Goal: Task Accomplishment & Management: Use online tool/utility

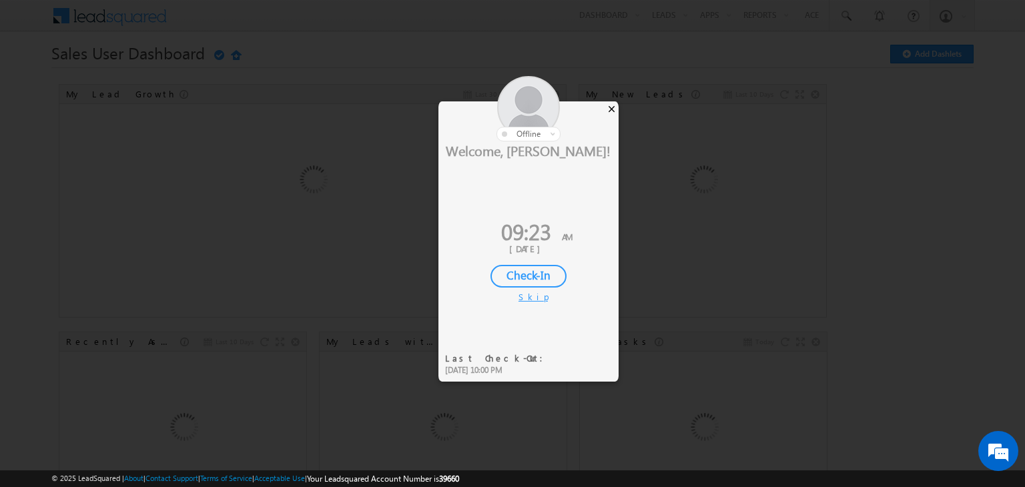
click at [611, 109] on div "×" at bounding box center [612, 108] width 14 height 15
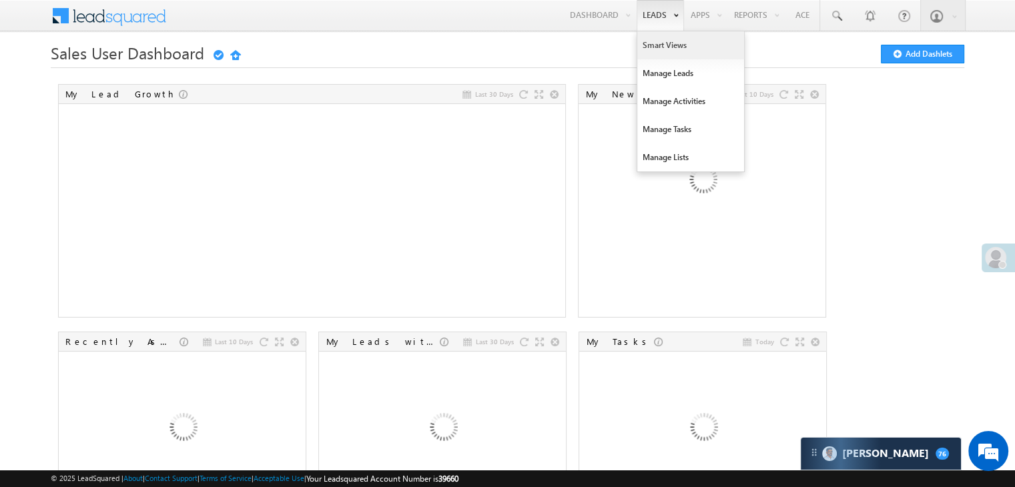
click at [653, 45] on link "Smart Views" at bounding box center [690, 45] width 107 height 28
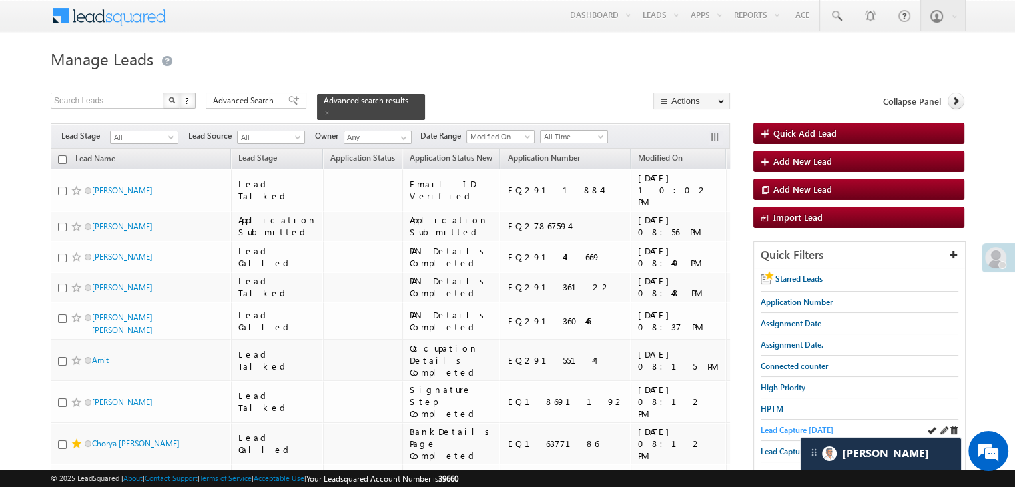
click at [792, 428] on span "Lead Capture [DATE]" at bounding box center [797, 430] width 73 height 10
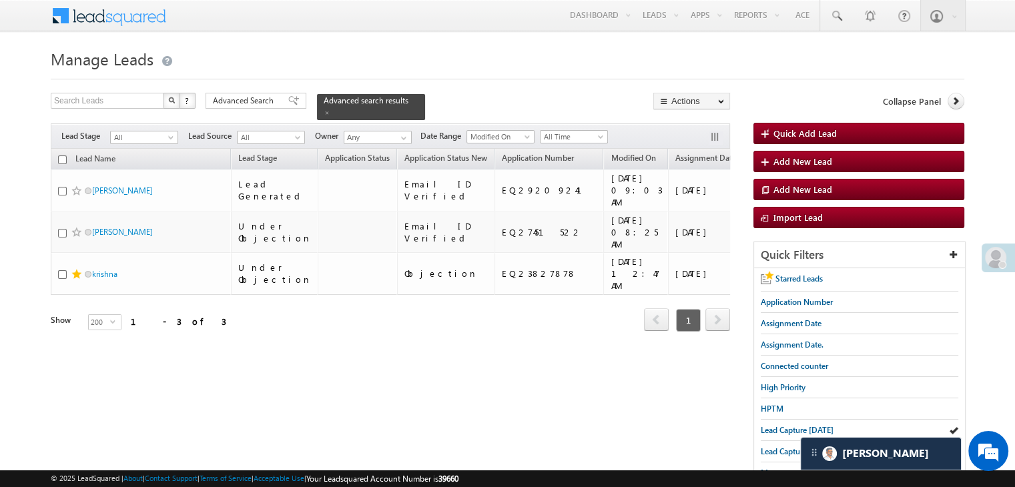
scroll to position [67, 0]
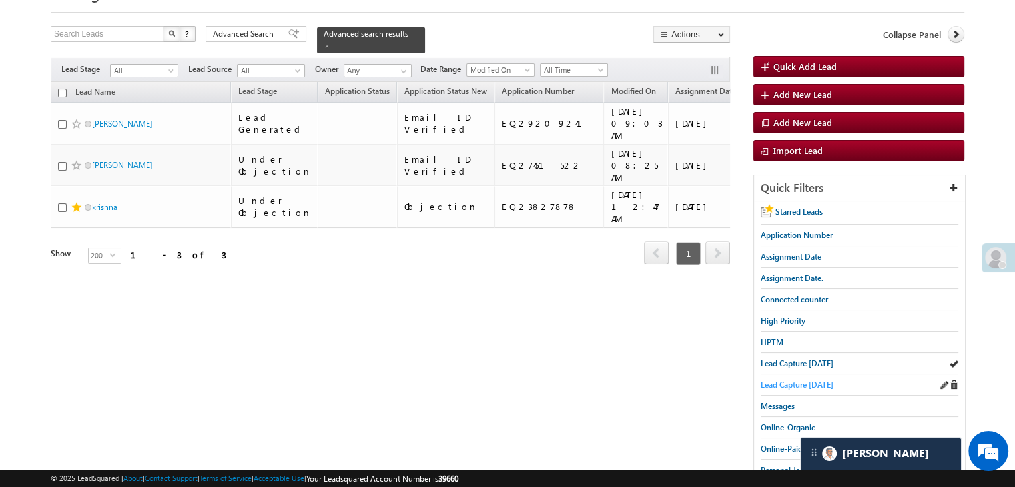
click at [763, 384] on span "Lead Capture [DATE]" at bounding box center [797, 385] width 73 height 10
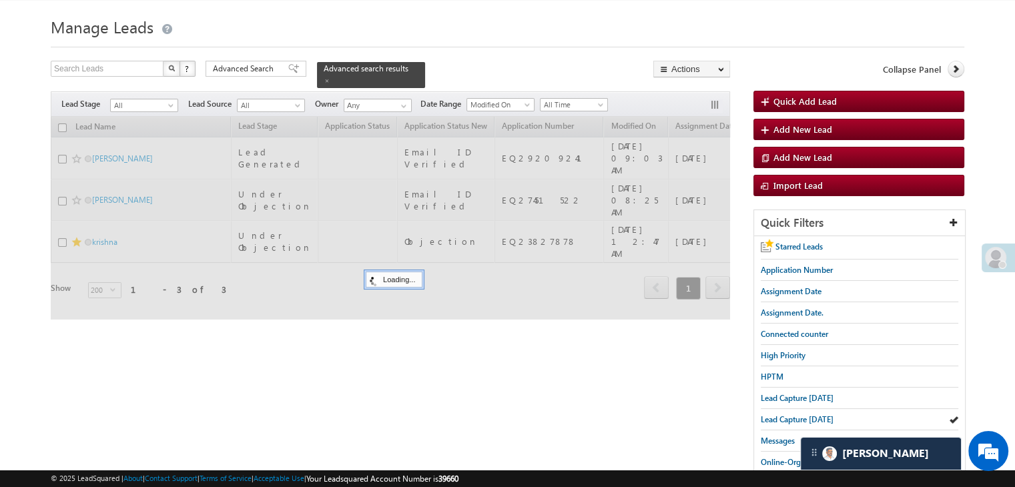
scroll to position [0, 0]
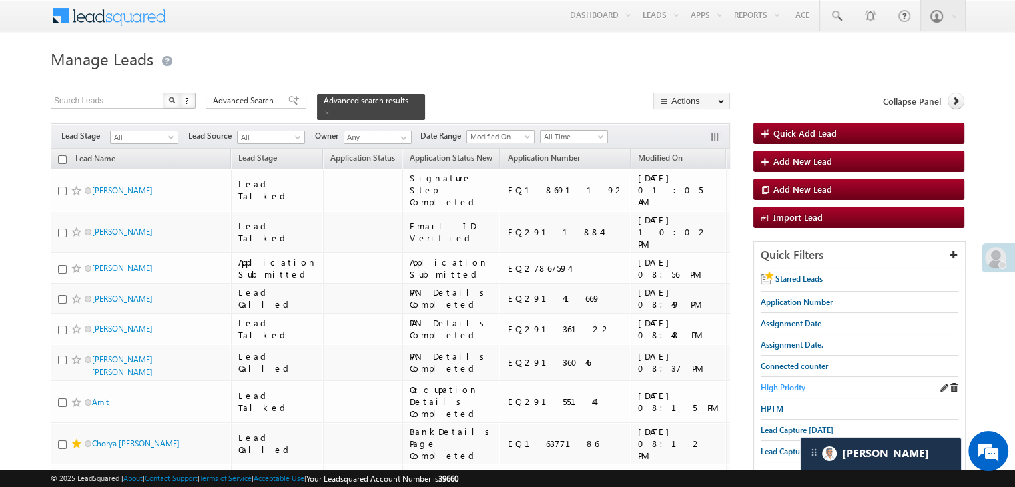
click at [779, 383] on span "High Priority" at bounding box center [783, 387] width 45 height 10
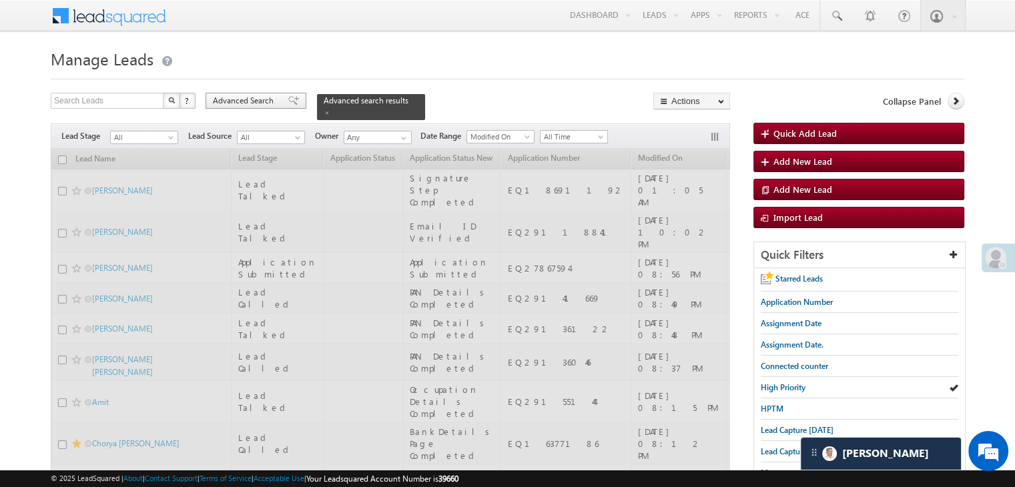
click at [236, 105] on span "Advanced Search" at bounding box center [245, 101] width 65 height 12
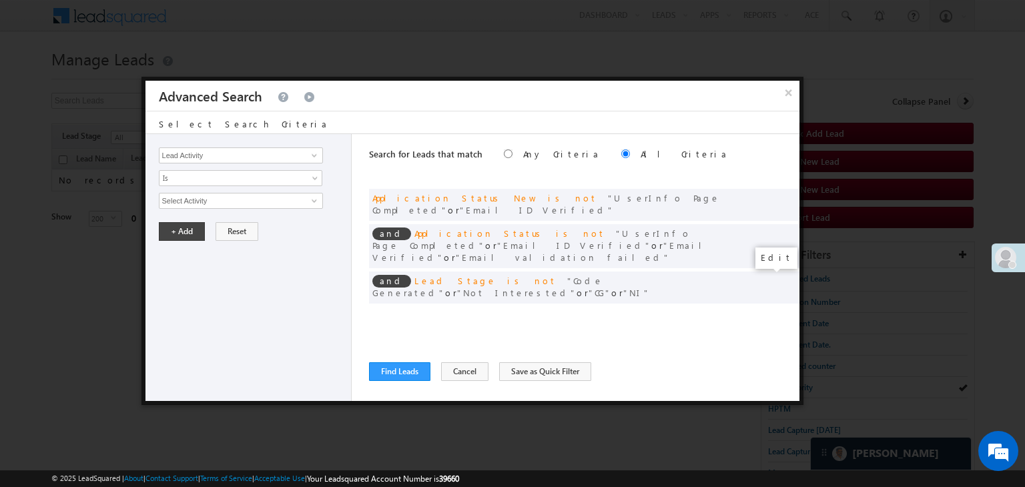
click at [766, 310] on span at bounding box center [768, 314] width 9 height 9
click at [220, 224] on input "07/01/25" at bounding box center [198, 224] width 78 height 17
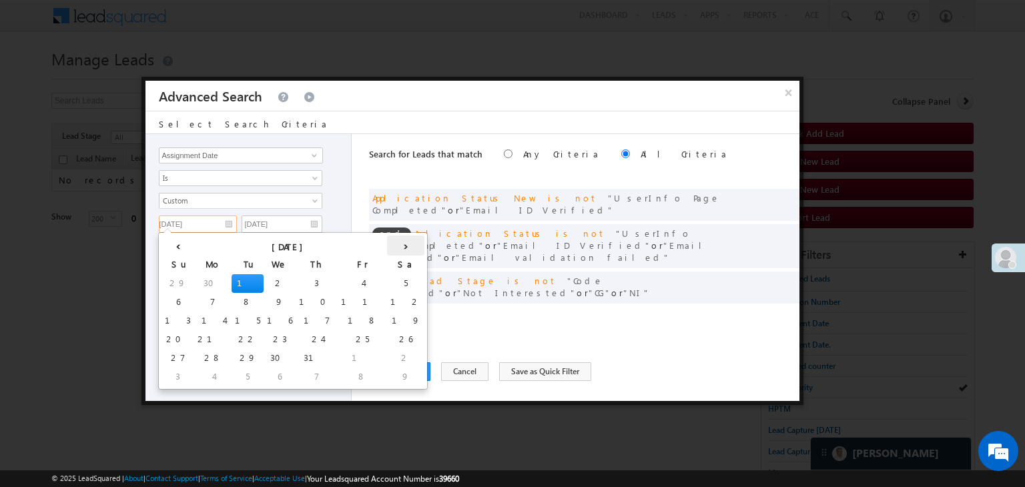
click at [387, 244] on th "›" at bounding box center [405, 246] width 37 height 20
click at [392, 244] on th "›" at bounding box center [408, 246] width 32 height 20
click at [173, 318] on td "14" at bounding box center [179, 321] width 37 height 19
type input "[DATE]"
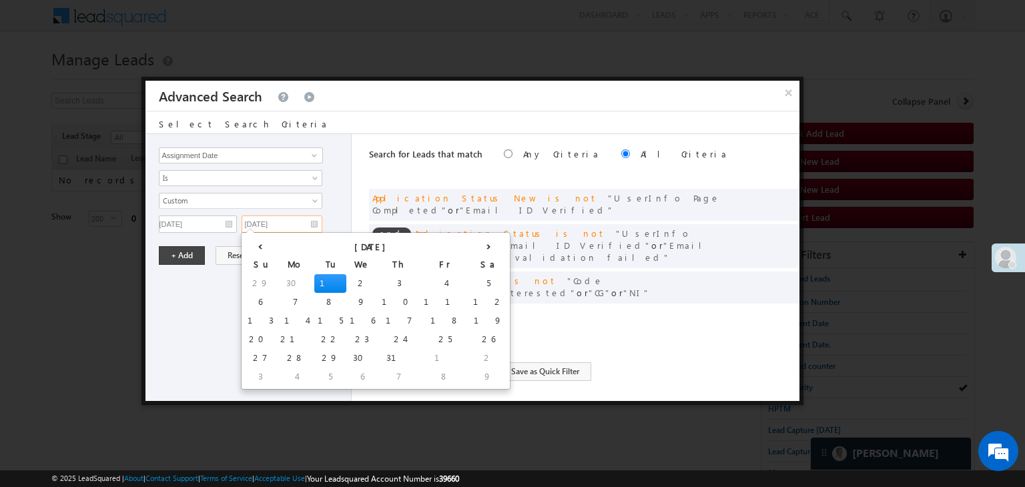
click at [305, 222] on input "07/01/25" at bounding box center [282, 224] width 81 height 17
click at [470, 244] on th "›" at bounding box center [488, 246] width 37 height 20
click at [475, 244] on th "›" at bounding box center [491, 246] width 32 height 20
click at [314, 321] on td "16" at bounding box center [330, 321] width 32 height 19
type input "[DATE]"
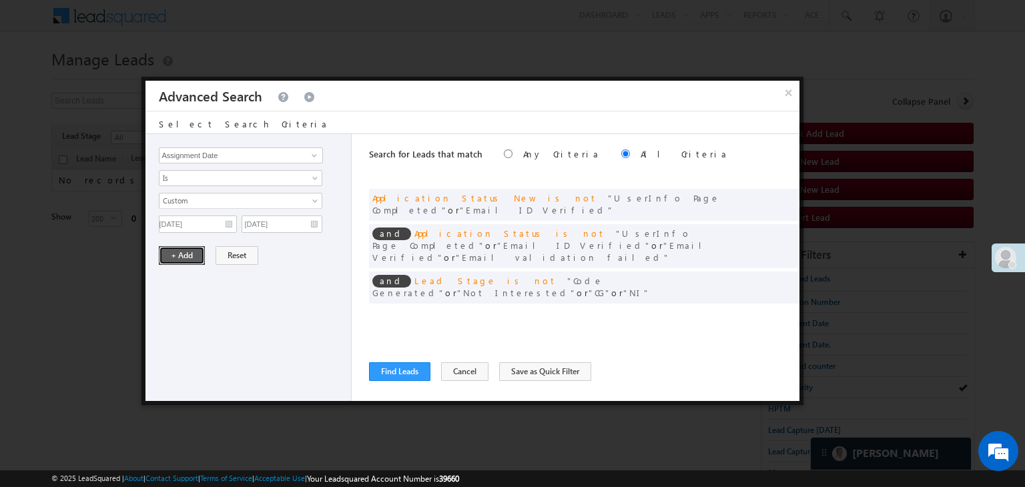
click at [174, 255] on button "+ Add" at bounding box center [182, 255] width 46 height 19
click at [410, 372] on button "Find Leads" at bounding box center [399, 371] width 61 height 19
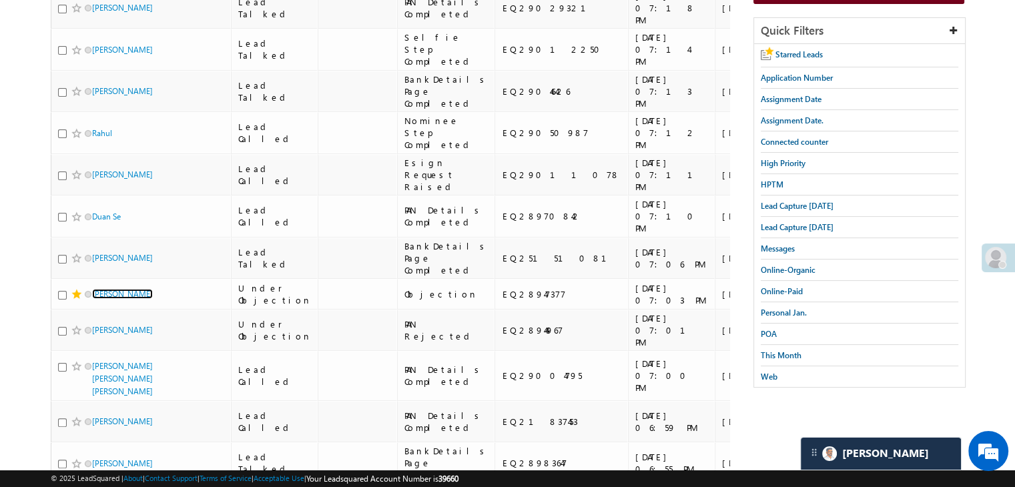
scroll to position [67, 0]
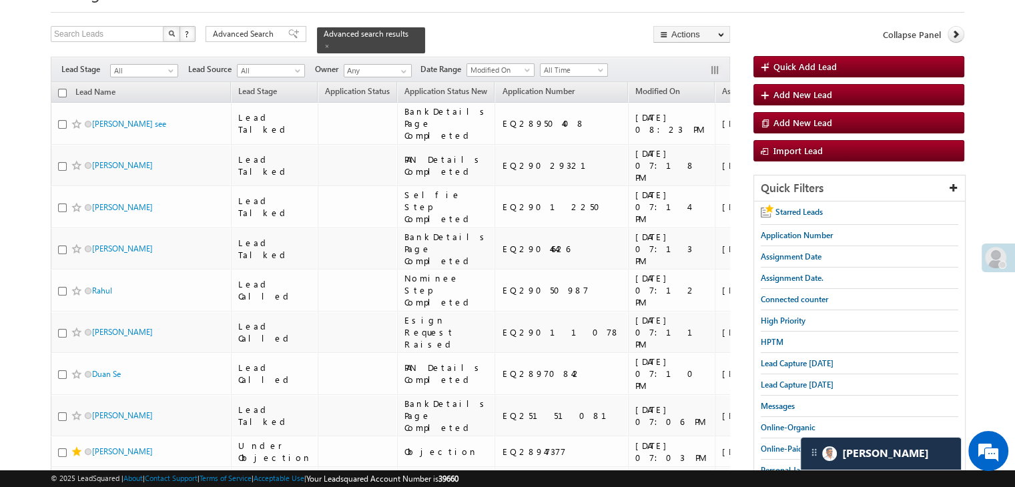
click at [225, 30] on span "Advanced Search" at bounding box center [245, 34] width 65 height 12
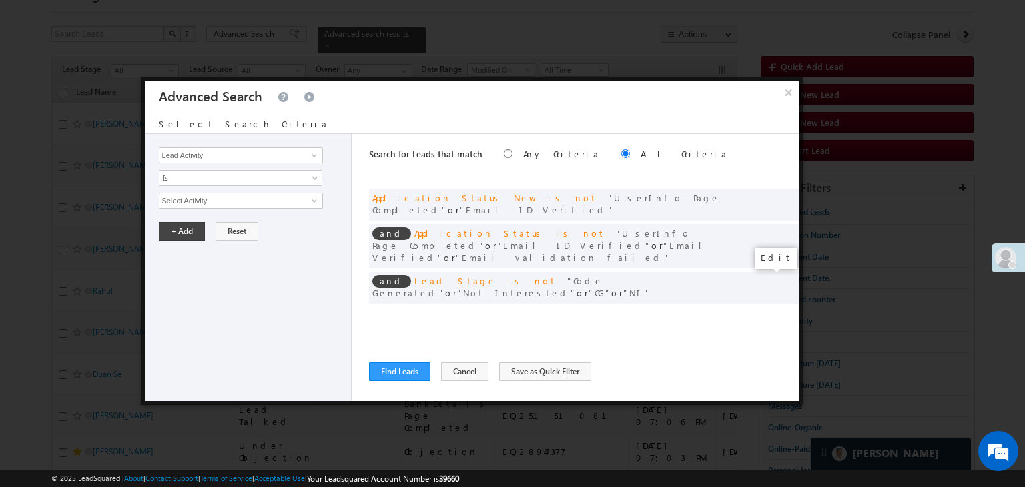
click at [766, 310] on span at bounding box center [768, 314] width 9 height 9
click at [212, 217] on input "[DATE]" at bounding box center [198, 224] width 78 height 17
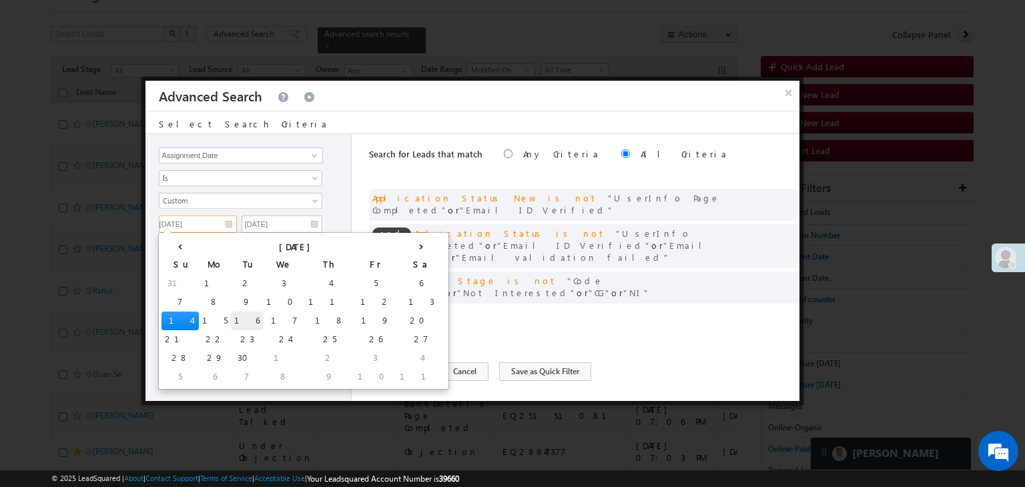
click at [231, 325] on td "16" at bounding box center [247, 321] width 32 height 19
type input "[DATE]"
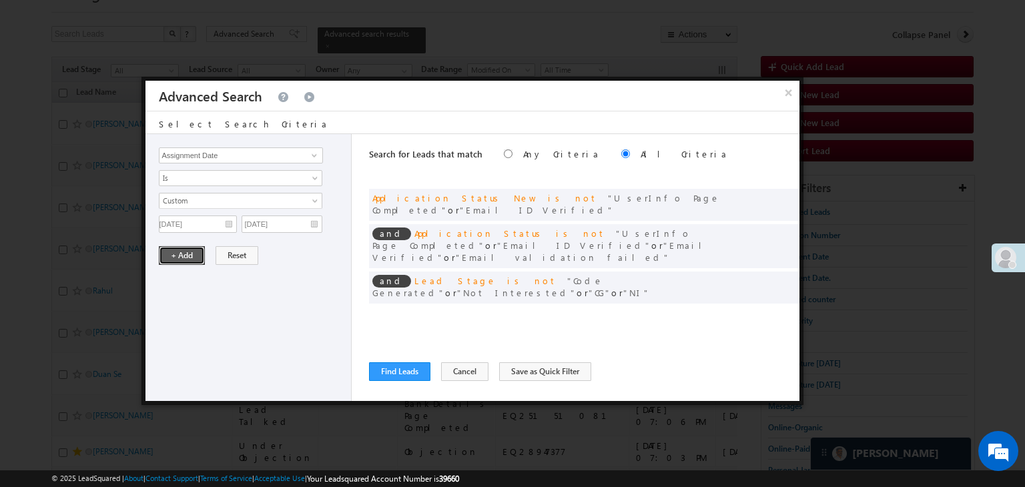
click at [179, 256] on button "+ Add" at bounding box center [182, 255] width 46 height 19
click at [783, 228] on span at bounding box center [784, 232] width 9 height 9
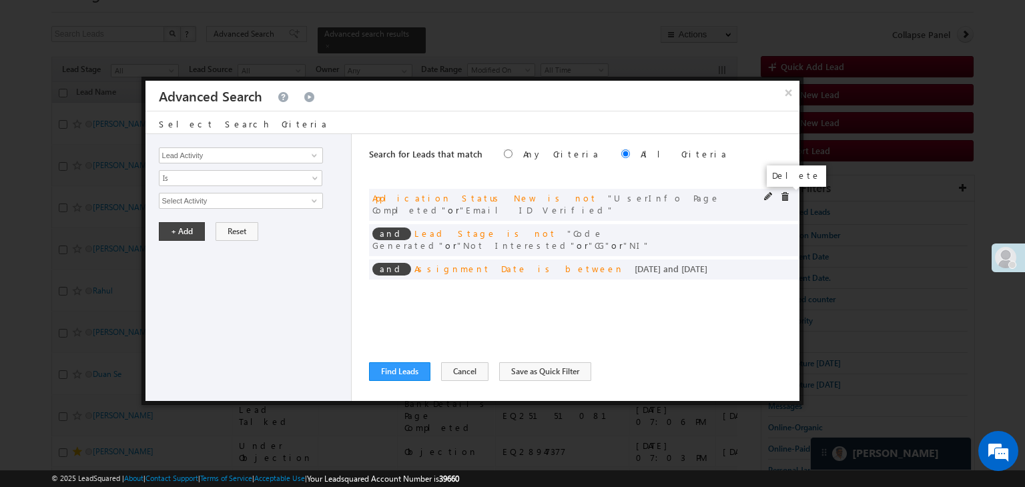
click at [783, 198] on span at bounding box center [784, 196] width 9 height 9
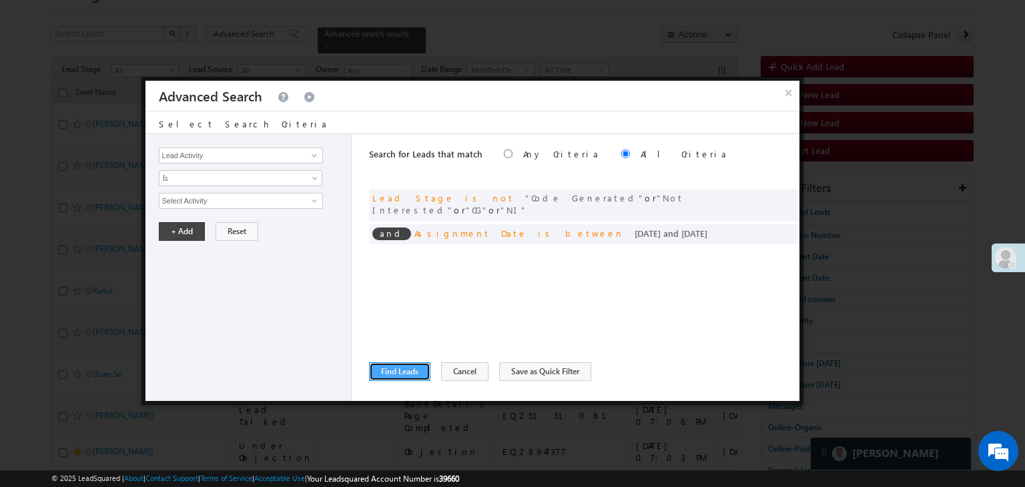
click at [411, 366] on button "Find Leads" at bounding box center [399, 371] width 61 height 19
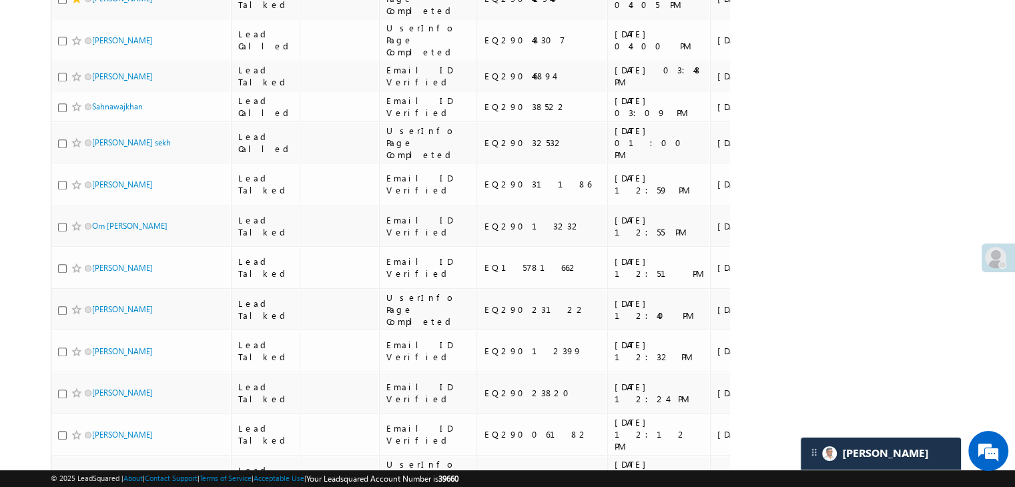
scroll to position [868, 0]
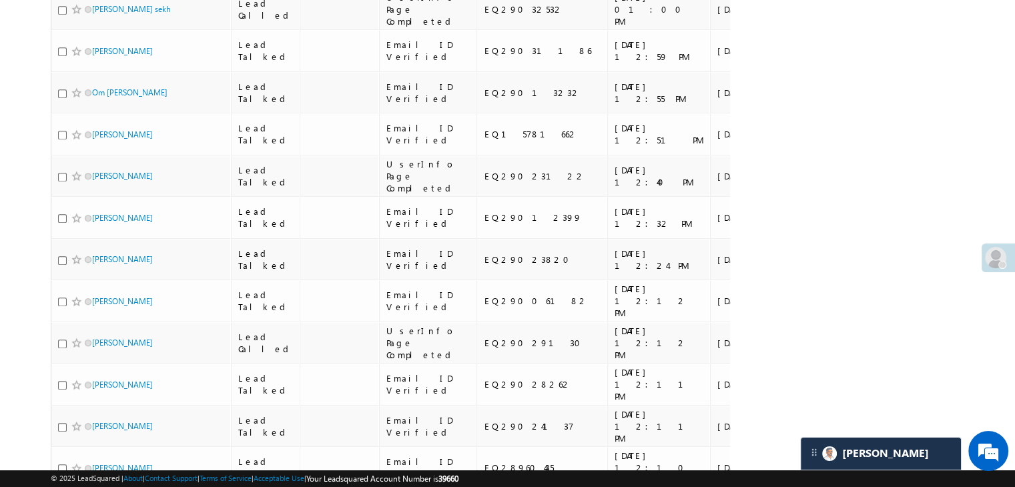
copy div "EQ29042940"
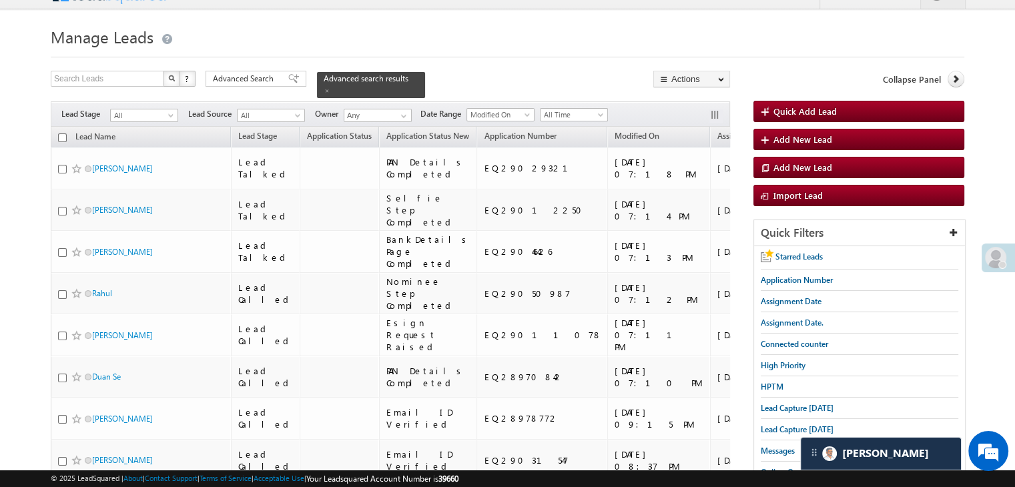
scroll to position [0, 0]
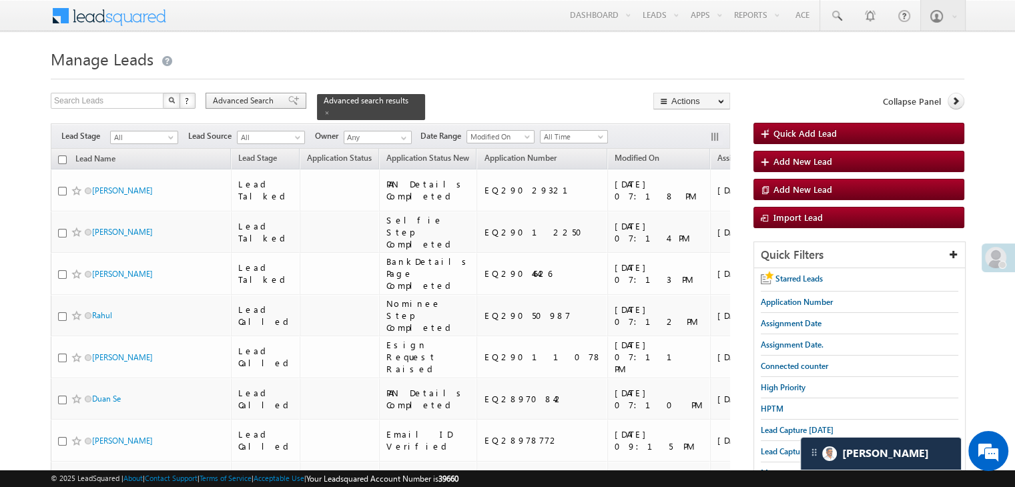
click at [240, 103] on span "Advanced Search" at bounding box center [245, 101] width 65 height 12
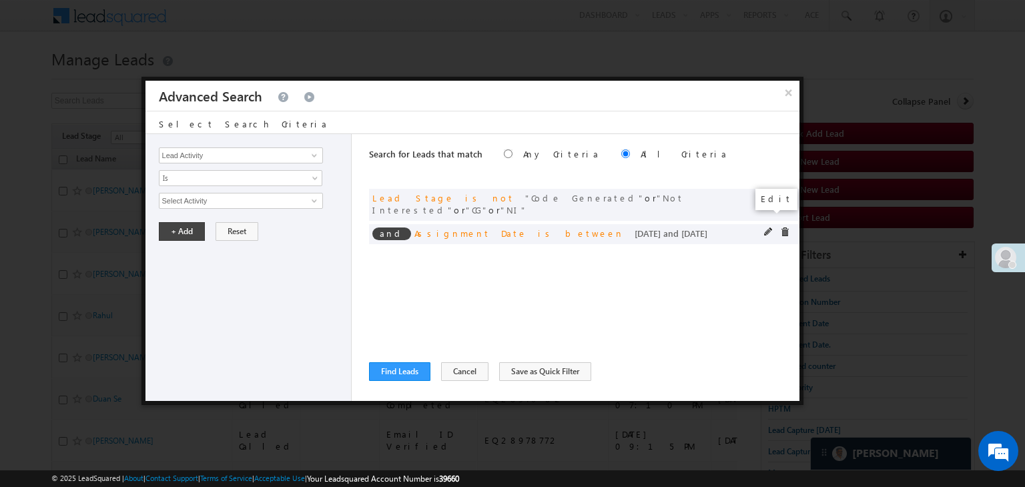
click at [770, 228] on span at bounding box center [768, 232] width 9 height 9
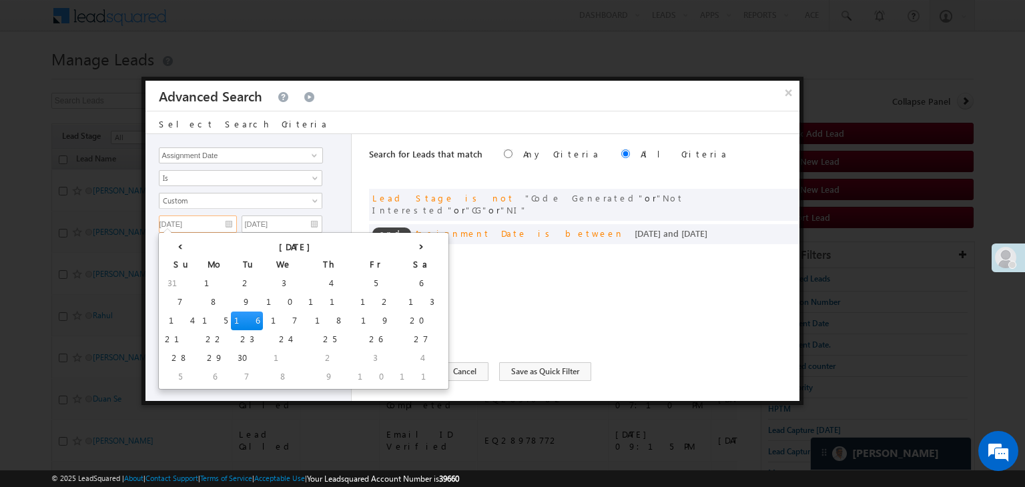
click at [211, 228] on input "[DATE]" at bounding box center [198, 224] width 78 height 17
click at [199, 318] on td "15" at bounding box center [215, 321] width 32 height 19
type input "[DATE]"
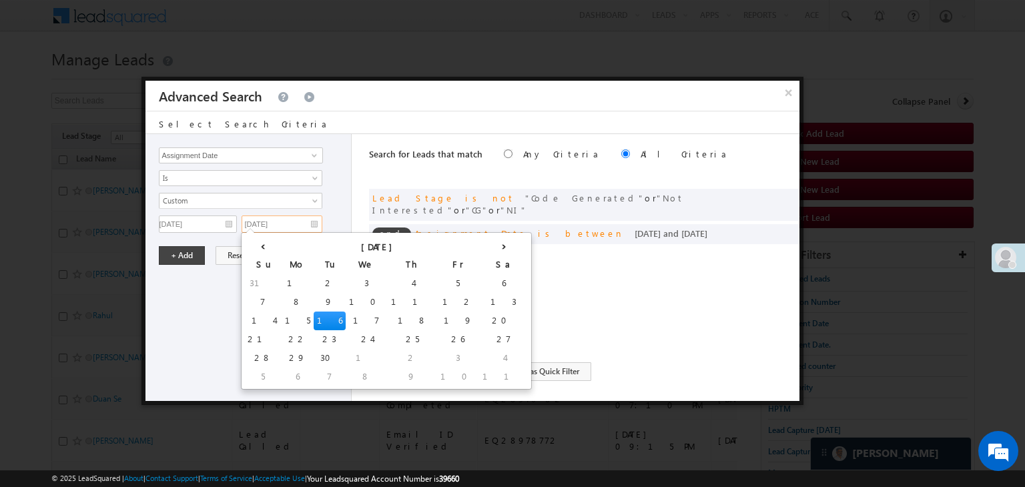
click at [305, 217] on input "[DATE]" at bounding box center [282, 224] width 81 height 17
click at [282, 315] on td "15" at bounding box center [298, 321] width 32 height 19
type input "[DATE]"
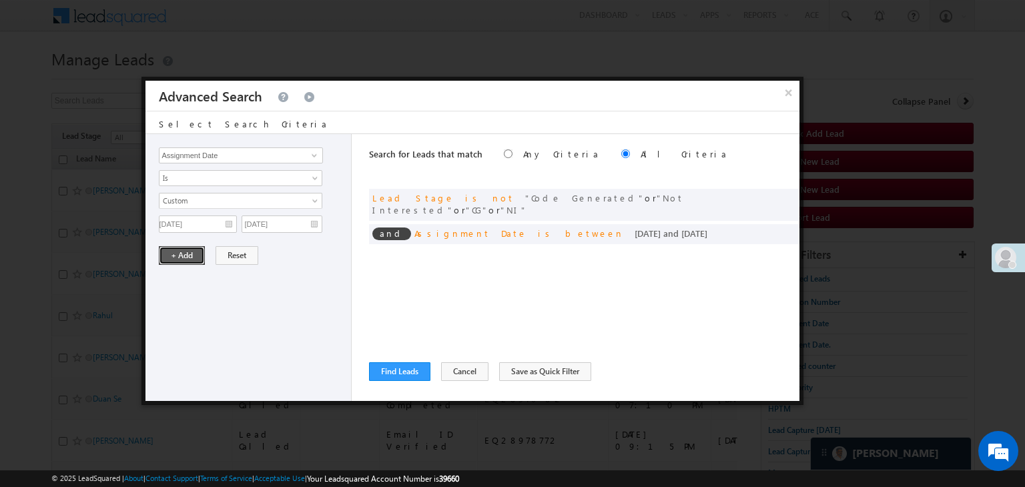
click at [201, 255] on button "+ Add" at bounding box center [182, 255] width 46 height 19
click at [405, 367] on button "Find Leads" at bounding box center [399, 371] width 61 height 19
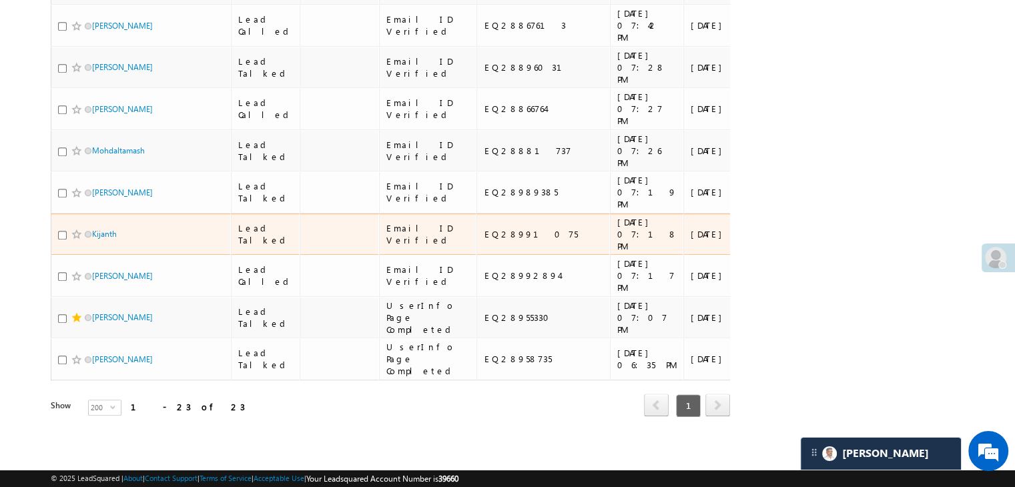
scroll to position [1572, 0]
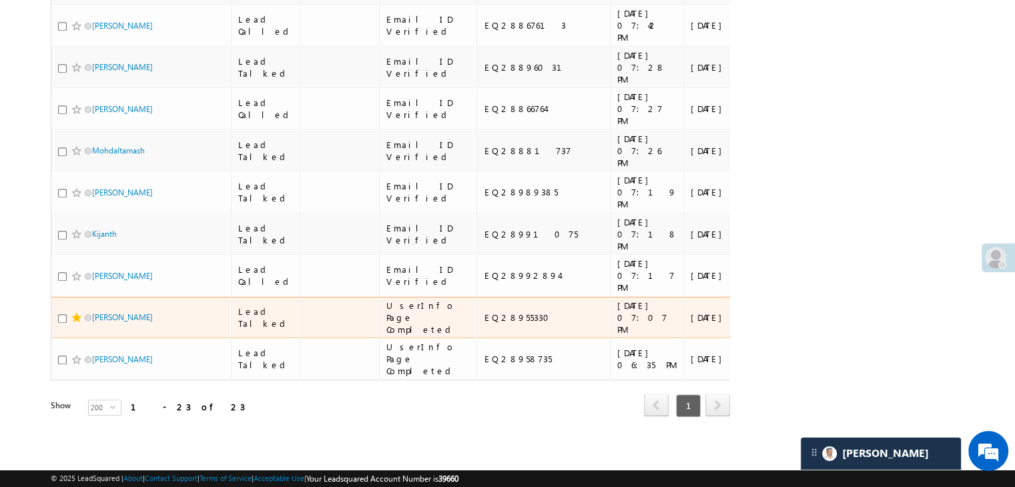
click at [495, 312] on div "EQ28955330" at bounding box center [544, 318] width 120 height 12
copy div "EQ28955330"
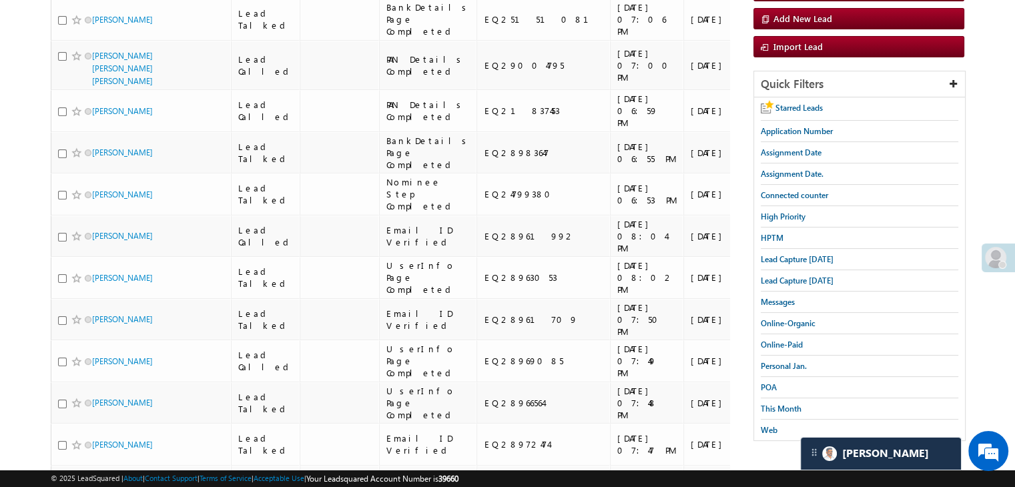
scroll to position [0, 0]
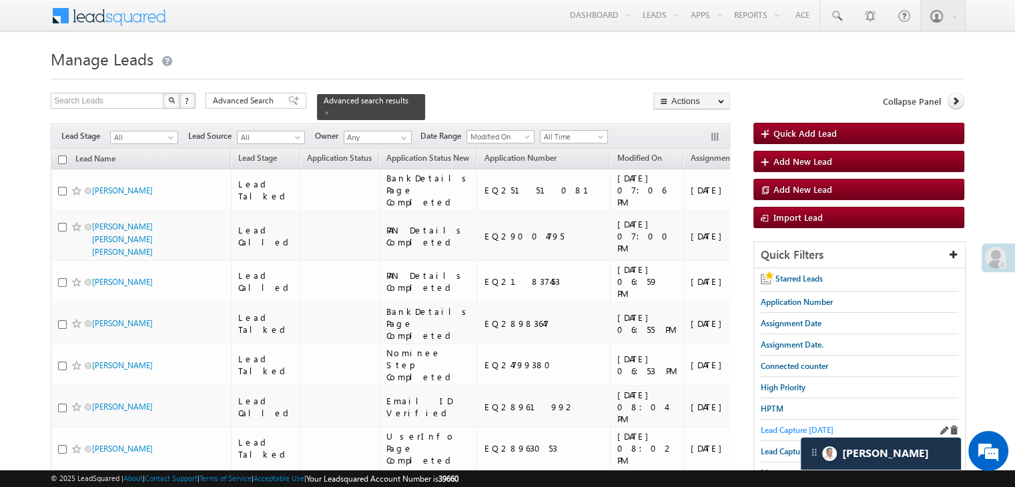
click at [787, 426] on span "Lead Capture [DATE]" at bounding box center [797, 430] width 73 height 10
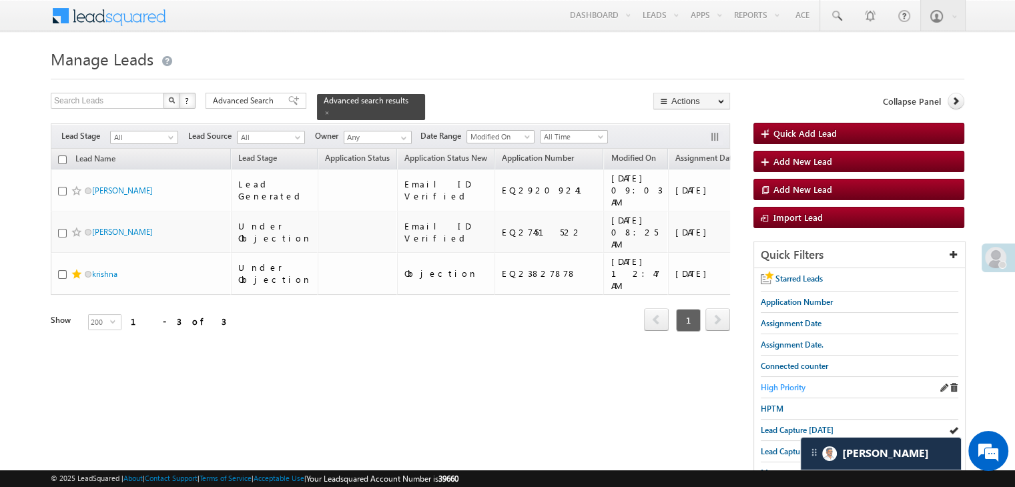
click at [798, 386] on span "High Priority" at bounding box center [783, 387] width 45 height 10
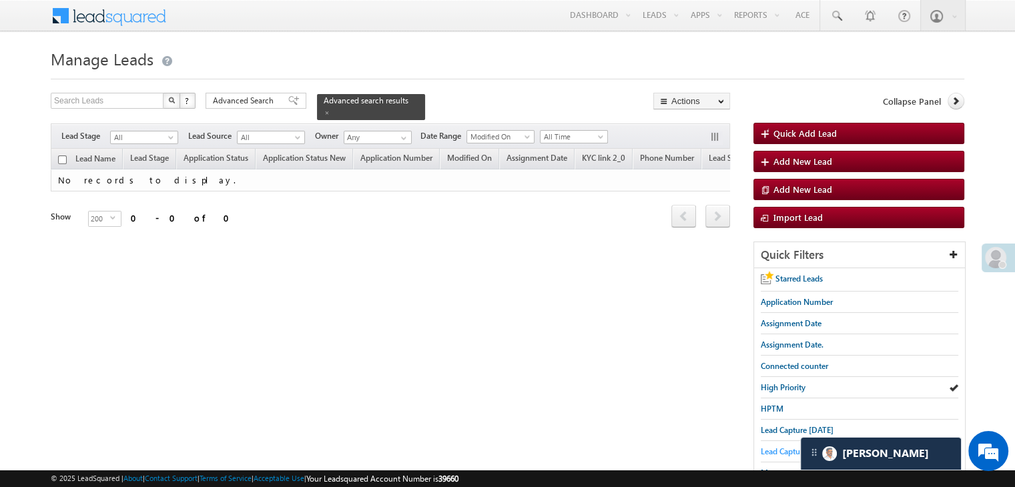
click at [781, 452] on span "Lead Capture [DATE]" at bounding box center [797, 451] width 73 height 10
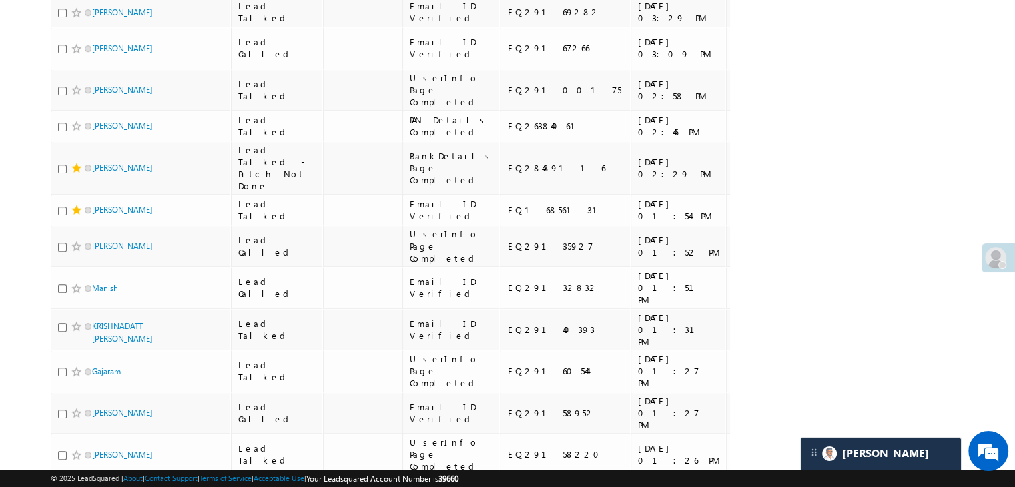
copy div "[URL][DOMAIN_NAME]"
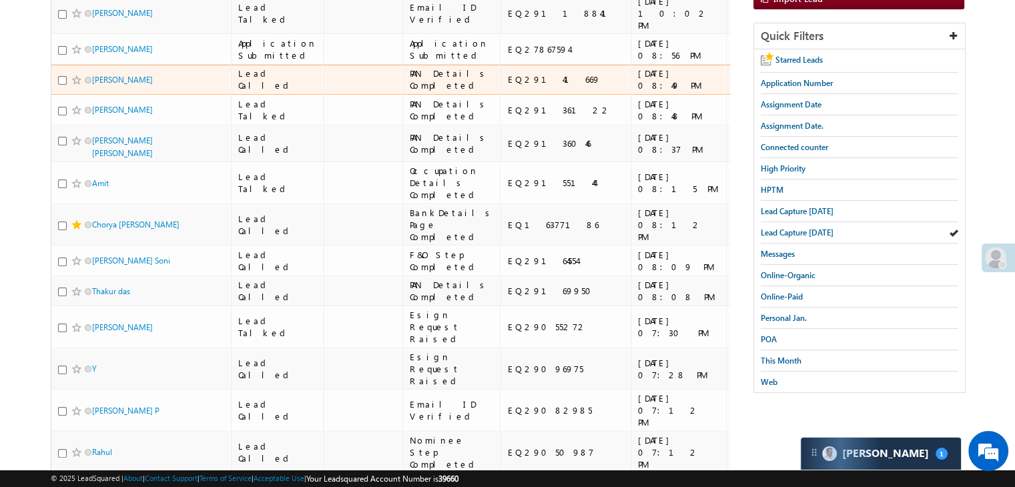
scroll to position [182, 0]
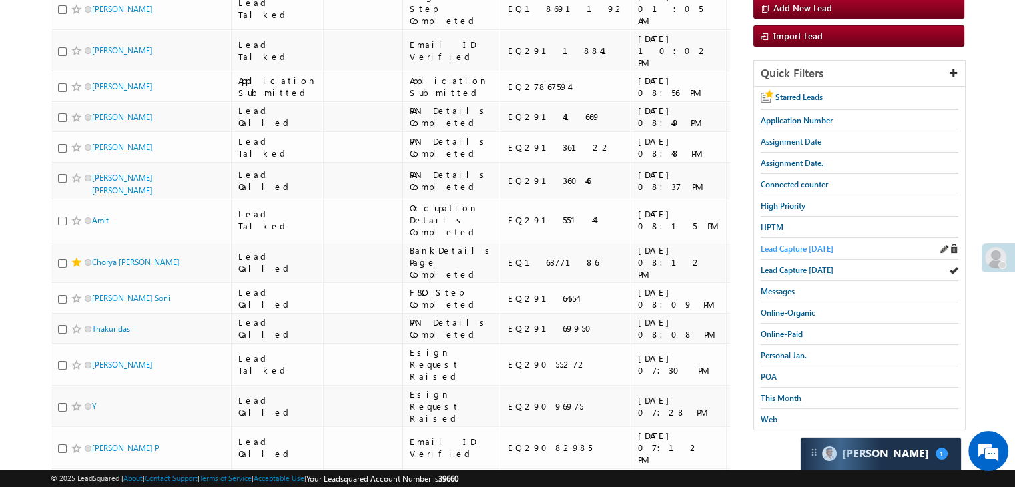
click at [809, 244] on span "Lead Capture [DATE]" at bounding box center [797, 249] width 73 height 10
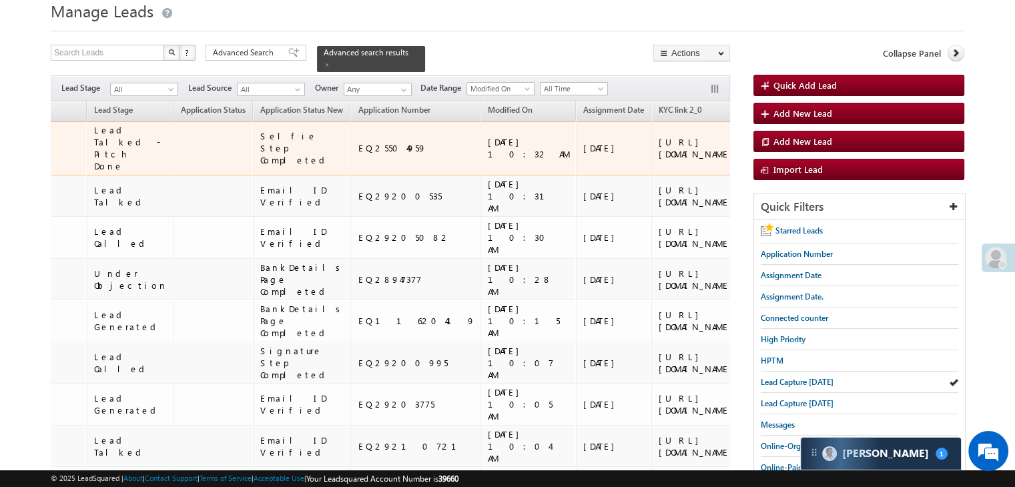
scroll to position [0, 0]
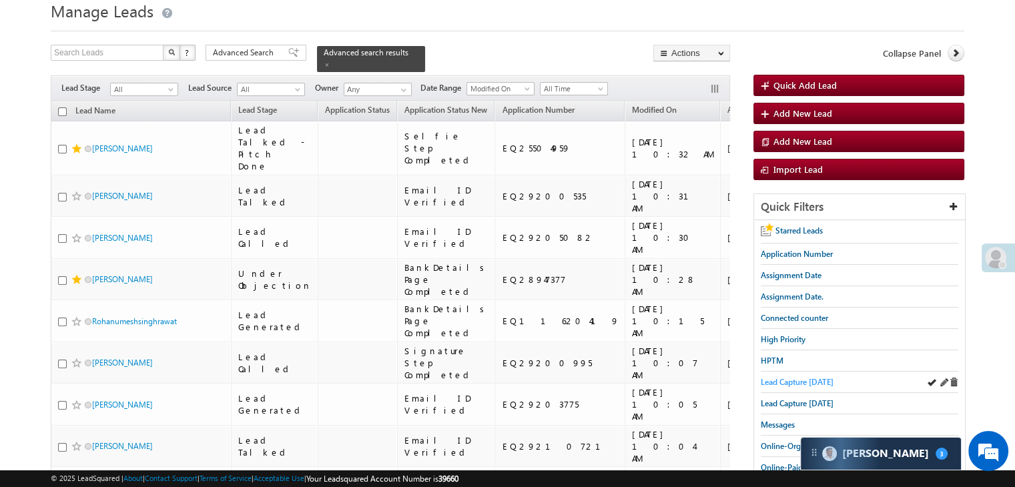
click at [813, 380] on span "Lead Capture [DATE]" at bounding box center [797, 382] width 73 height 10
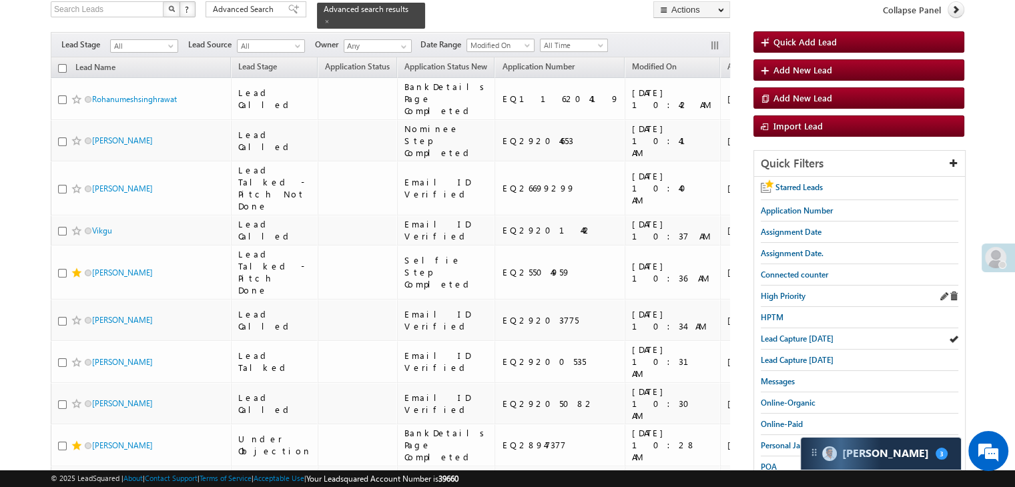
scroll to position [115, 0]
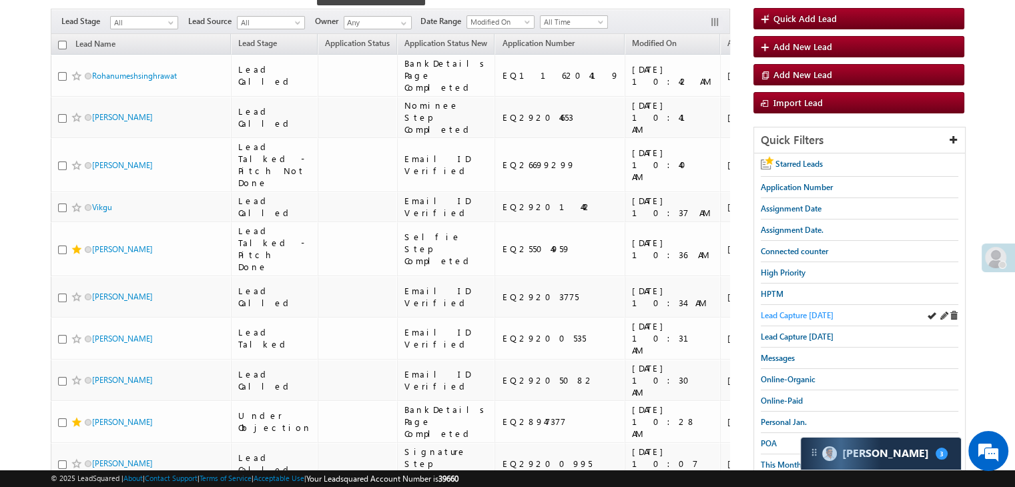
click at [825, 318] on span "Lead Capture [DATE]" at bounding box center [797, 315] width 73 height 10
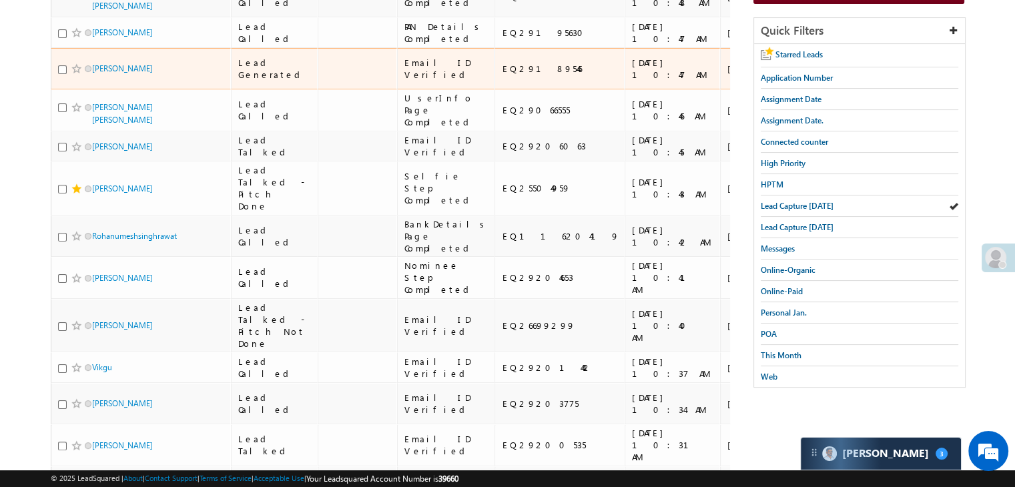
scroll to position [315, 0]
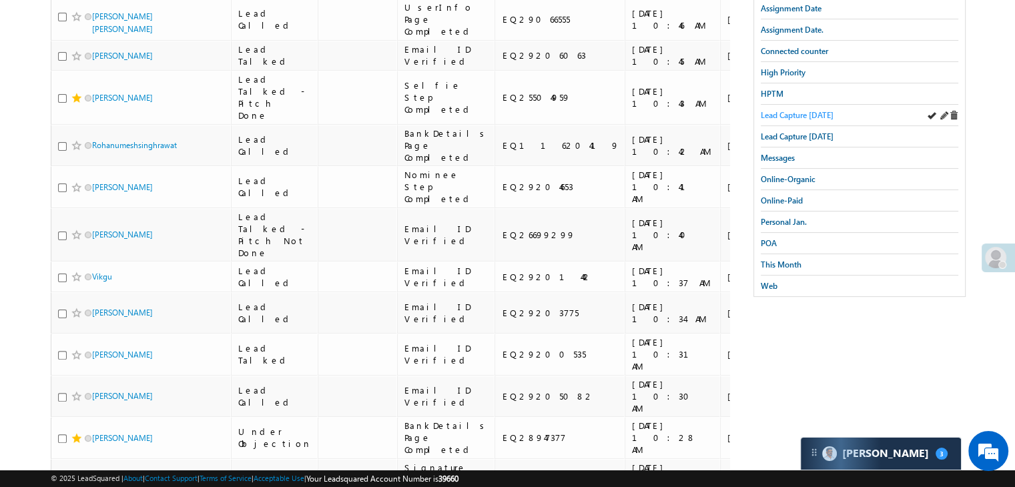
click at [794, 117] on span "Lead Capture [DATE]" at bounding box center [797, 115] width 73 height 10
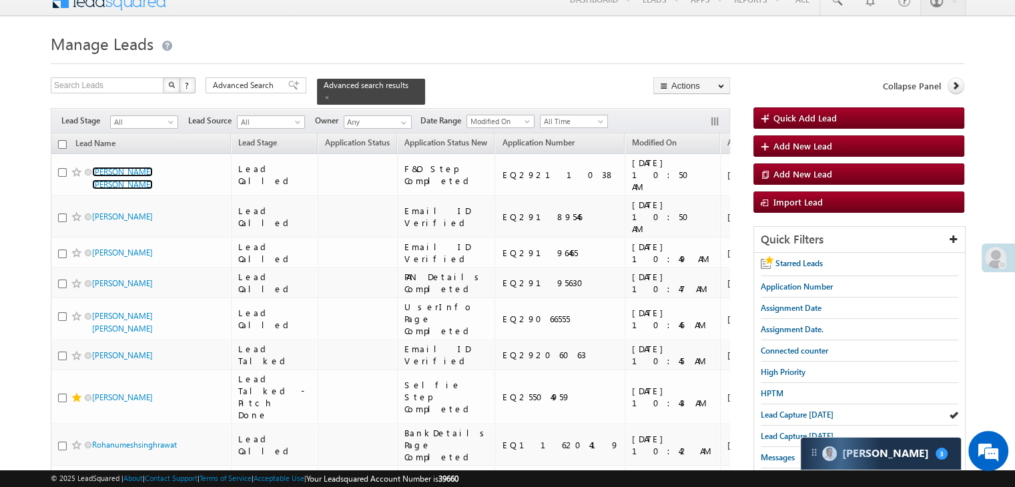
scroll to position [0, 0]
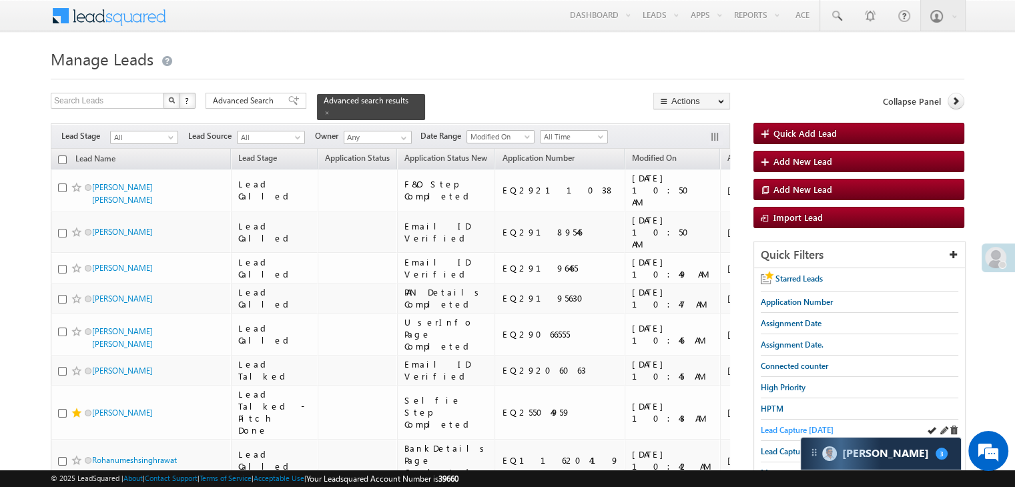
click at [763, 425] on span "Lead Capture [DATE]" at bounding box center [797, 430] width 73 height 10
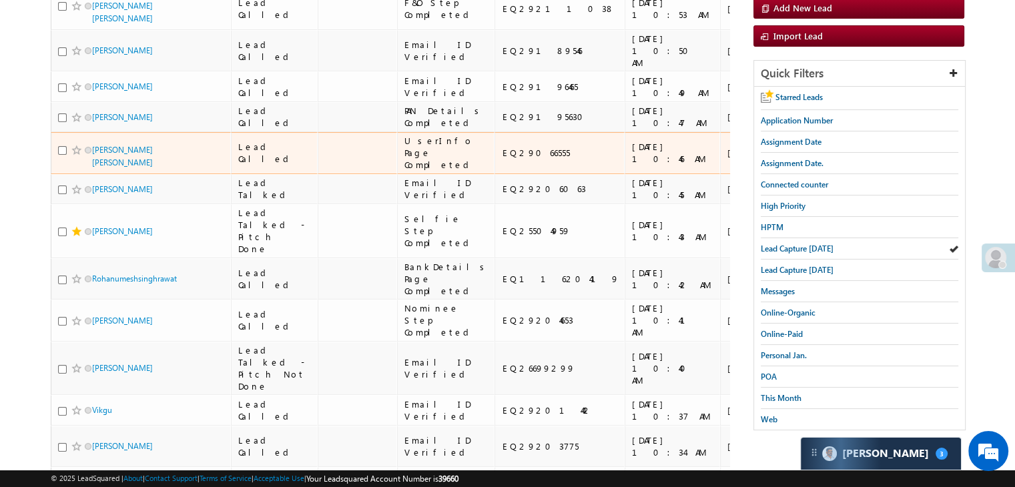
scroll to position [200, 0]
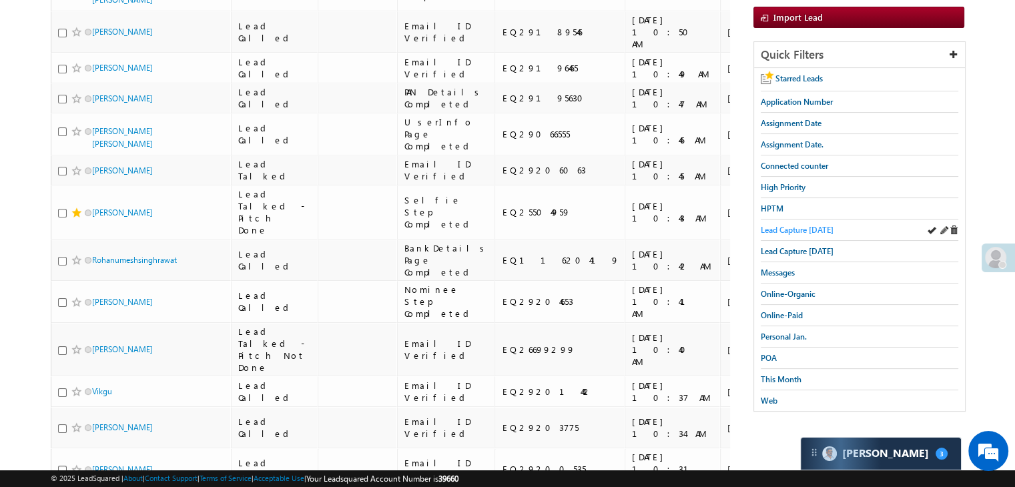
click at [795, 229] on span "Lead Capture [DATE]" at bounding box center [797, 230] width 73 height 10
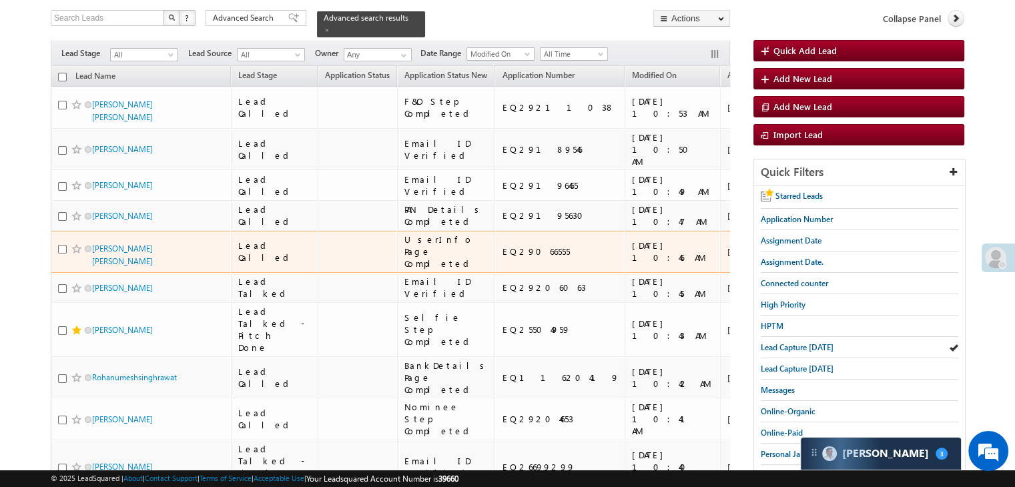
scroll to position [133, 0]
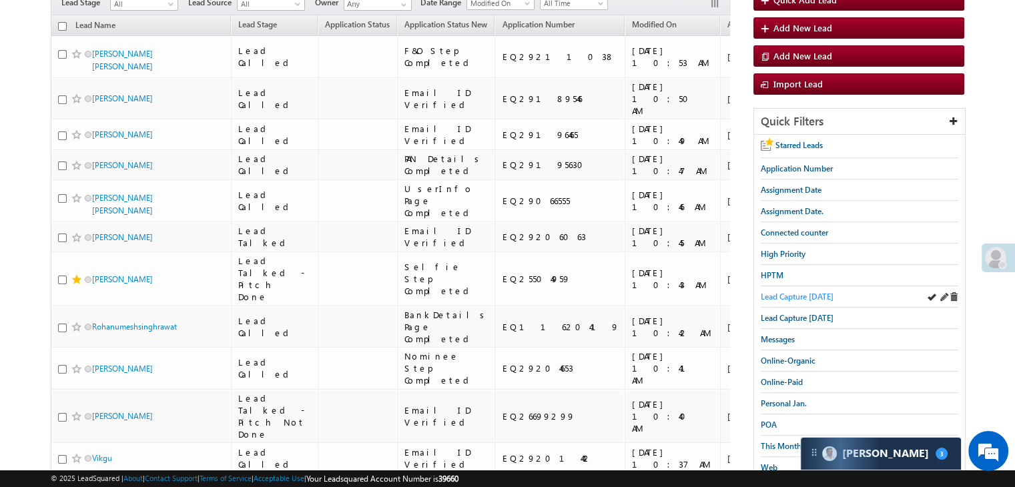
click at [780, 297] on span "Lead Capture [DATE]" at bounding box center [797, 297] width 73 height 10
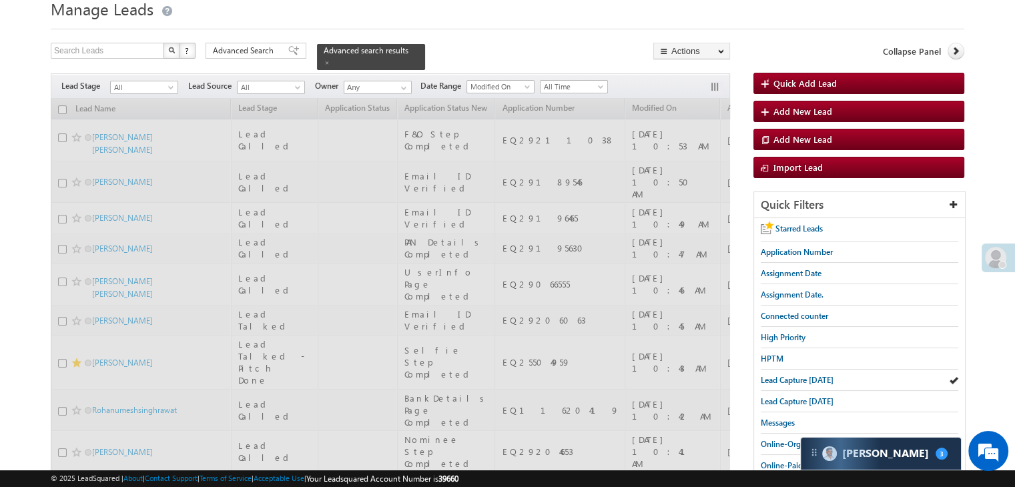
scroll to position [0, 0]
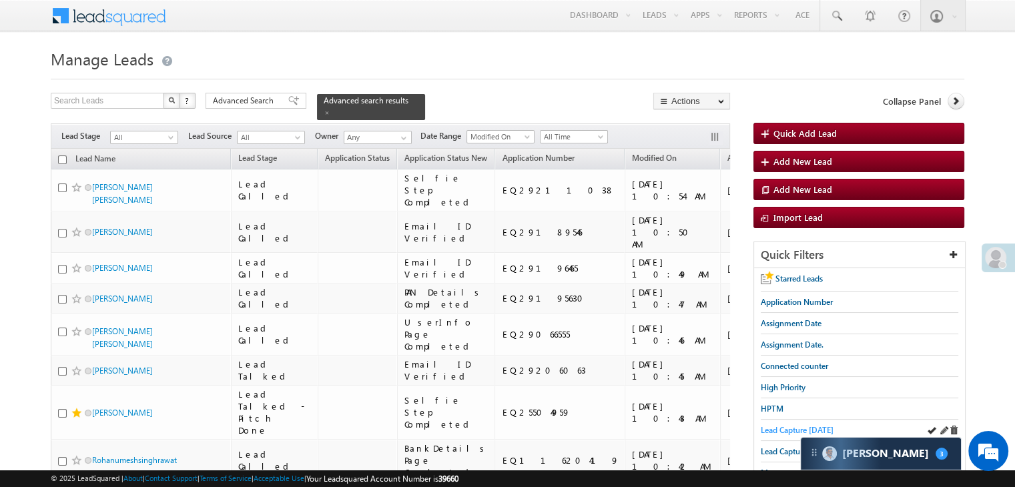
click at [802, 426] on span "Lead Capture [DATE]" at bounding box center [797, 430] width 73 height 10
click at [776, 425] on span "Lead Capture [DATE]" at bounding box center [797, 430] width 73 height 10
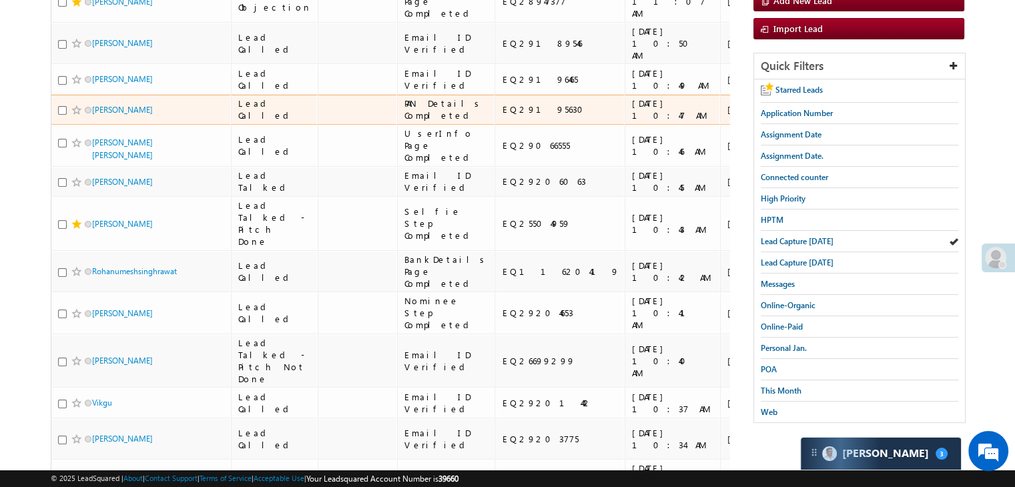
scroll to position [267, 0]
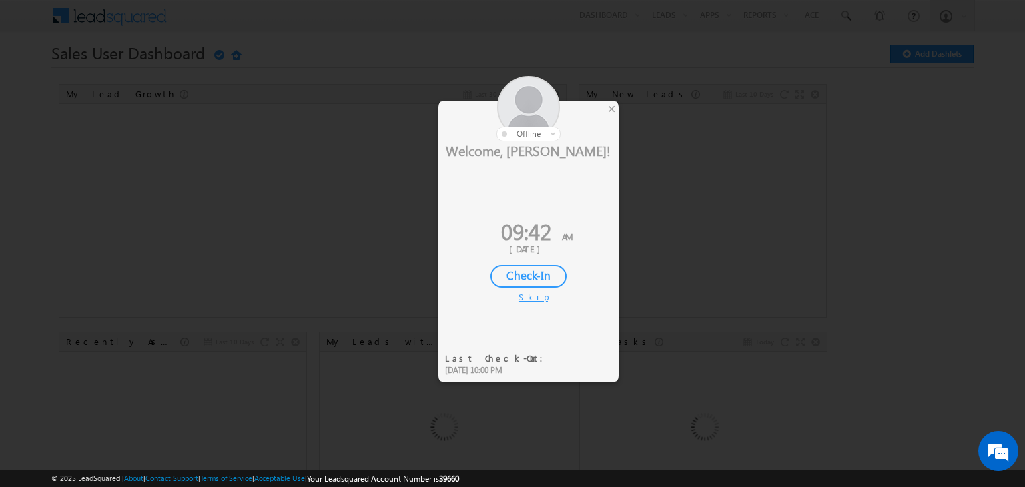
drag, startPoint x: 527, startPoint y: 274, endPoint x: 404, endPoint y: 329, distance: 134.4
click at [526, 274] on div "Check-In" at bounding box center [528, 276] width 76 height 23
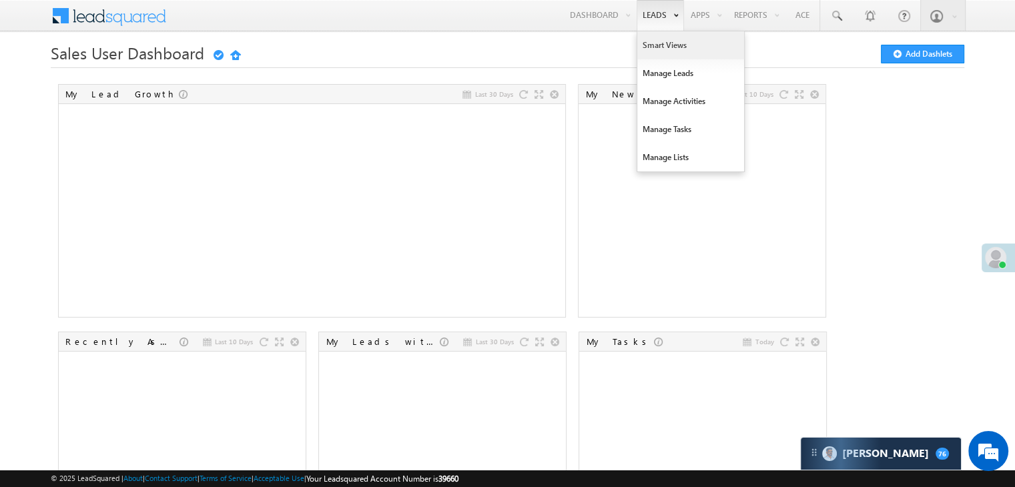
click at [651, 41] on link "Smart Views" at bounding box center [690, 45] width 107 height 28
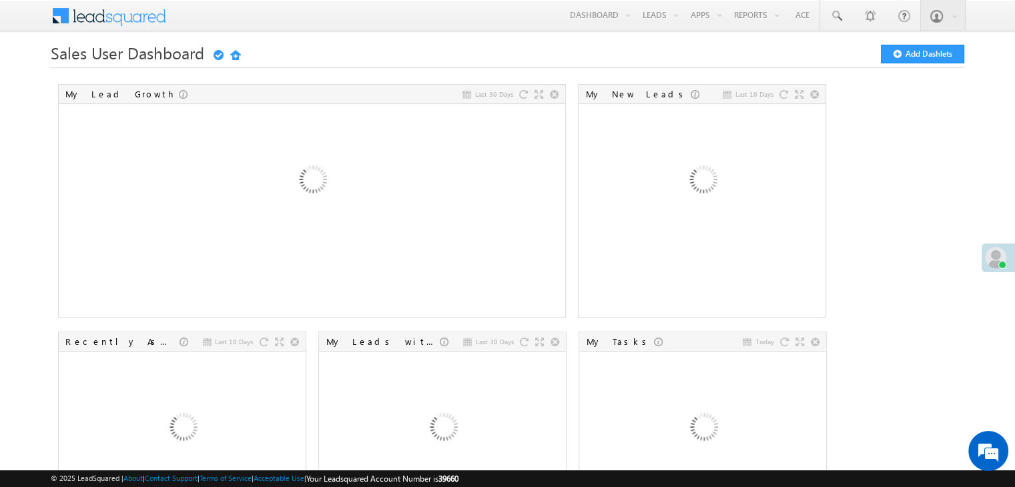
click at [998, 268] on span at bounding box center [995, 257] width 21 height 21
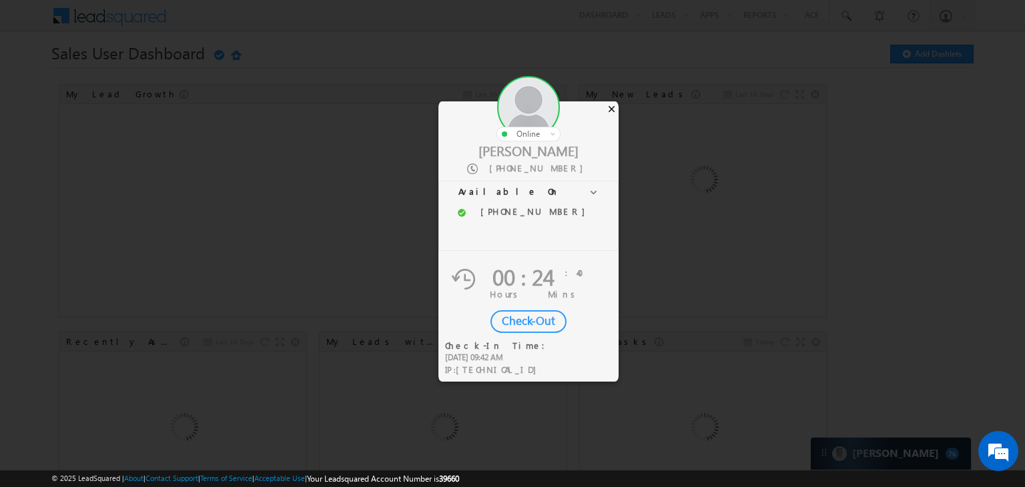
click at [611, 109] on div "×" at bounding box center [612, 108] width 14 height 15
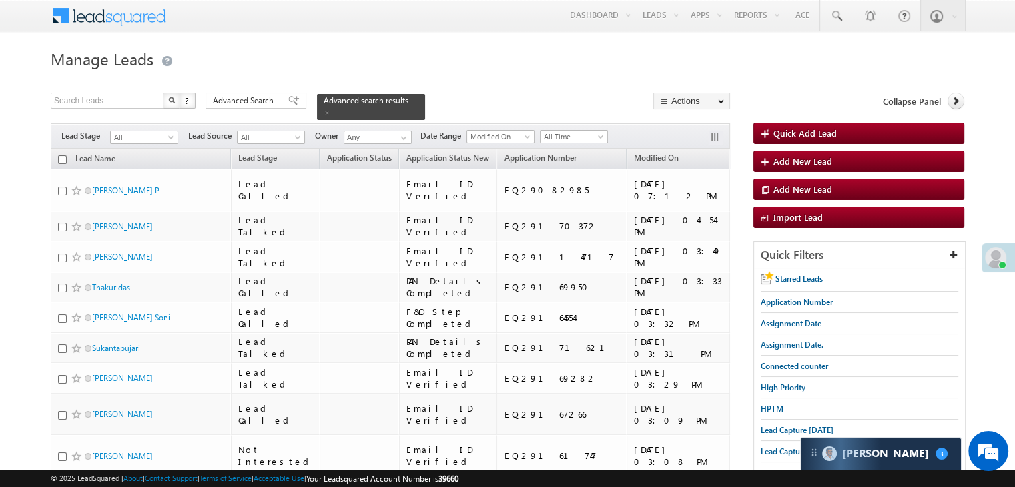
click at [261, 93] on div "Advanced Search" at bounding box center [256, 101] width 101 height 16
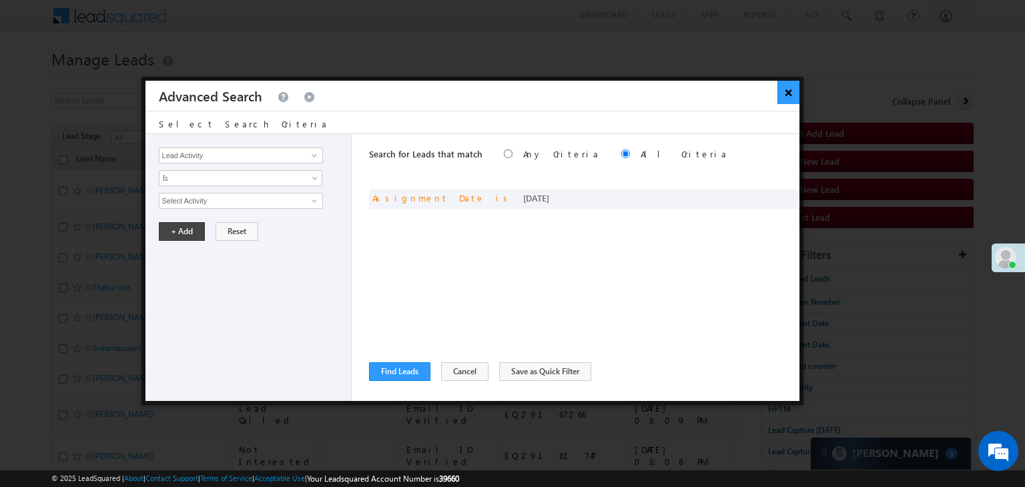
click at [779, 90] on button "×" at bounding box center [788, 92] width 22 height 23
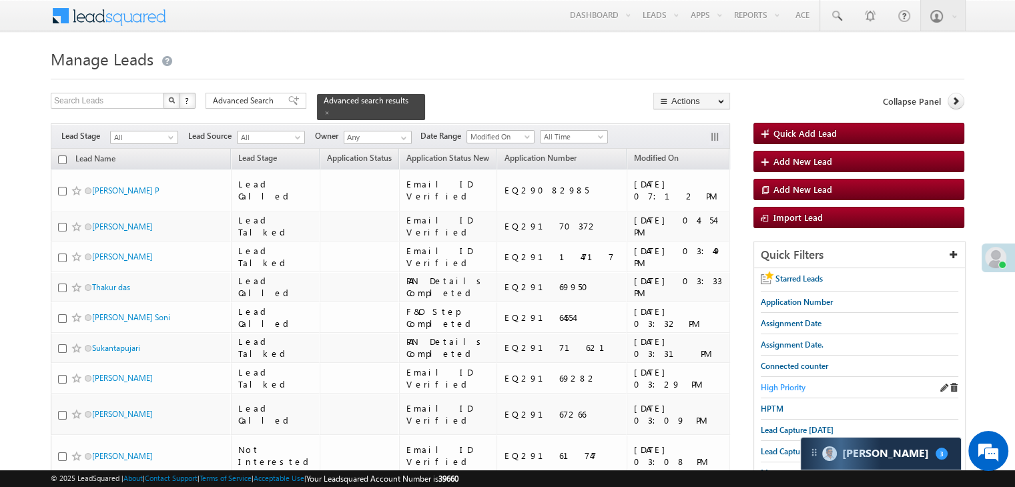
click at [779, 390] on span "High Priority" at bounding box center [783, 387] width 45 height 10
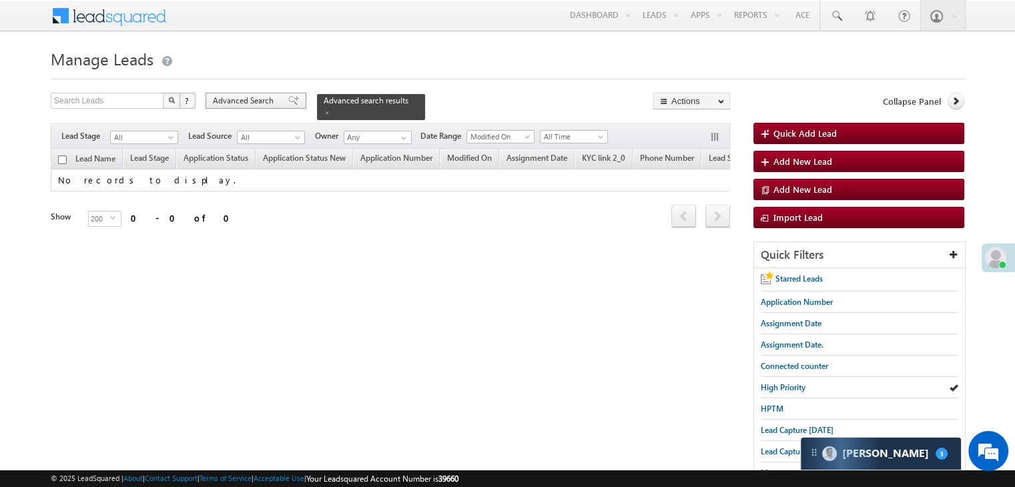
click at [256, 105] on span "Advanced Search" at bounding box center [245, 101] width 65 height 12
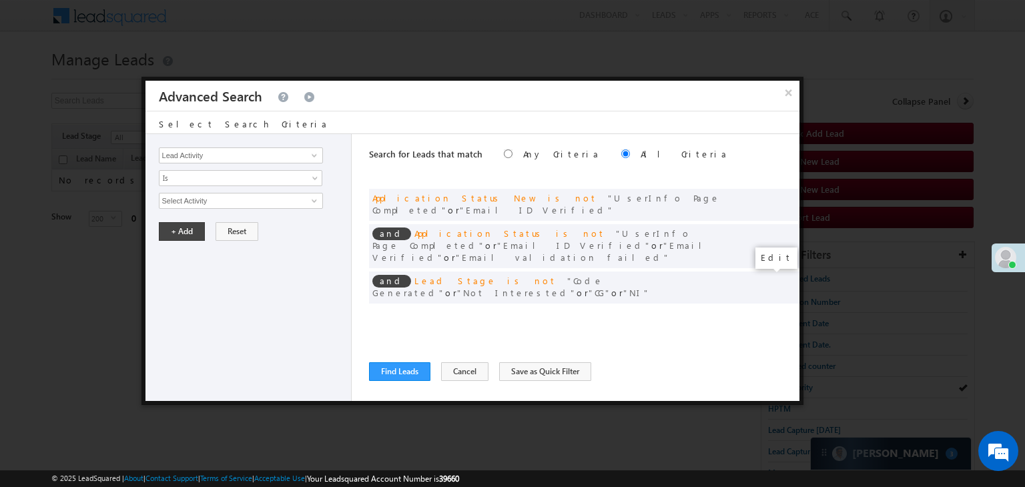
click at [768, 310] on span at bounding box center [768, 314] width 9 height 9
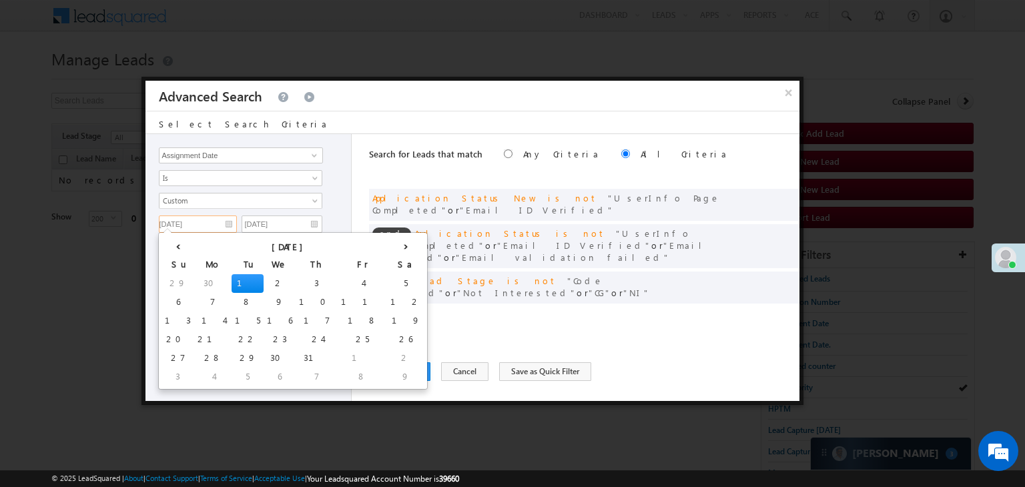
click at [222, 226] on input "07/01/25" at bounding box center [198, 224] width 78 height 17
click at [387, 249] on th "›" at bounding box center [405, 246] width 37 height 20
click at [392, 249] on th "›" at bounding box center [408, 246] width 32 height 20
click at [396, 302] on td "13" at bounding box center [420, 302] width 49 height 19
type input "[DATE]"
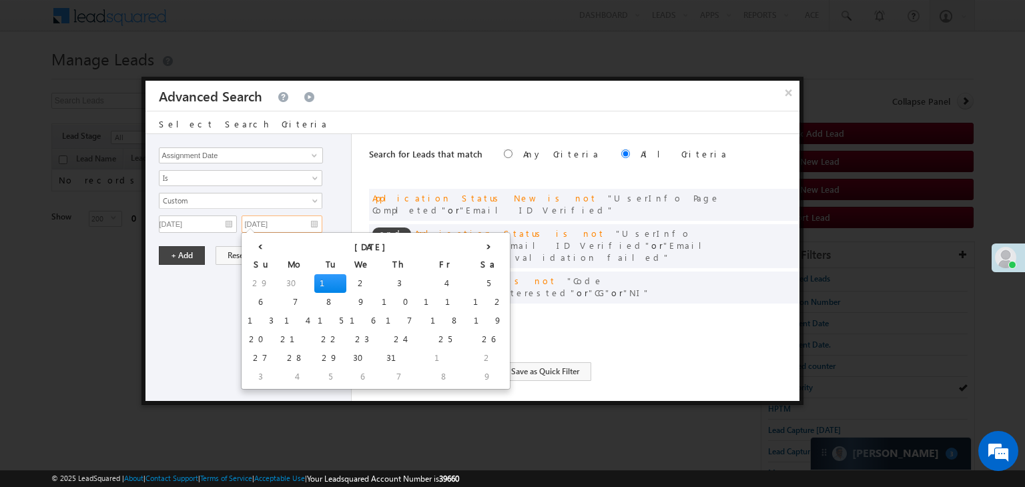
click at [304, 228] on input "07/01/25" at bounding box center [282, 224] width 81 height 17
click at [470, 247] on th "›" at bounding box center [488, 246] width 37 height 20
click at [475, 247] on th "›" at bounding box center [491, 246] width 32 height 20
click at [314, 320] on td "16" at bounding box center [330, 321] width 32 height 19
type input "[DATE]"
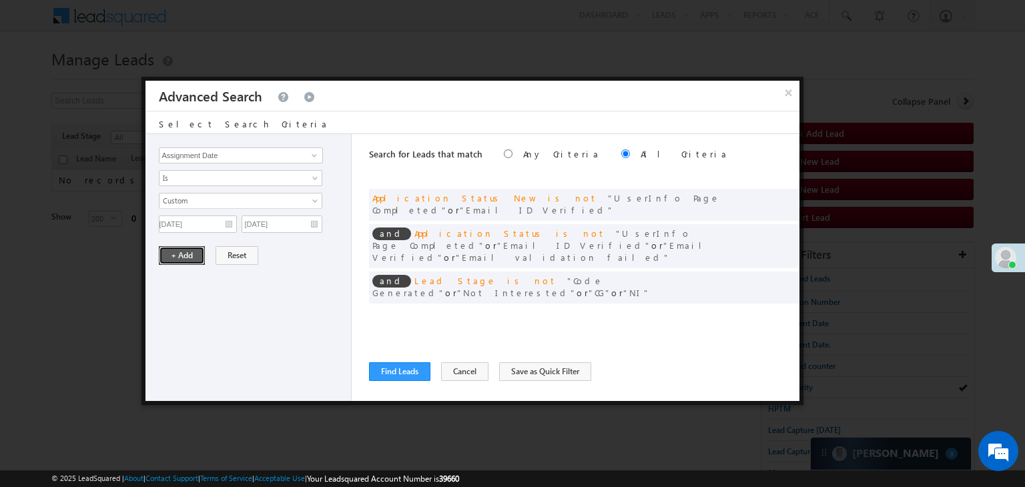
click at [171, 259] on button "+ Add" at bounding box center [182, 255] width 46 height 19
click at [403, 374] on button "Find Leads" at bounding box center [399, 371] width 61 height 19
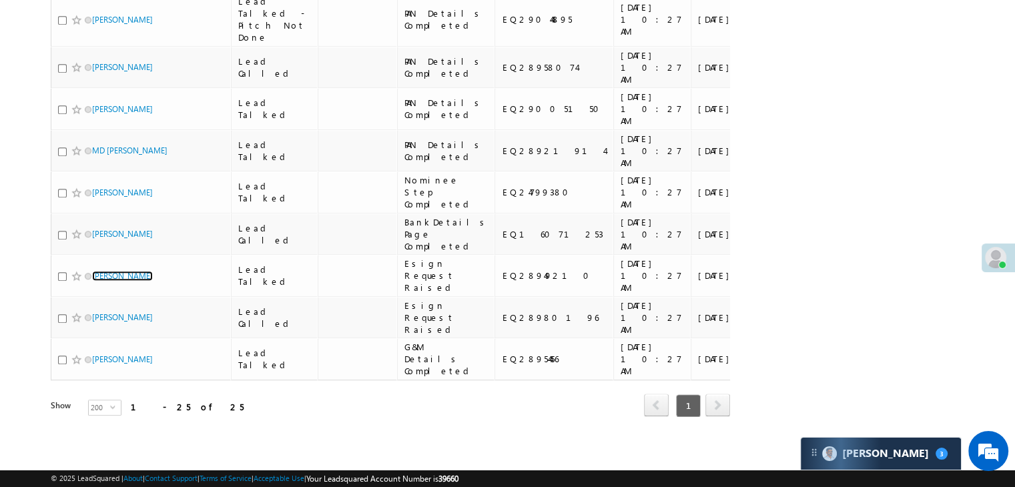
scroll to position [1728, 0]
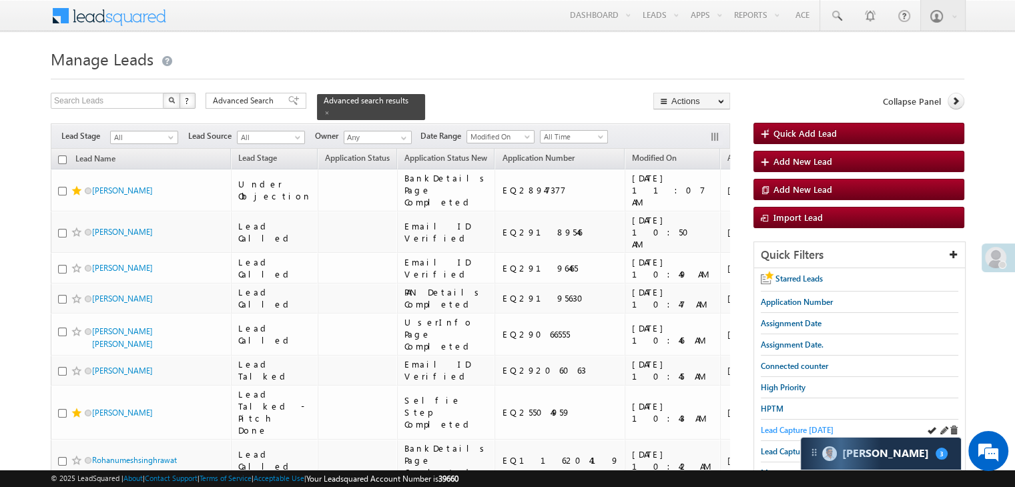
click at [787, 425] on span "Lead Capture [DATE]" at bounding box center [797, 430] width 73 height 10
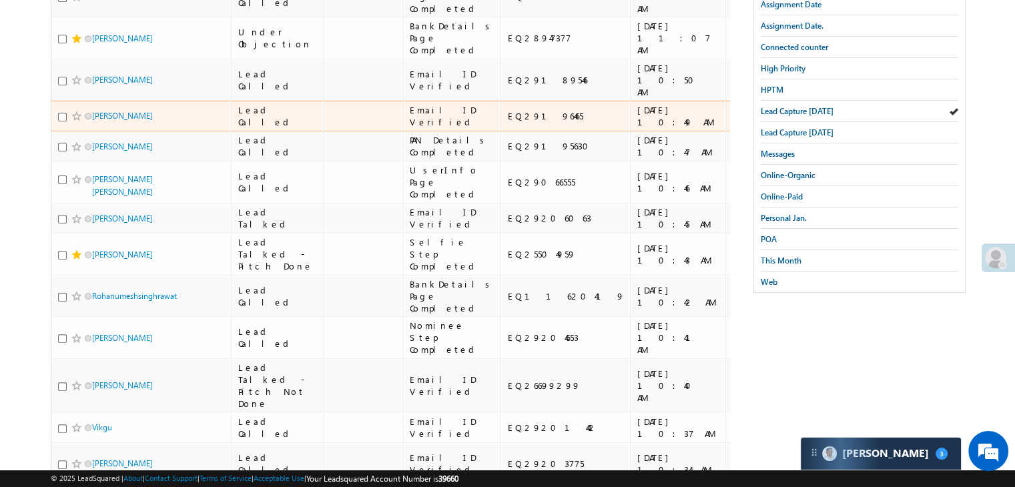
scroll to position [200, 0]
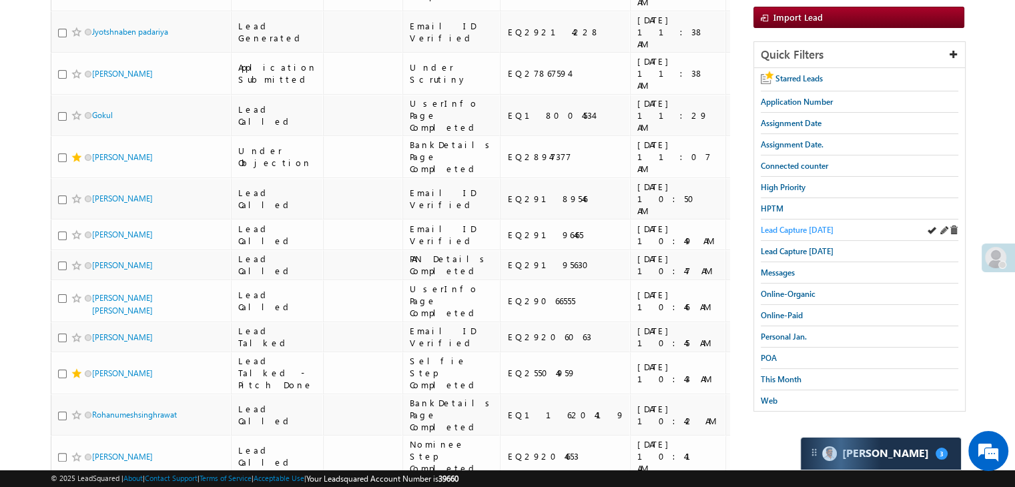
click at [821, 226] on span "Lead Capture [DATE]" at bounding box center [797, 230] width 73 height 10
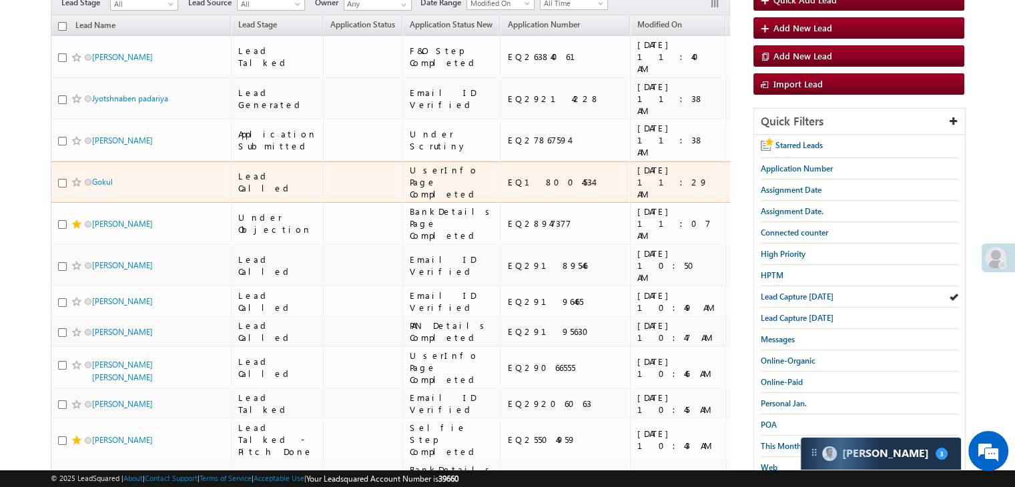
scroll to position [0, 0]
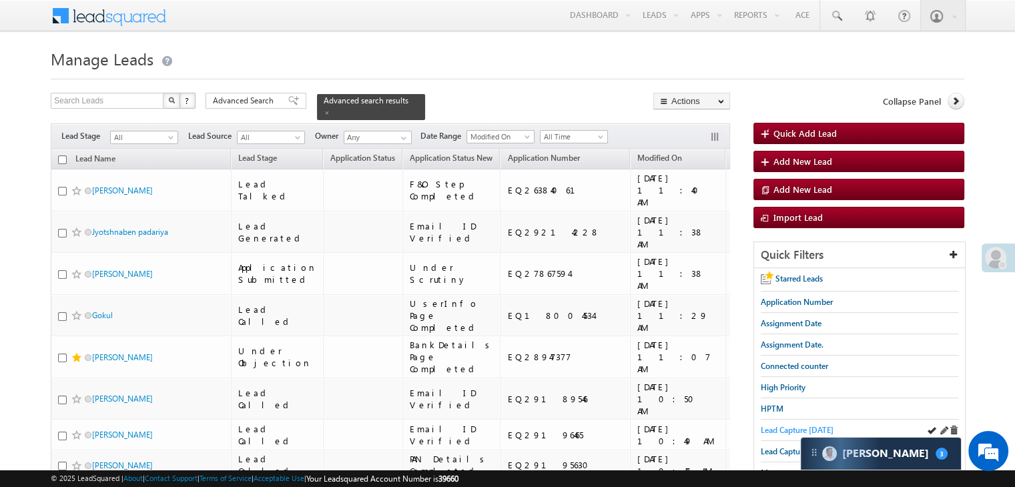
click at [768, 426] on span "Lead Capture today" at bounding box center [797, 430] width 73 height 10
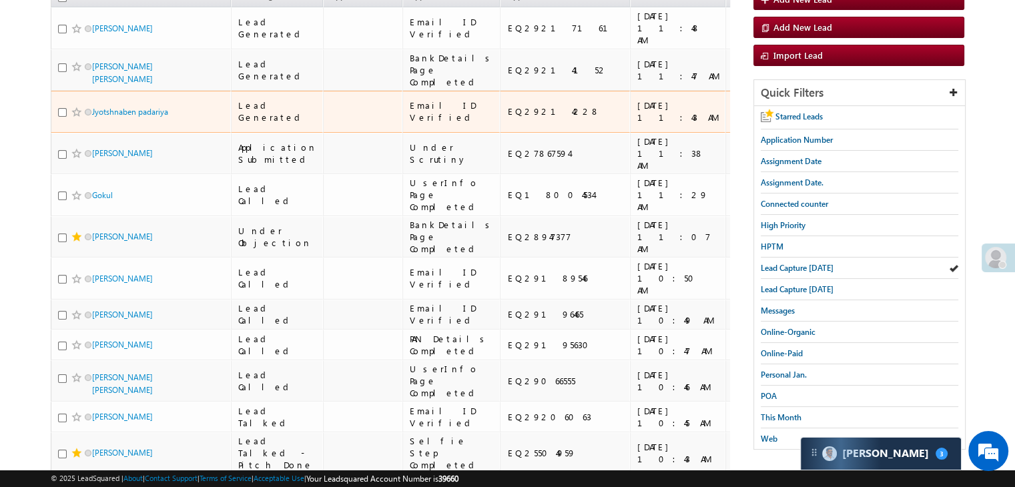
scroll to position [200, 0]
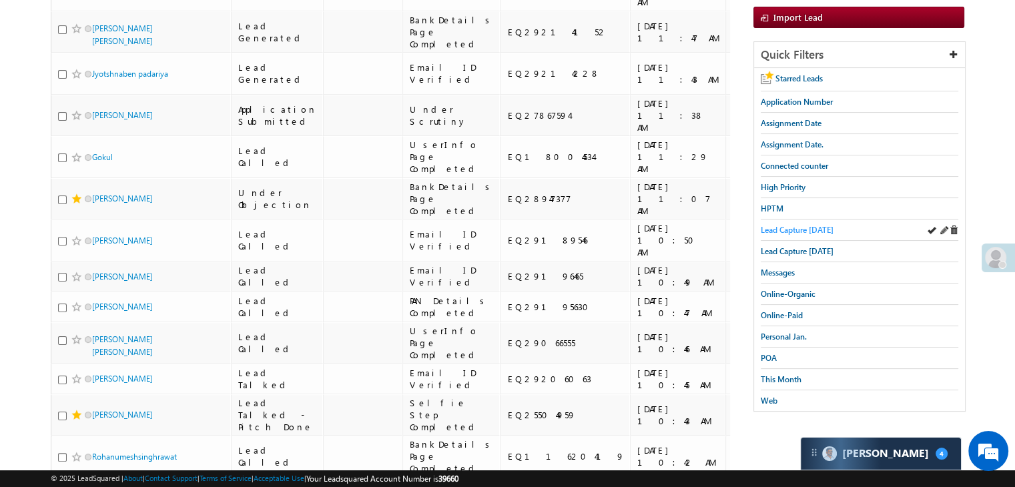
click at [777, 226] on span "Lead Capture today" at bounding box center [797, 230] width 73 height 10
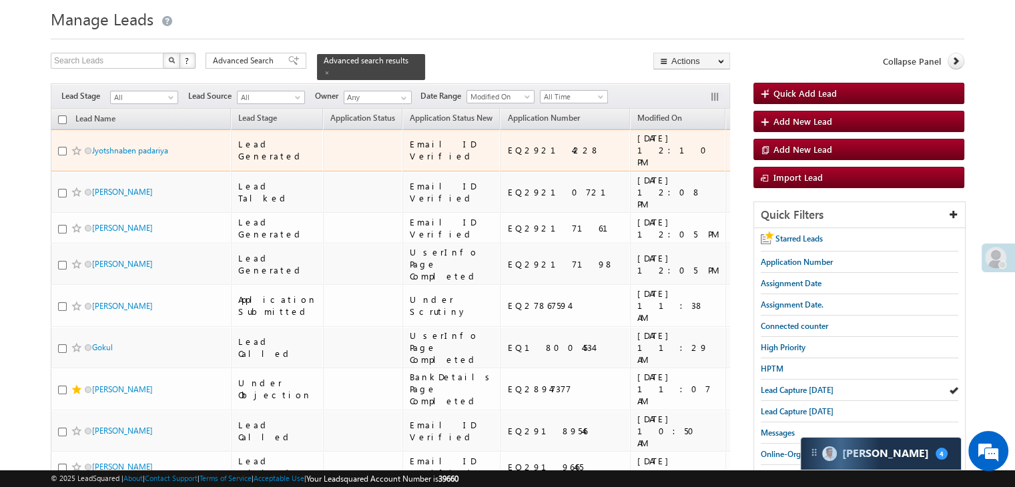
scroll to position [0, 0]
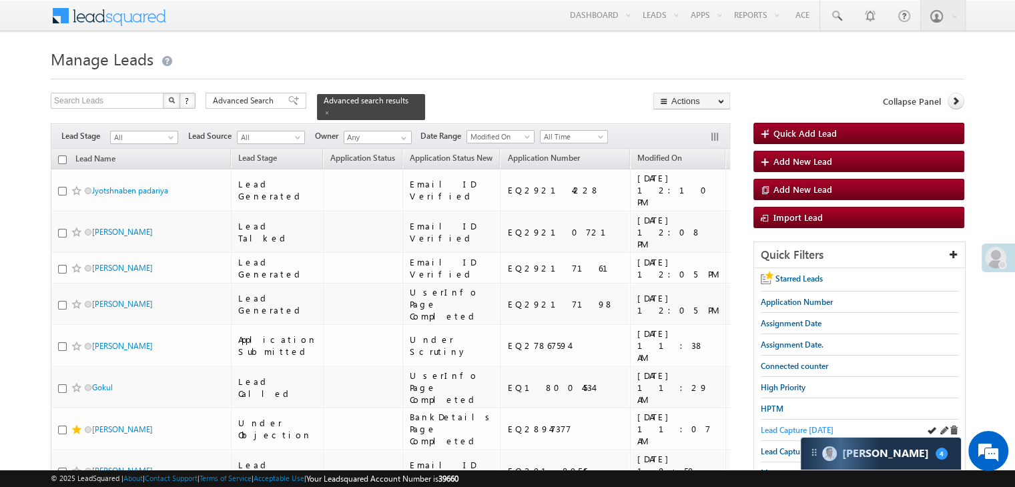
click at [785, 430] on span "Lead Capture [DATE]" at bounding box center [797, 430] width 73 height 10
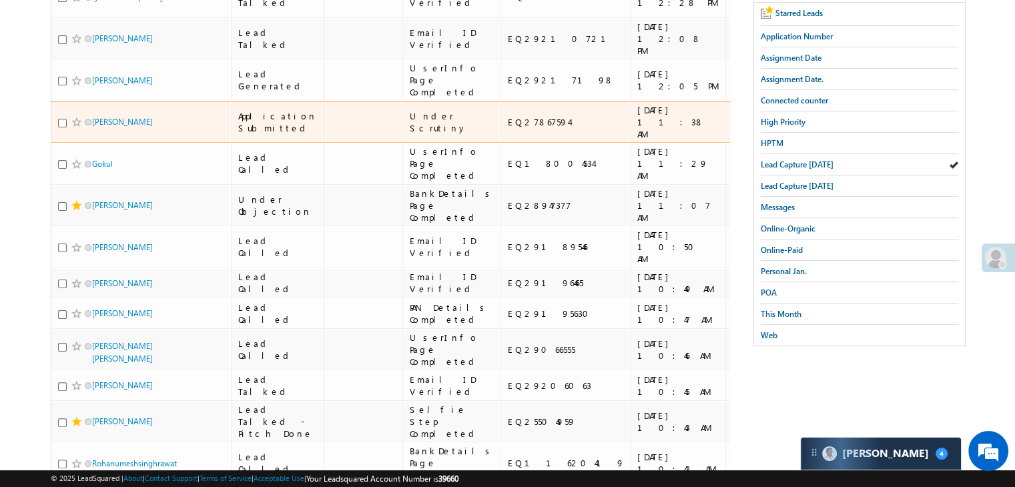
scroll to position [267, 0]
click at [76, 126] on span at bounding box center [76, 120] width 11 height 11
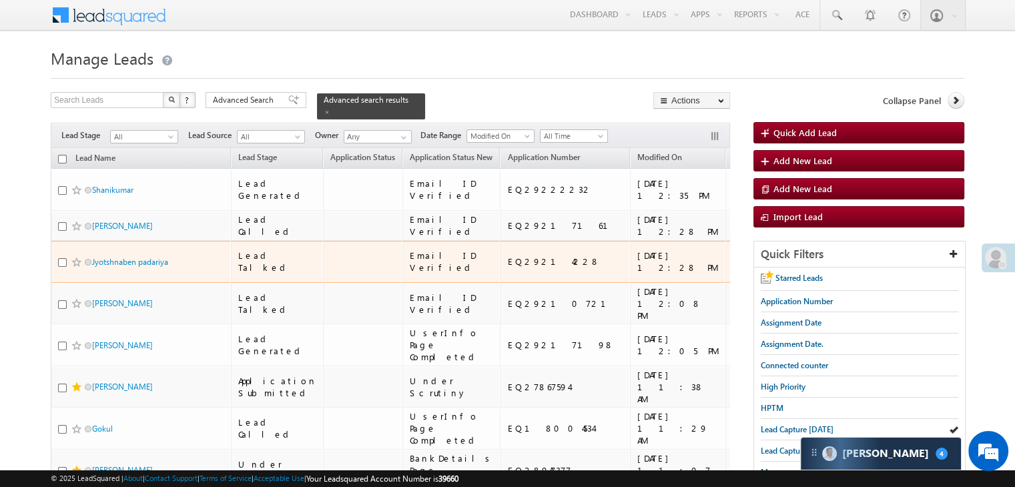
scroll to position [0, 0]
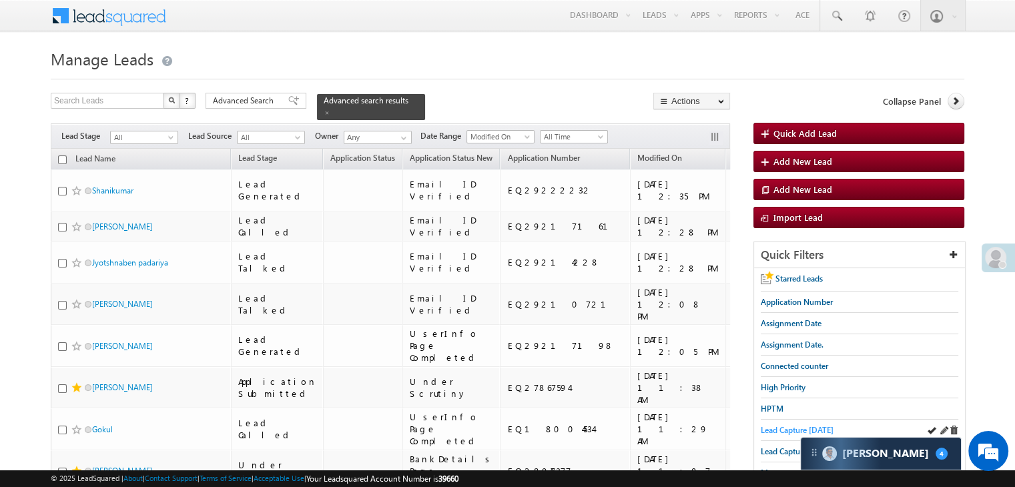
click at [787, 433] on link "Lead Capture [DATE]" at bounding box center [797, 430] width 73 height 13
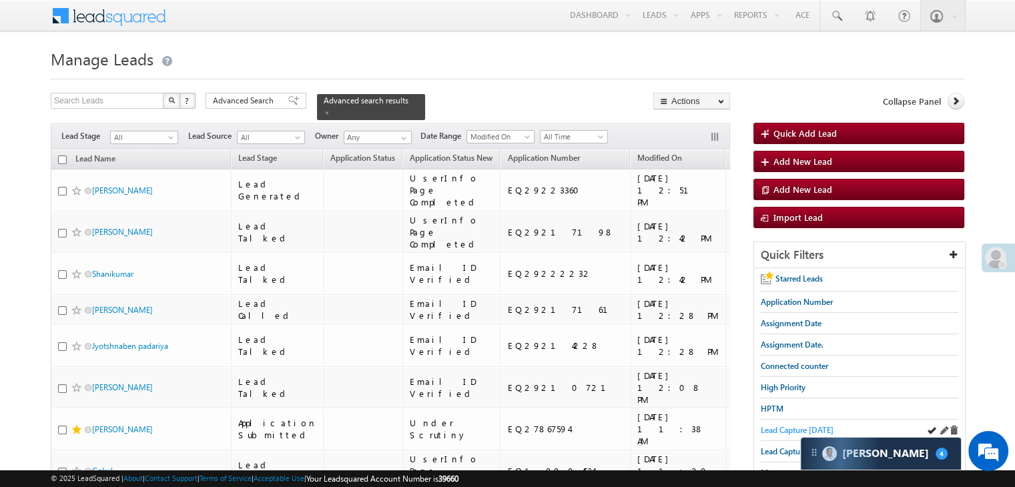
click at [771, 428] on span "Lead Capture [DATE]" at bounding box center [797, 430] width 73 height 10
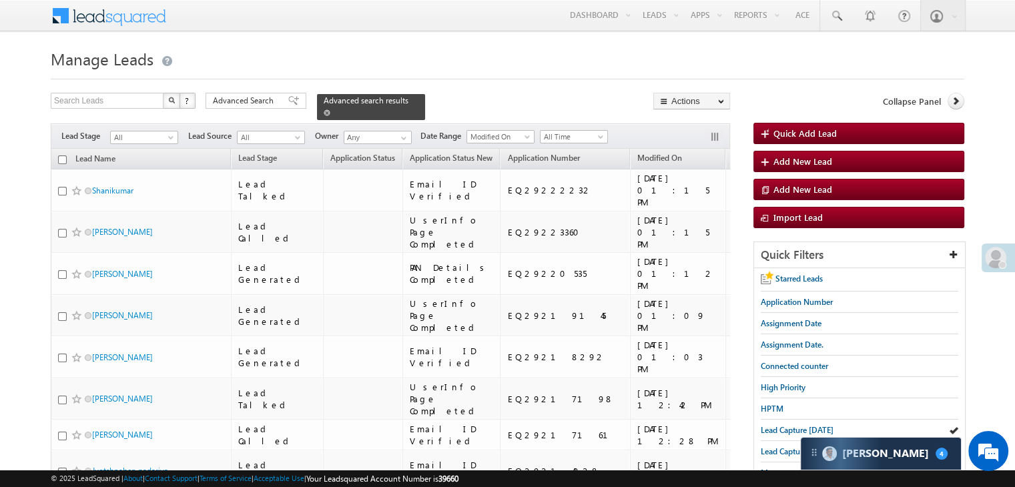
click at [330, 109] on span at bounding box center [327, 112] width 7 height 7
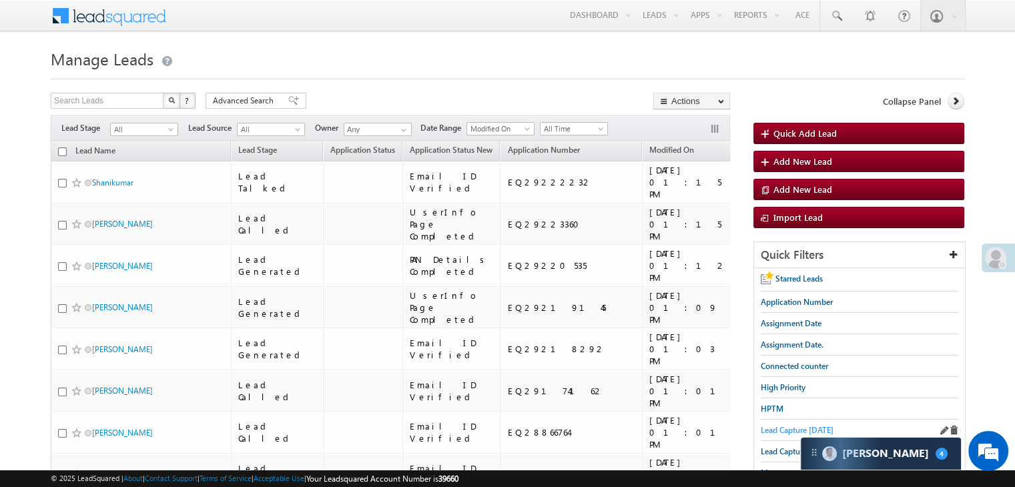
click at [790, 425] on span "Lead Capture [DATE]" at bounding box center [797, 430] width 73 height 10
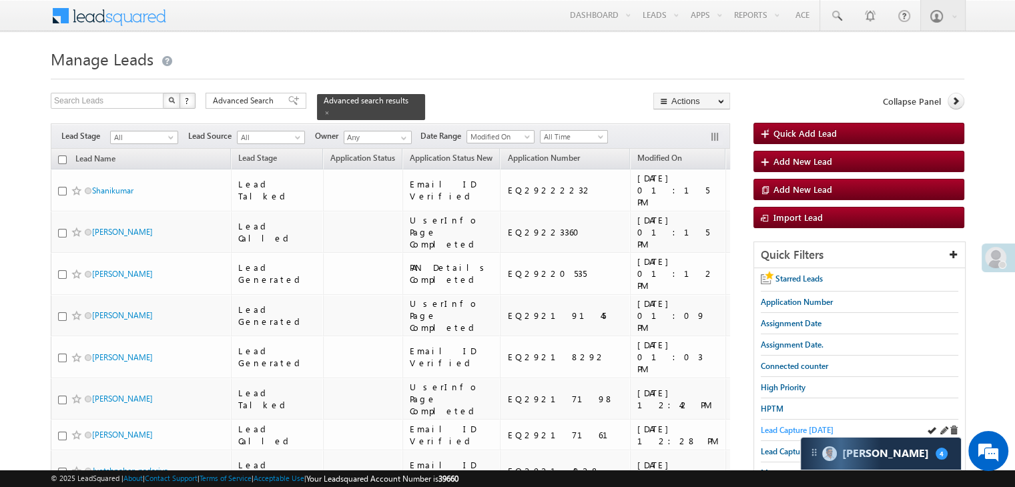
click at [785, 428] on span "Lead Capture [DATE]" at bounding box center [797, 430] width 73 height 10
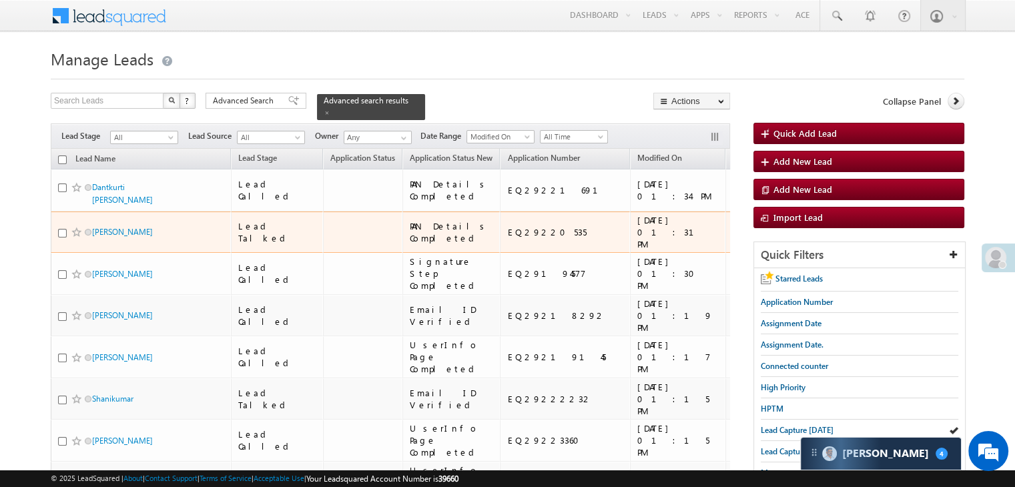
click at [76, 238] on span at bounding box center [76, 232] width 11 height 11
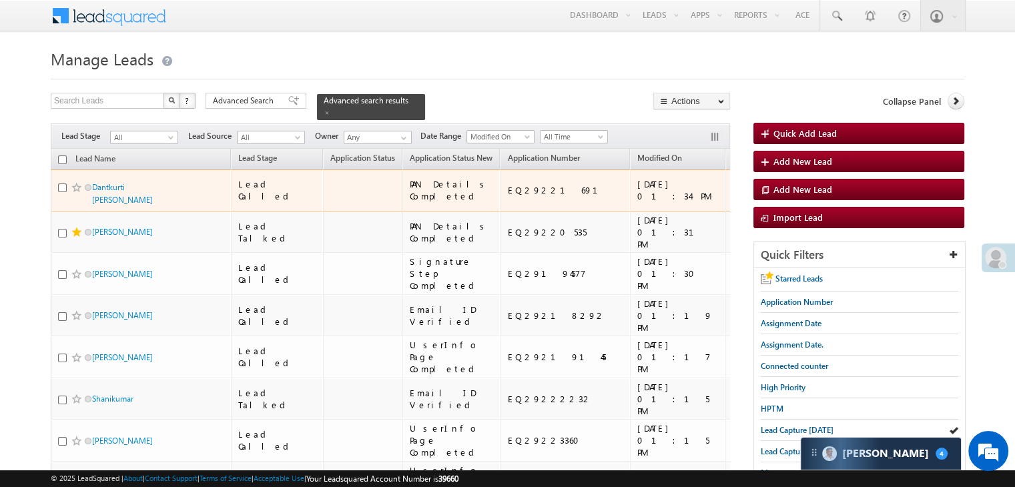
click at [75, 193] on span at bounding box center [76, 187] width 11 height 11
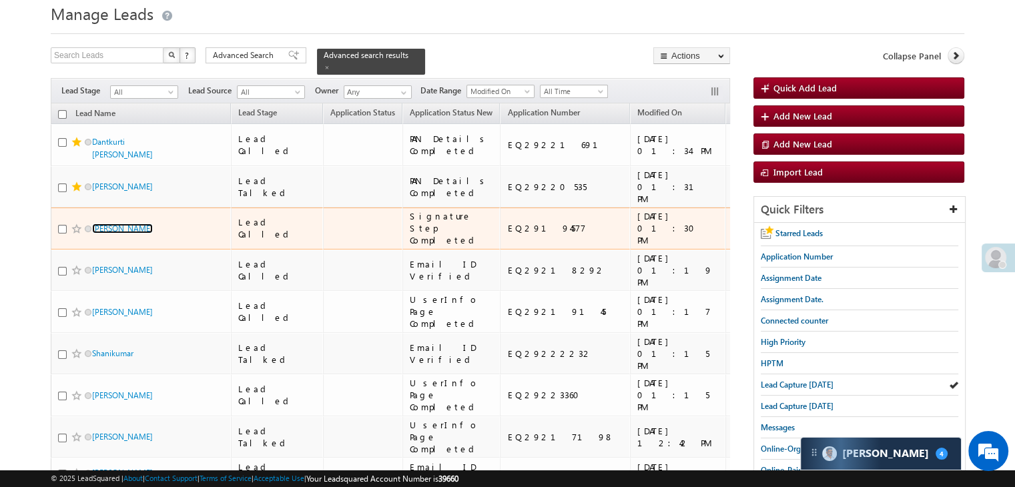
scroll to position [67, 0]
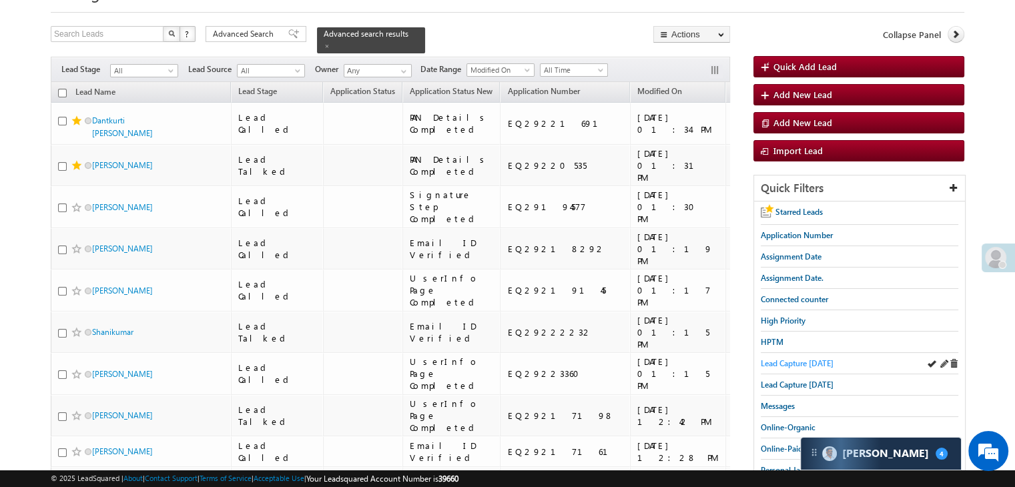
click at [788, 358] on span "Lead Capture [DATE]" at bounding box center [797, 363] width 73 height 10
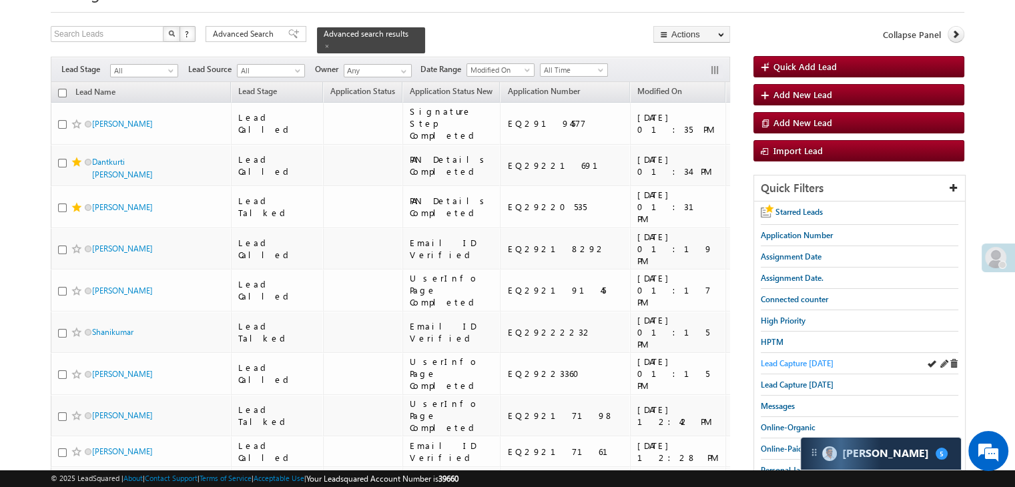
click at [806, 362] on span "Lead Capture [DATE]" at bounding box center [797, 363] width 73 height 10
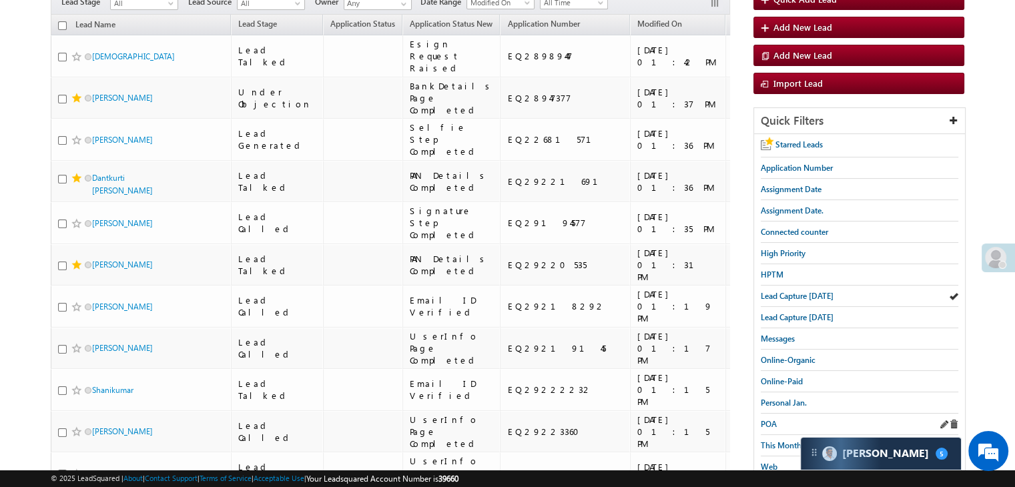
scroll to position [133, 0]
click at [806, 296] on span "Lead Capture [DATE]" at bounding box center [797, 297] width 73 height 10
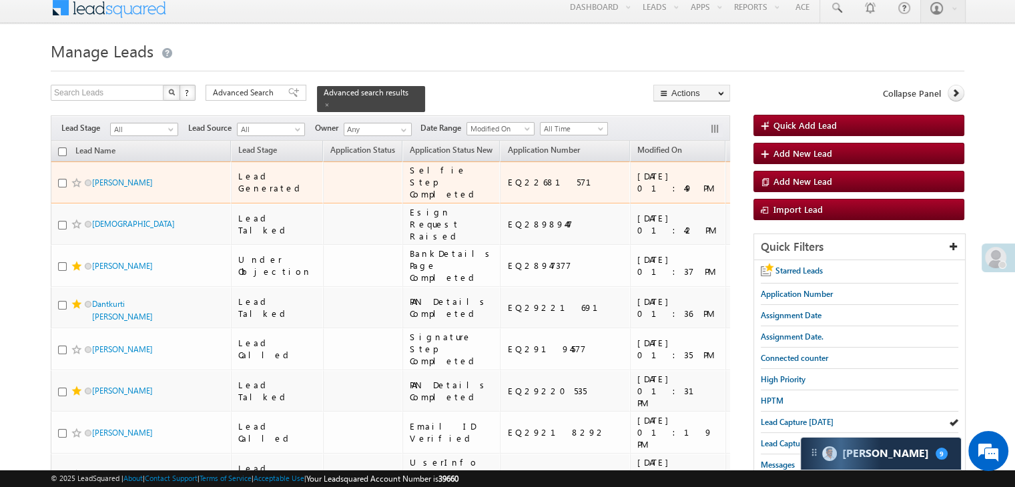
scroll to position [0, 0]
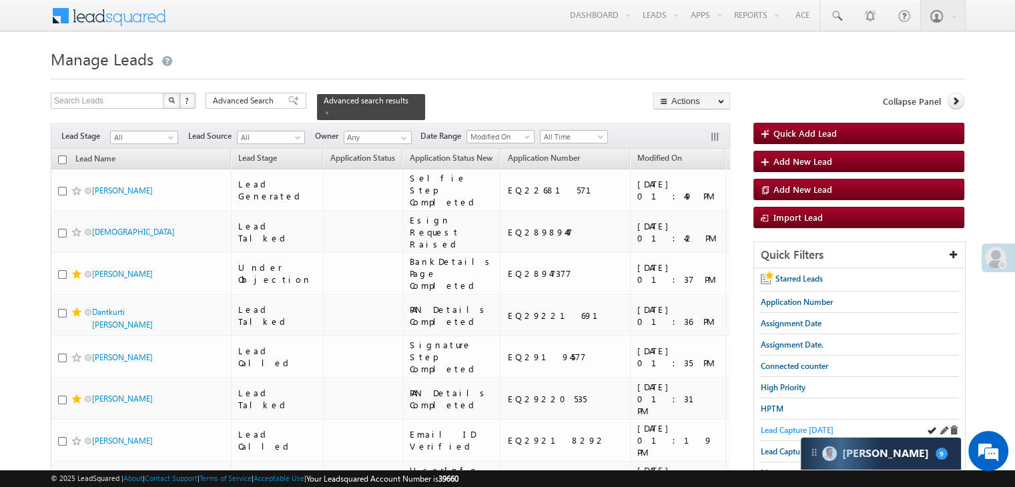
click at [787, 428] on span "Lead Capture [DATE]" at bounding box center [797, 430] width 73 height 10
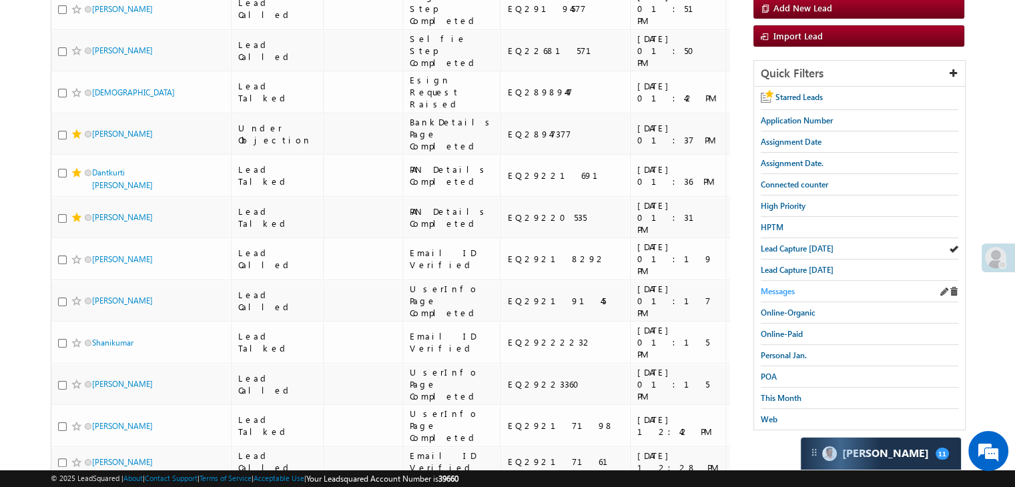
scroll to position [133, 0]
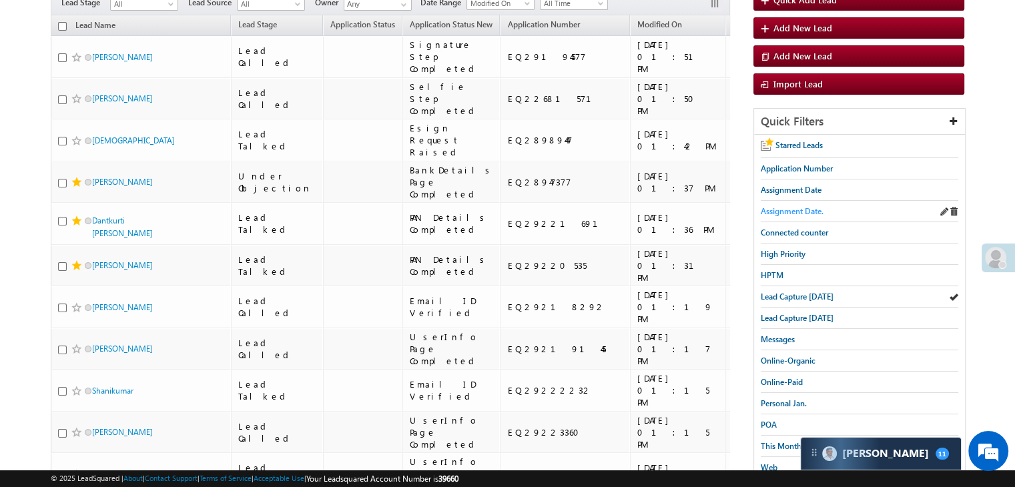
click at [797, 212] on span "Assignment Date." at bounding box center [792, 211] width 63 height 10
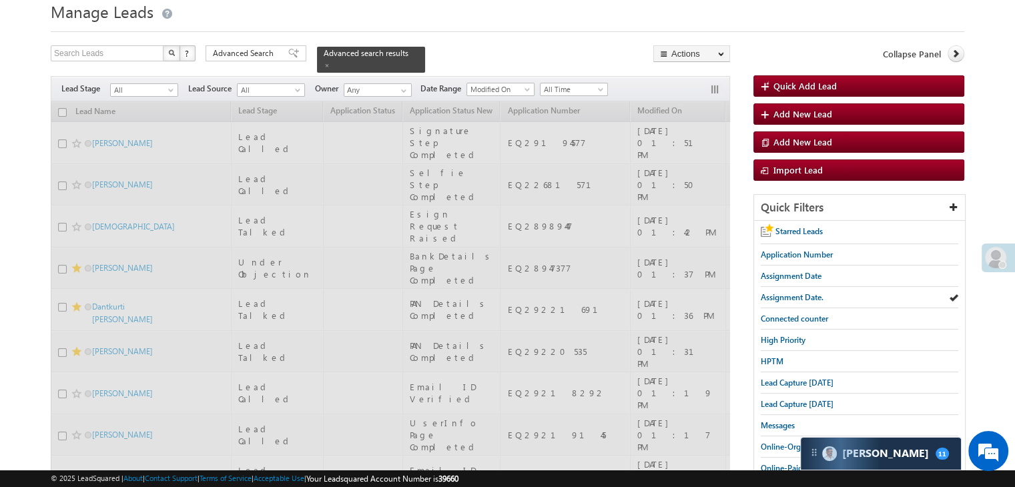
scroll to position [0, 0]
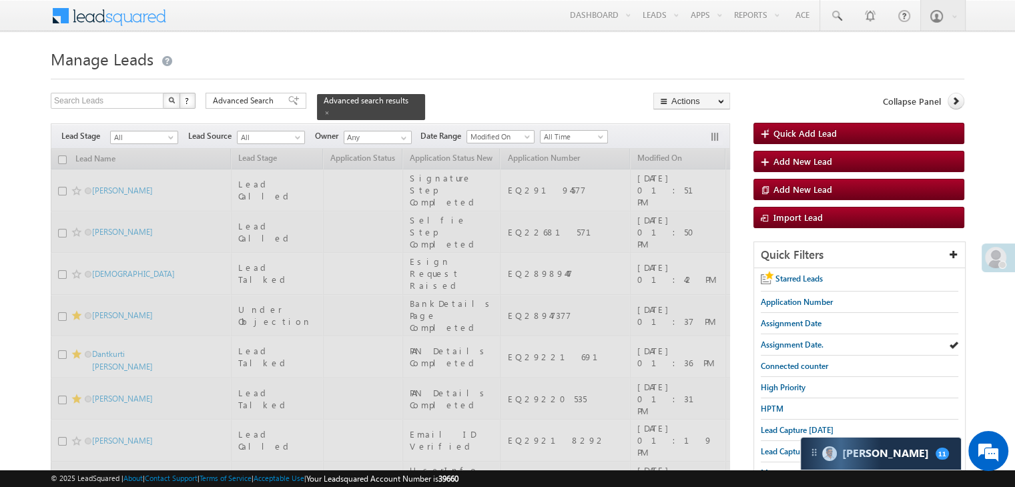
click at [61, 155] on input "checkbox" at bounding box center [62, 159] width 9 height 9
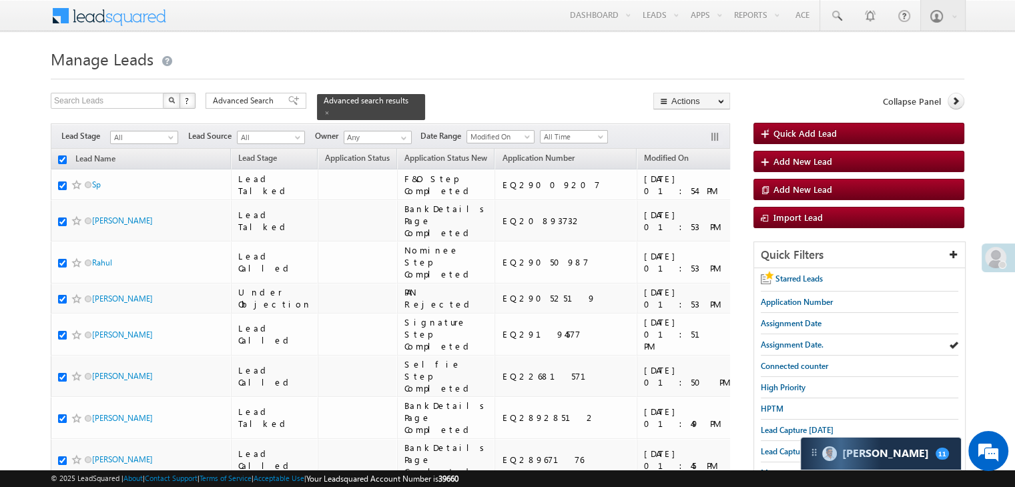
click at [61, 155] on input "checkbox" at bounding box center [62, 159] width 9 height 9
checkbox input "false"
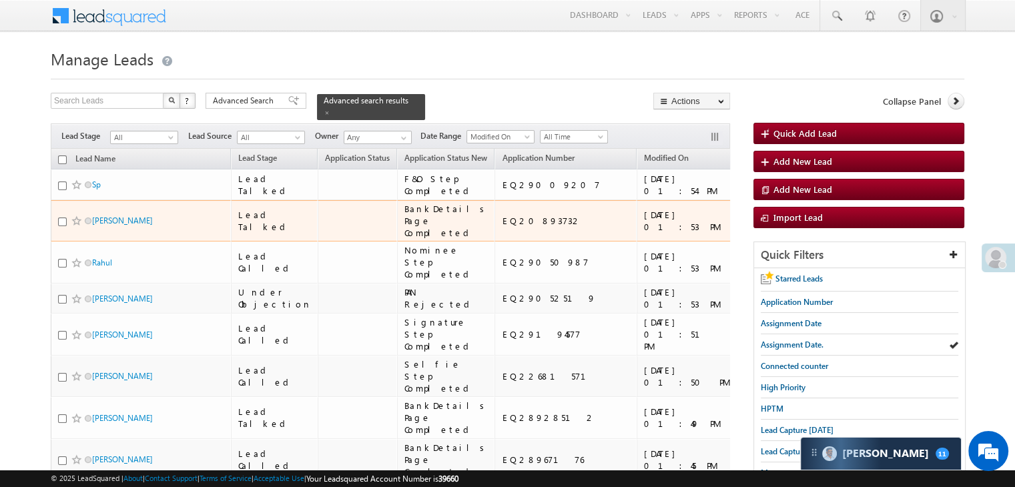
checkbox input "false"
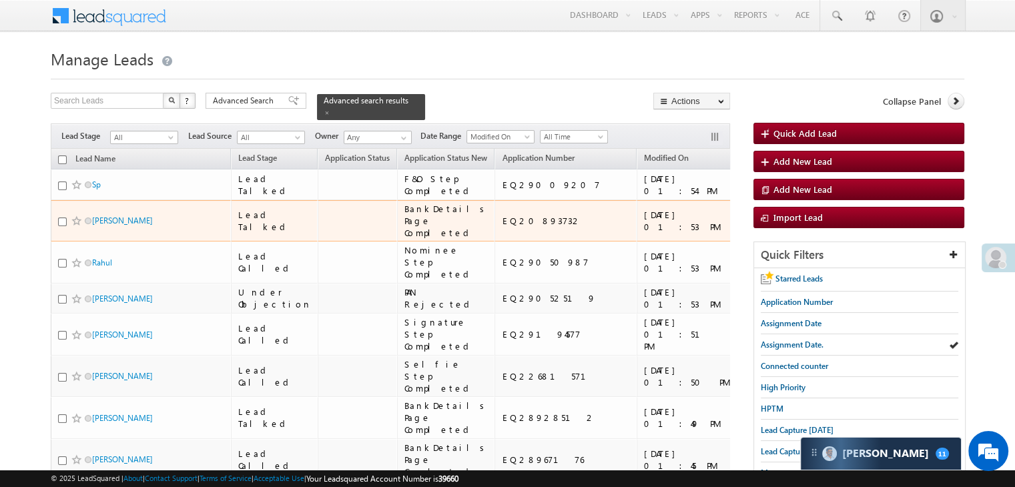
checkbox input "false"
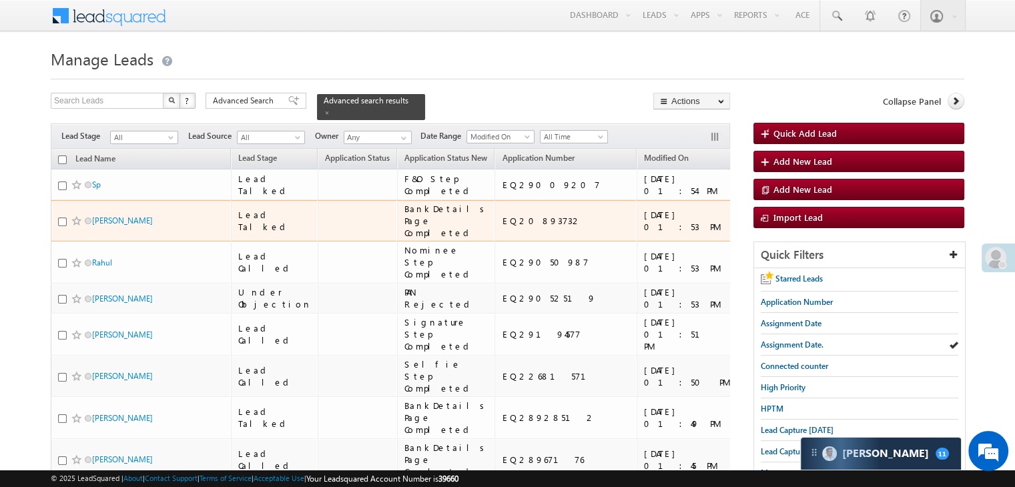
checkbox input "false"
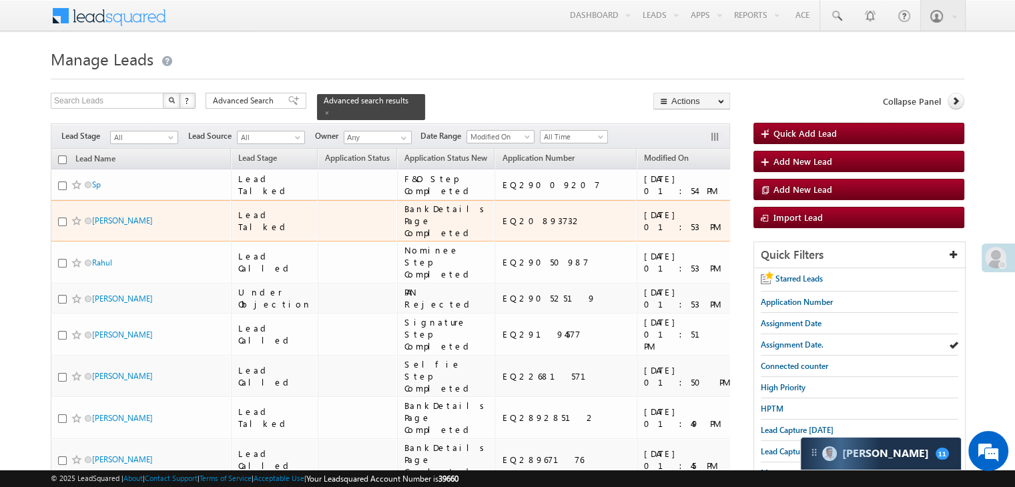
checkbox input "false"
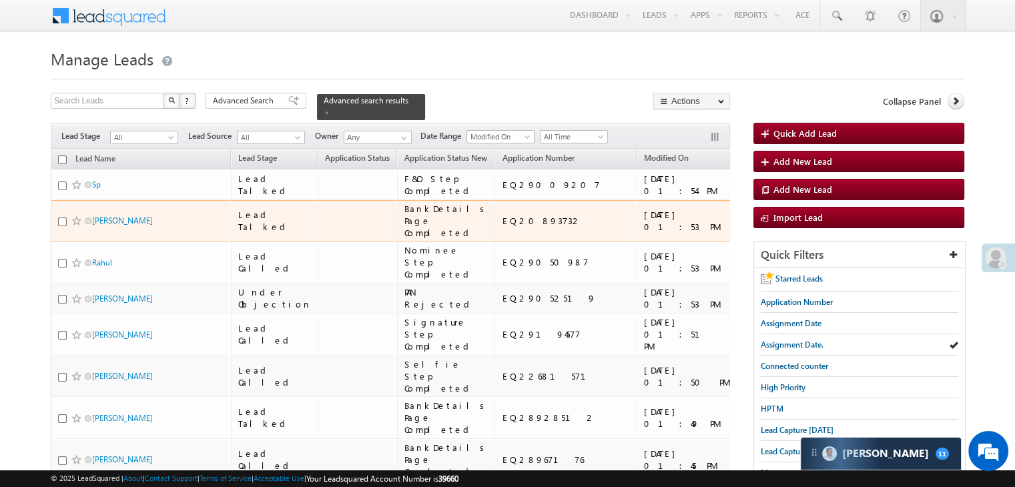
checkbox input "false"
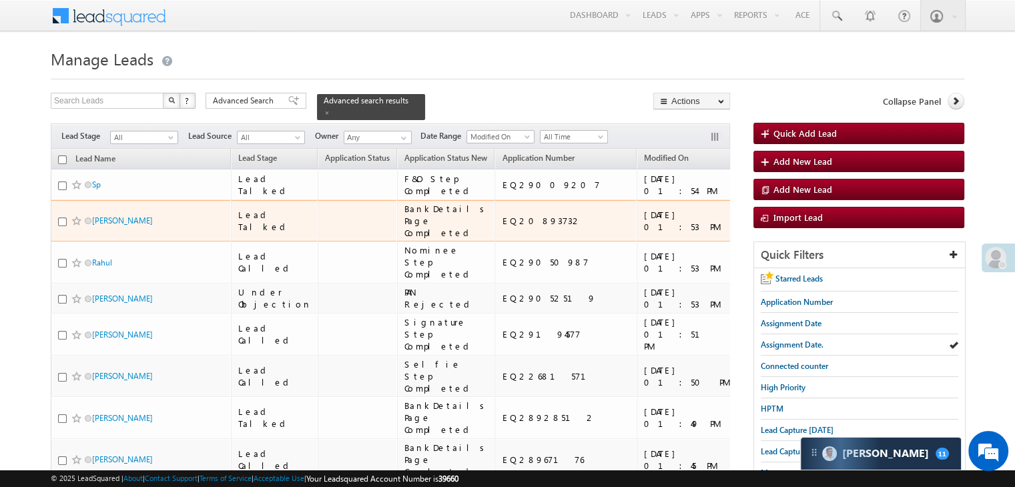
checkbox input "false"
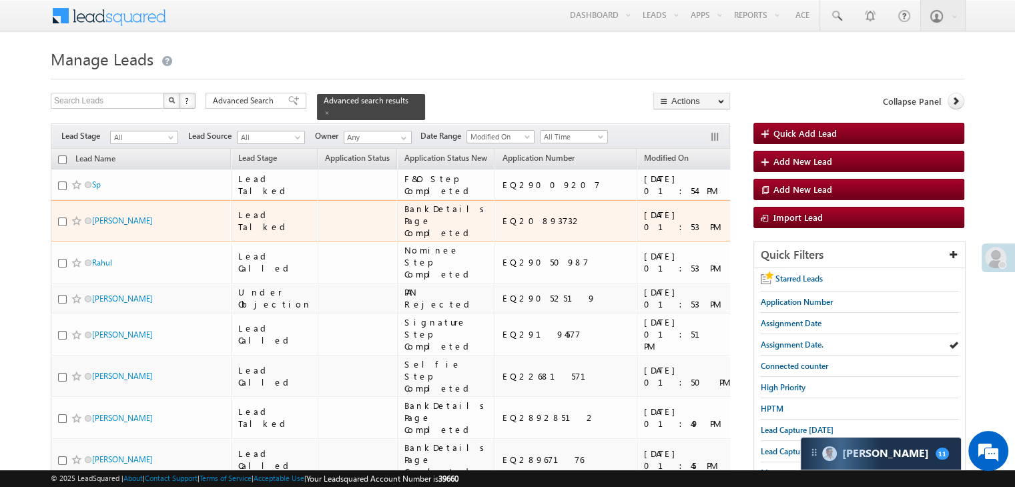
checkbox input "false"
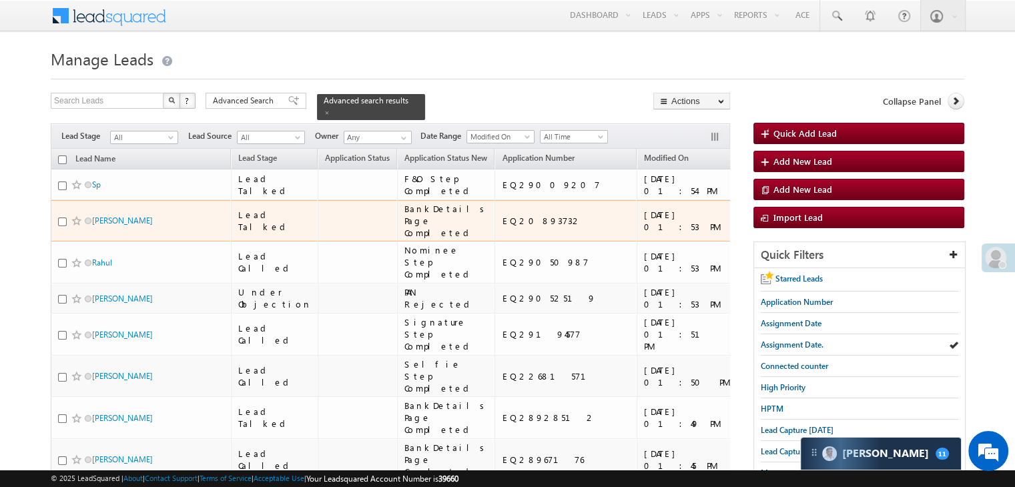
checkbox input "false"
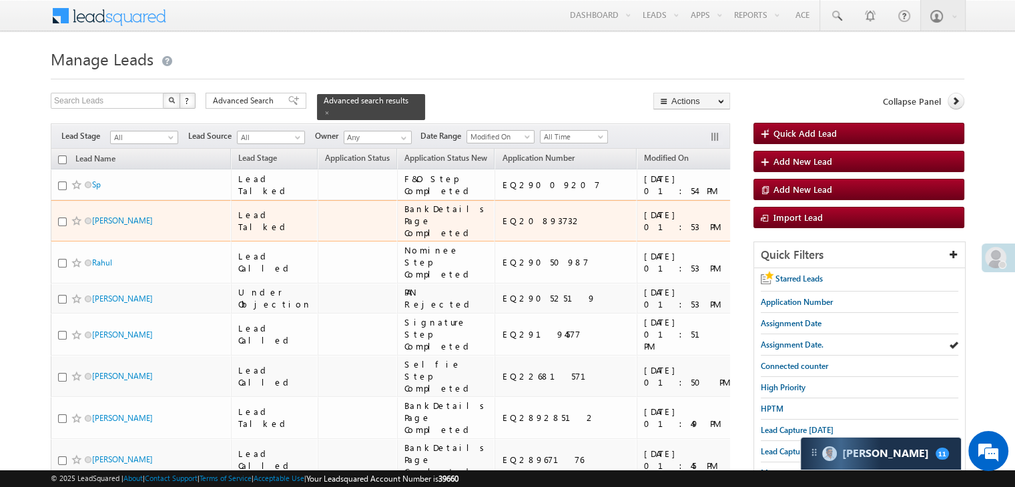
checkbox input "false"
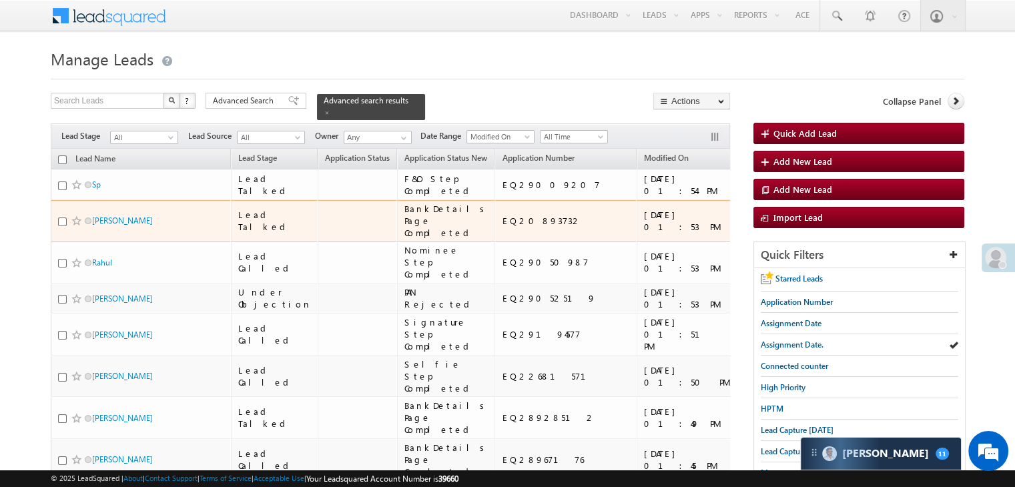
checkbox input "false"
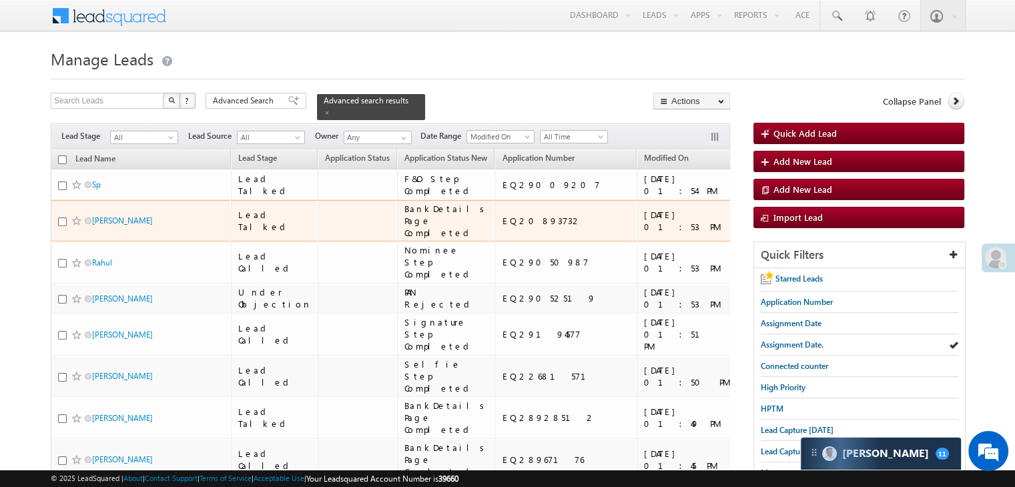
checkbox input "false"
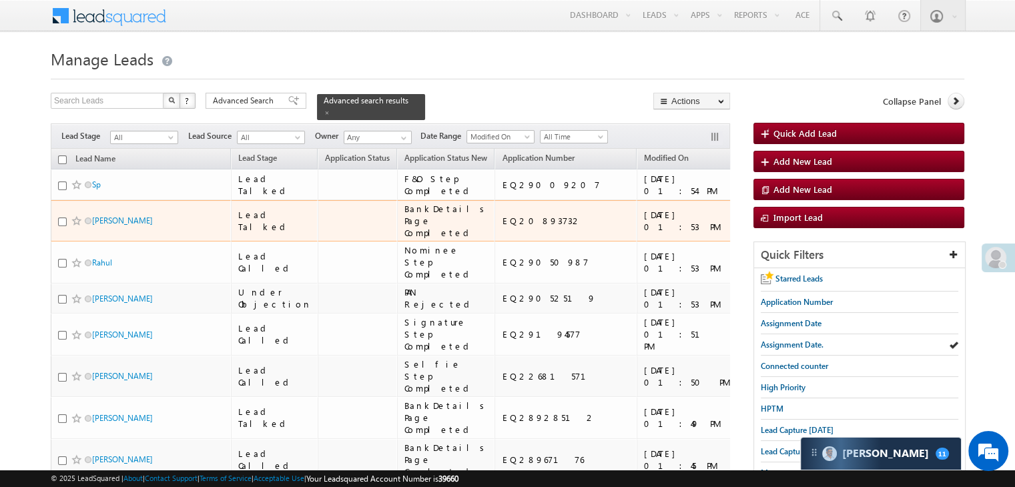
checkbox input "false"
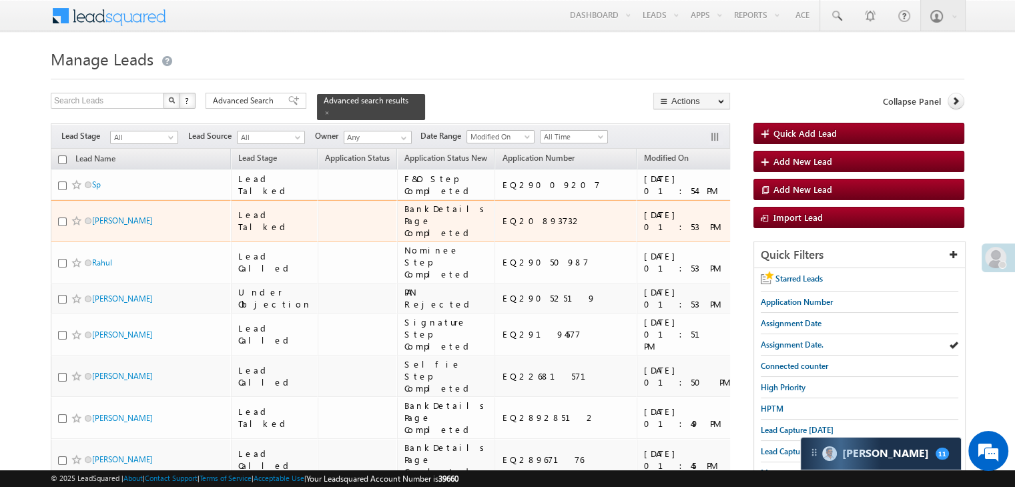
checkbox input "false"
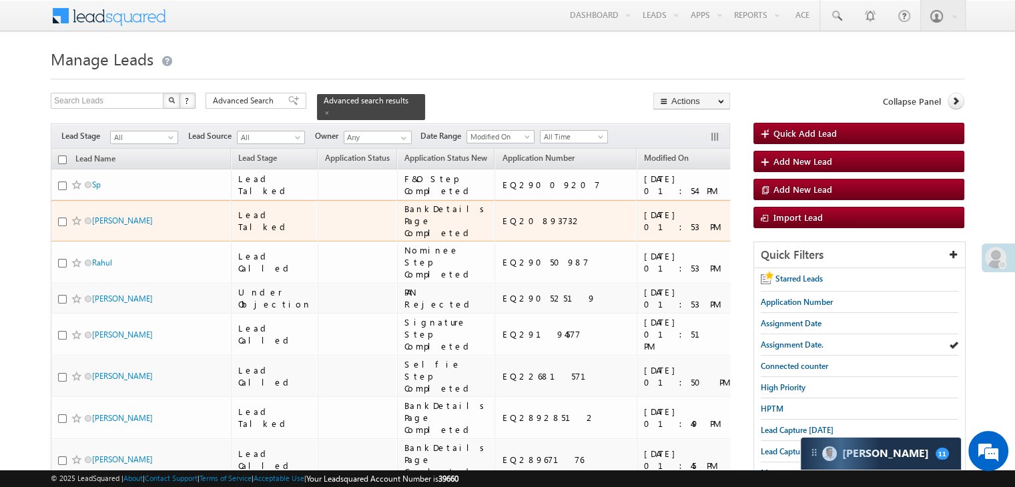
checkbox input "false"
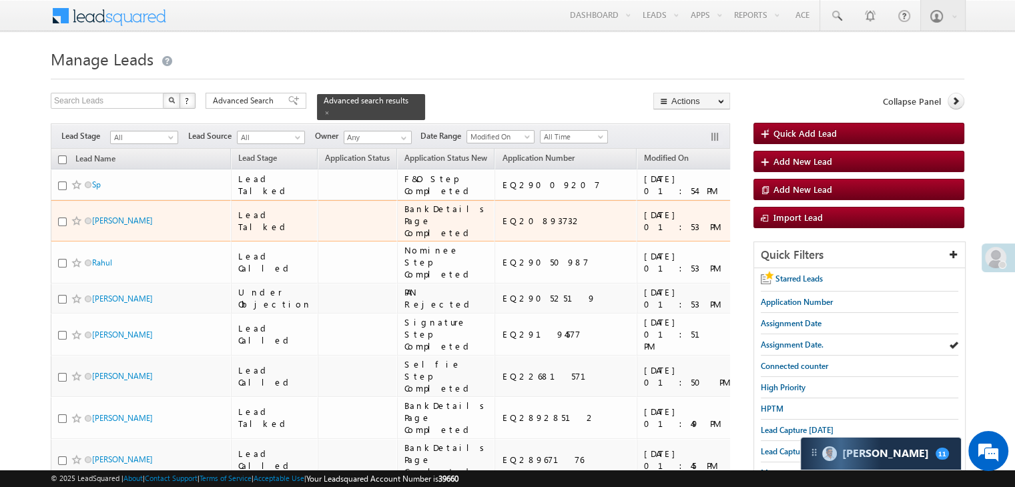
checkbox input "false"
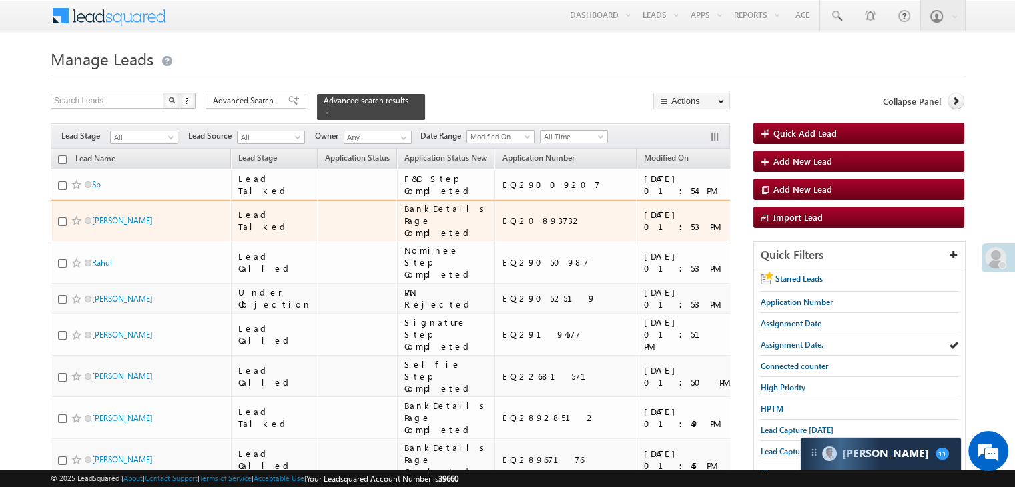
checkbox input "false"
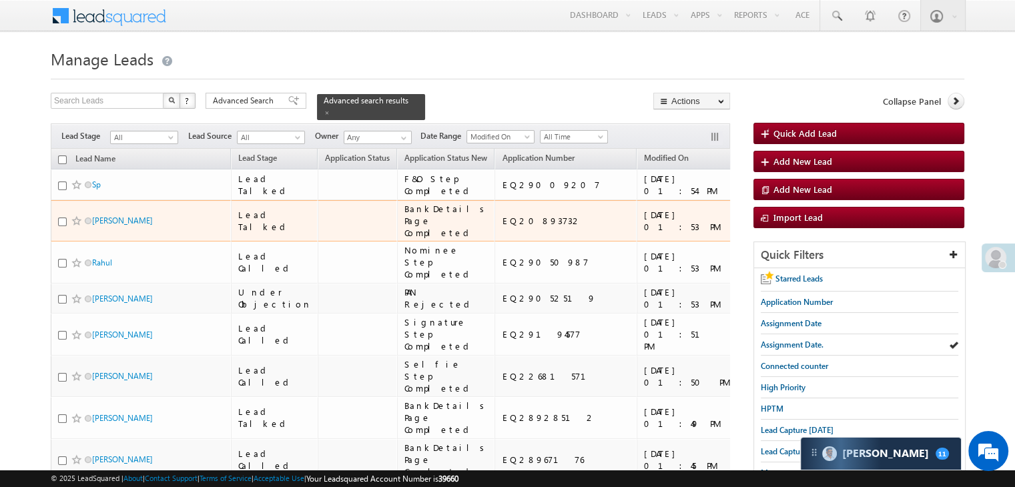
checkbox input "false"
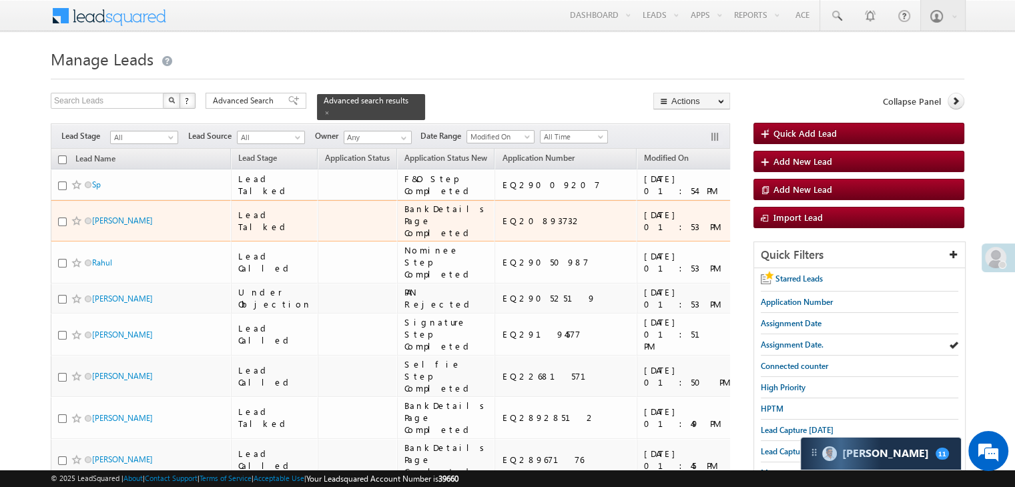
checkbox input "false"
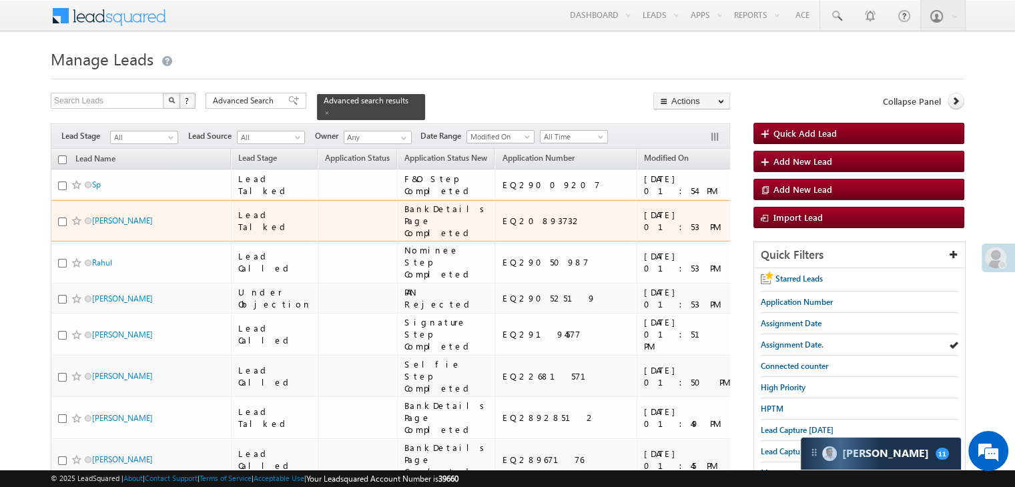
checkbox input "false"
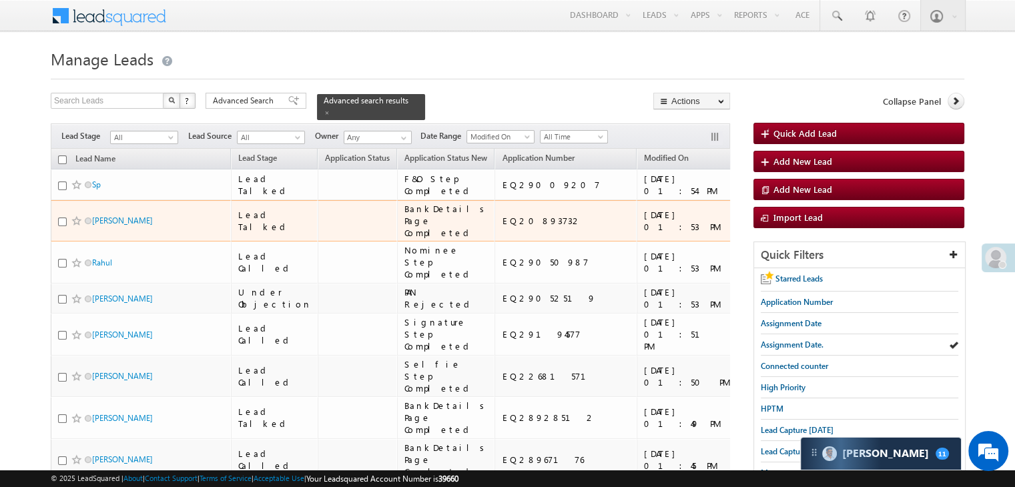
checkbox input "false"
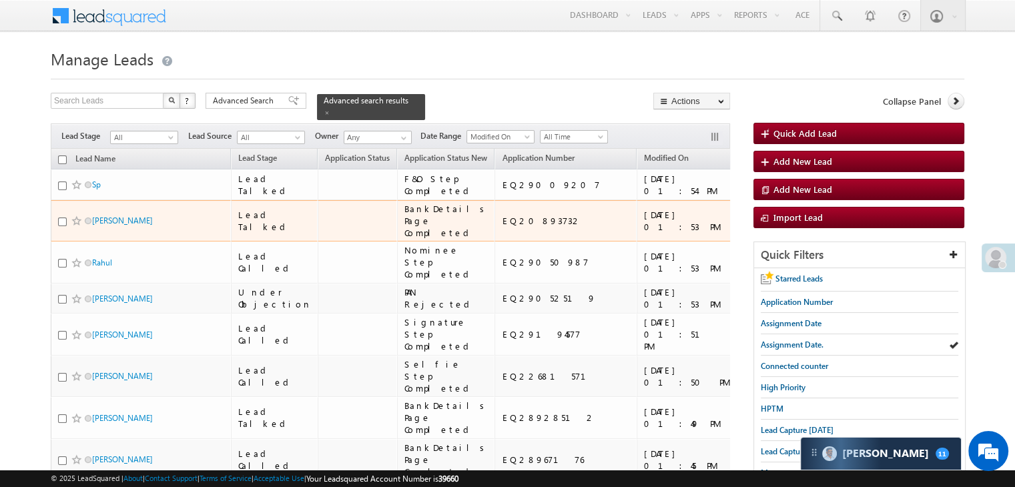
checkbox input "false"
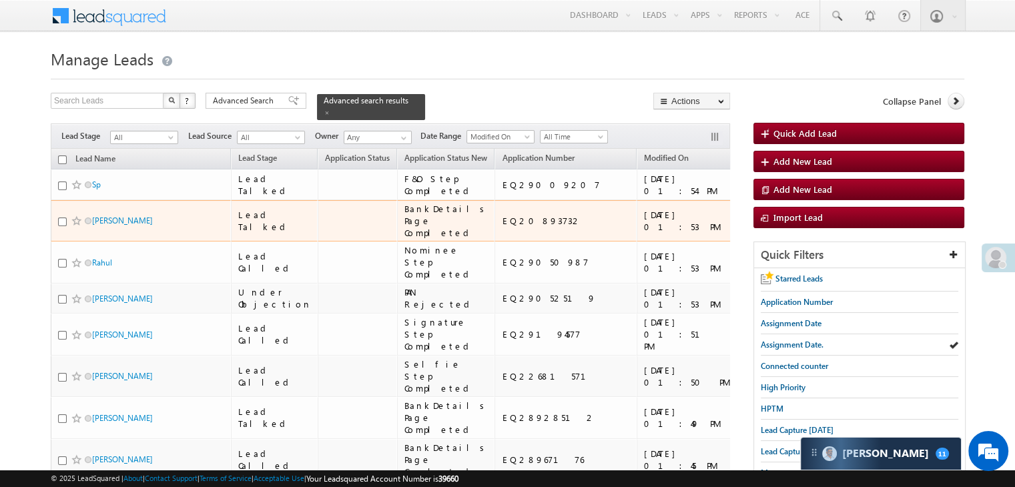
checkbox input "false"
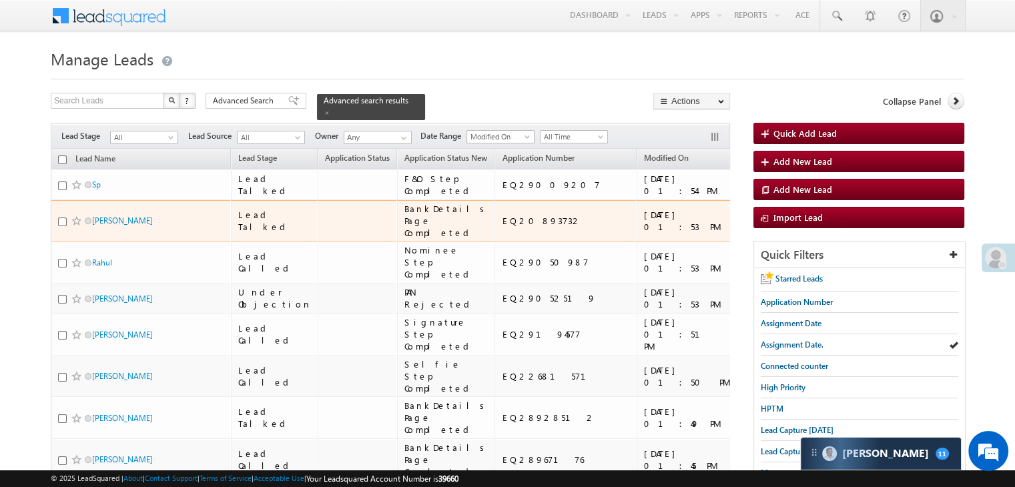
checkbox input "false"
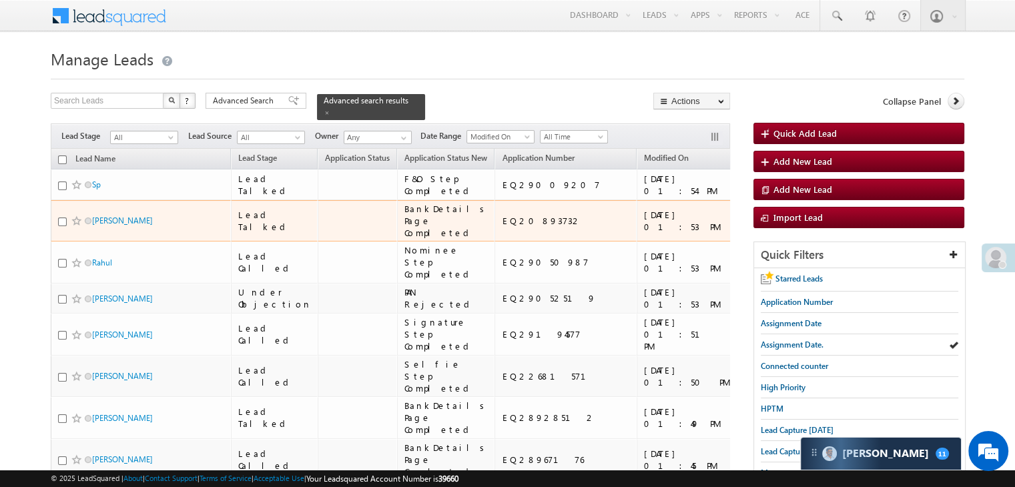
checkbox input "false"
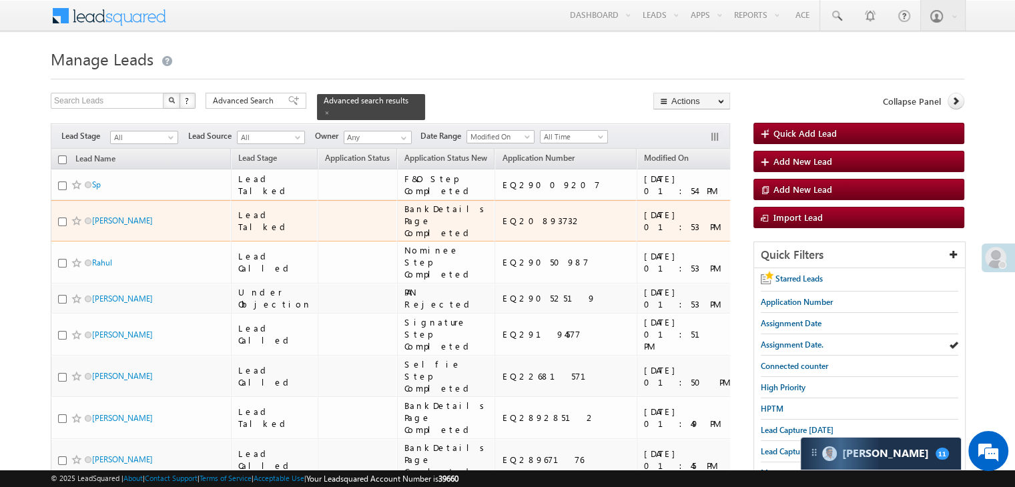
checkbox input "false"
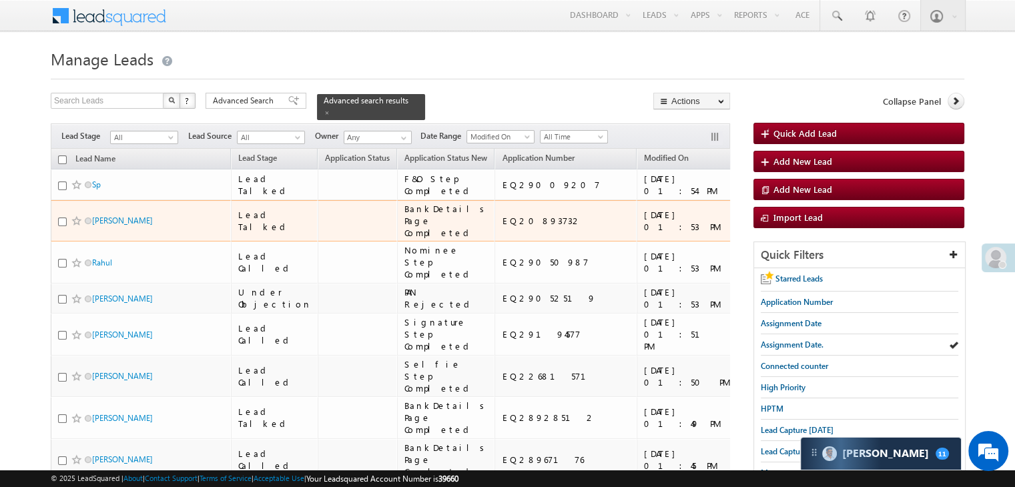
checkbox input "false"
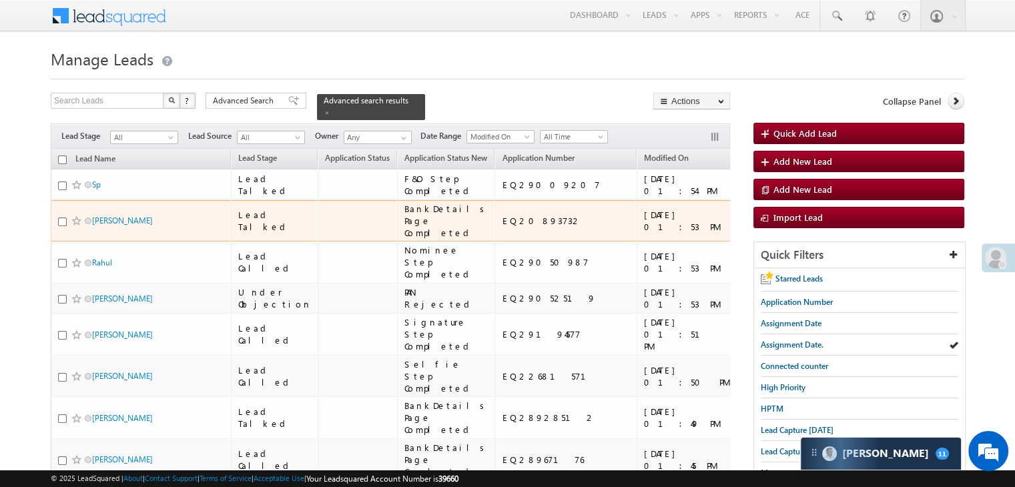
checkbox input "false"
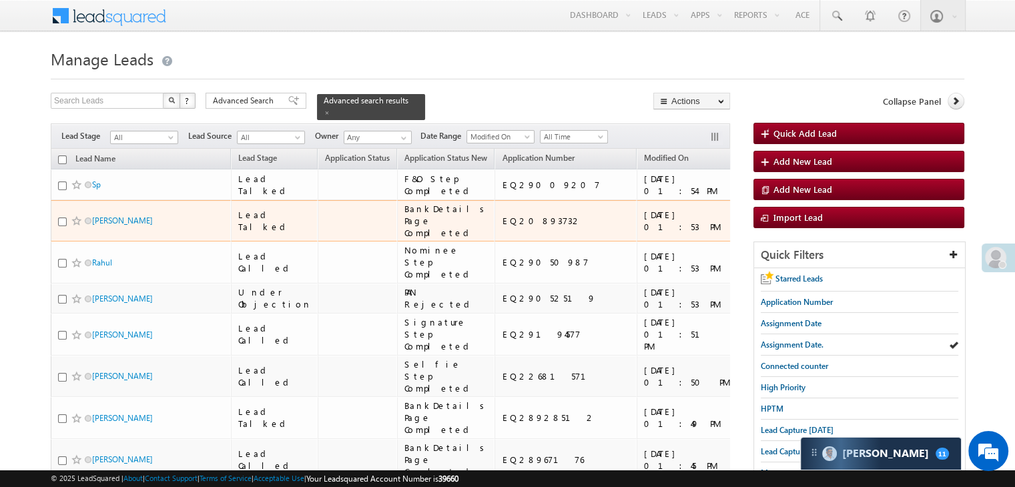
checkbox input "false"
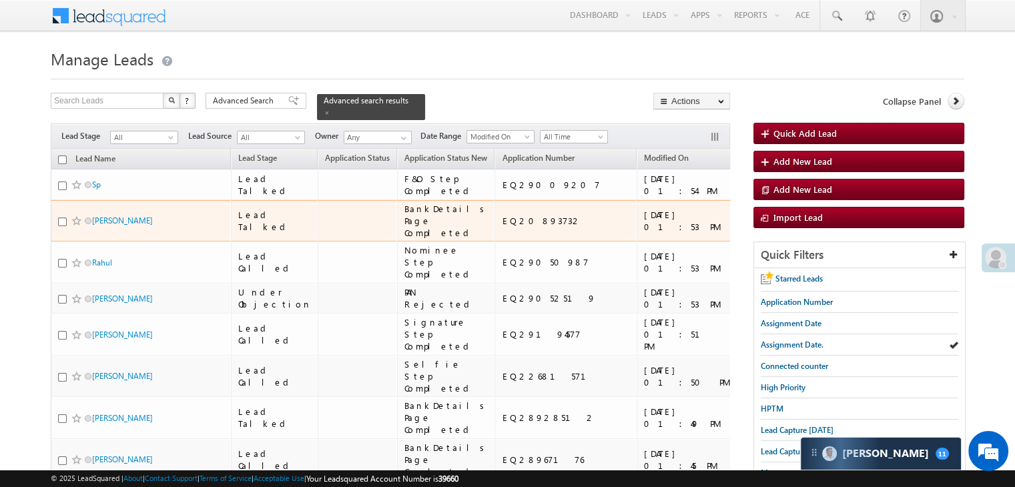
checkbox input "false"
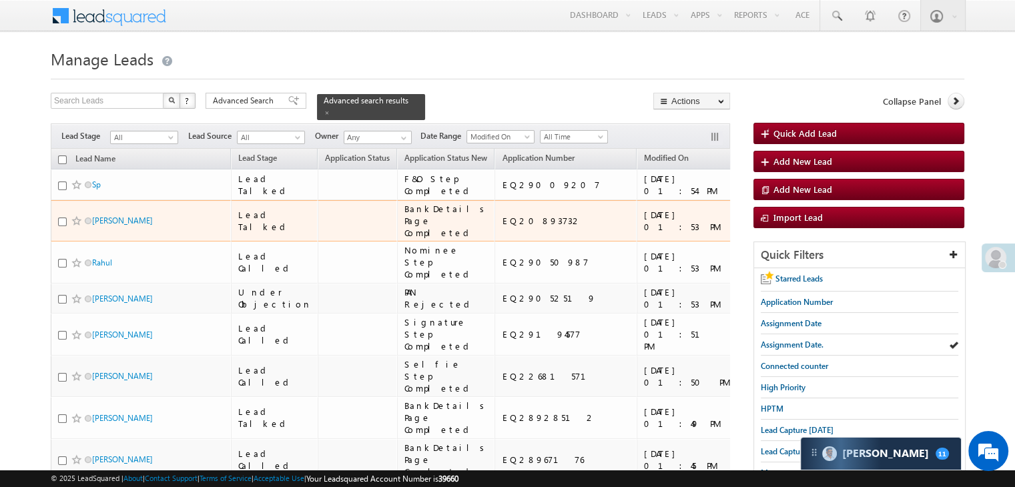
checkbox input "false"
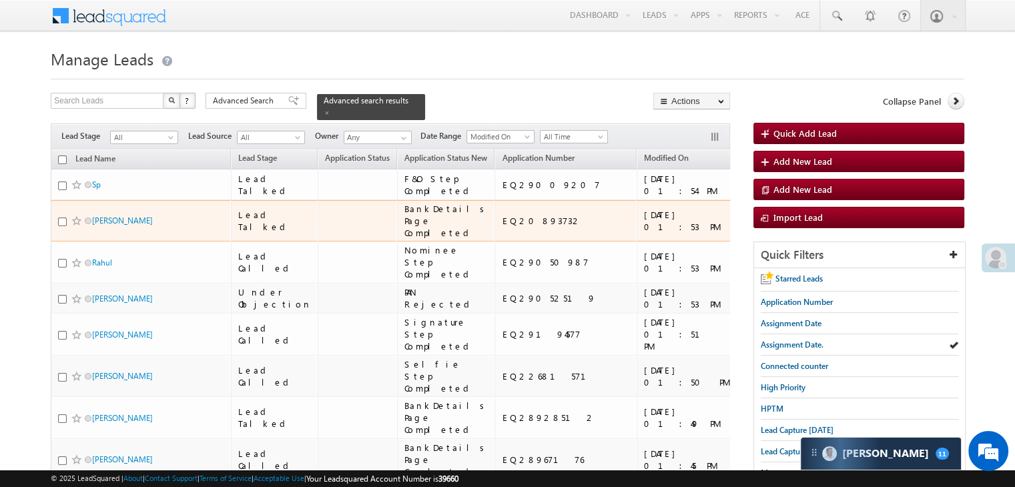
checkbox input "false"
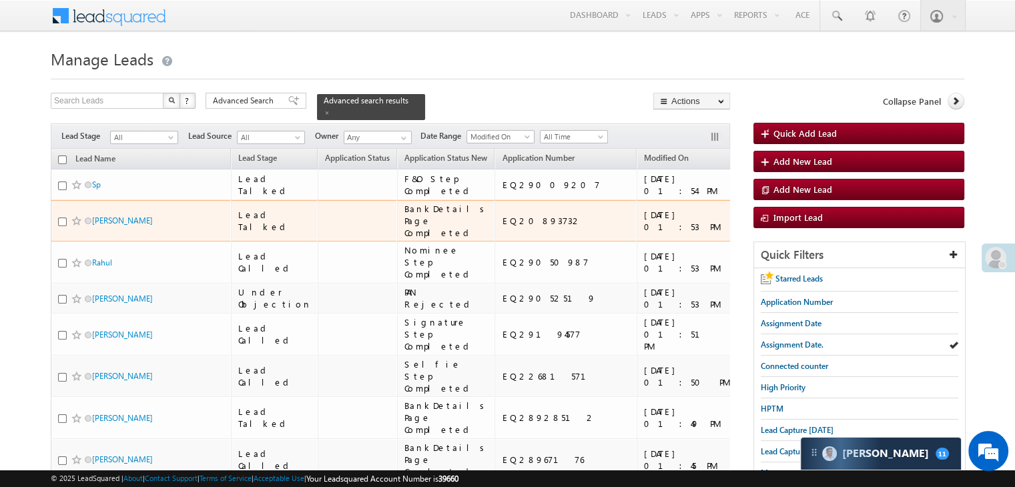
checkbox input "false"
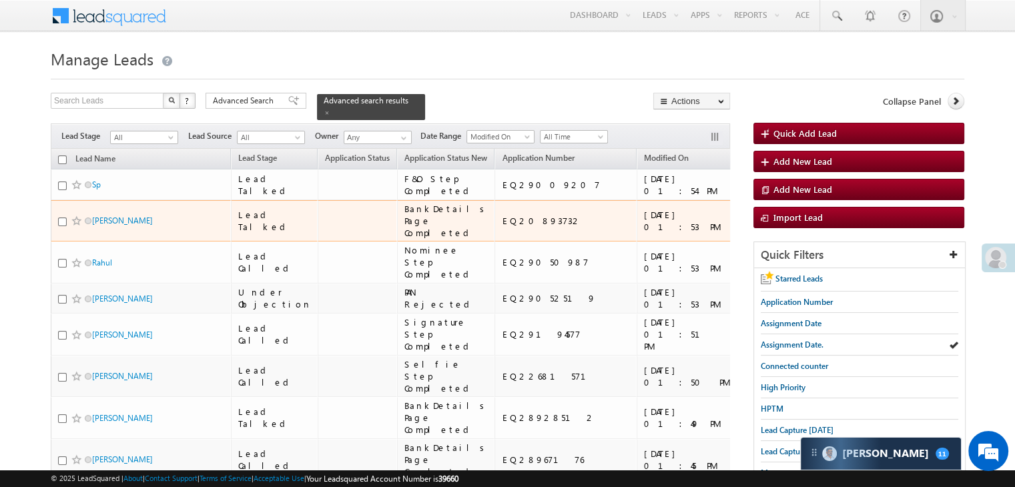
checkbox input "false"
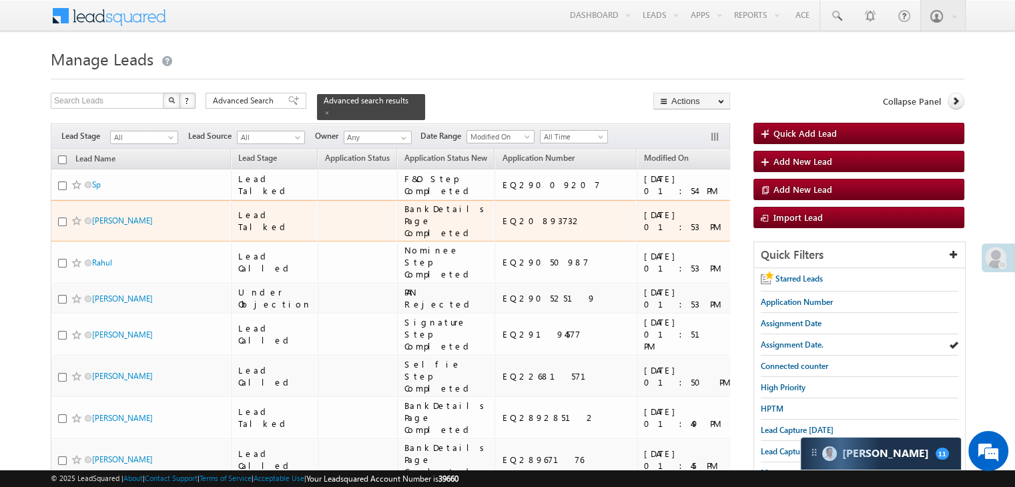
checkbox input "false"
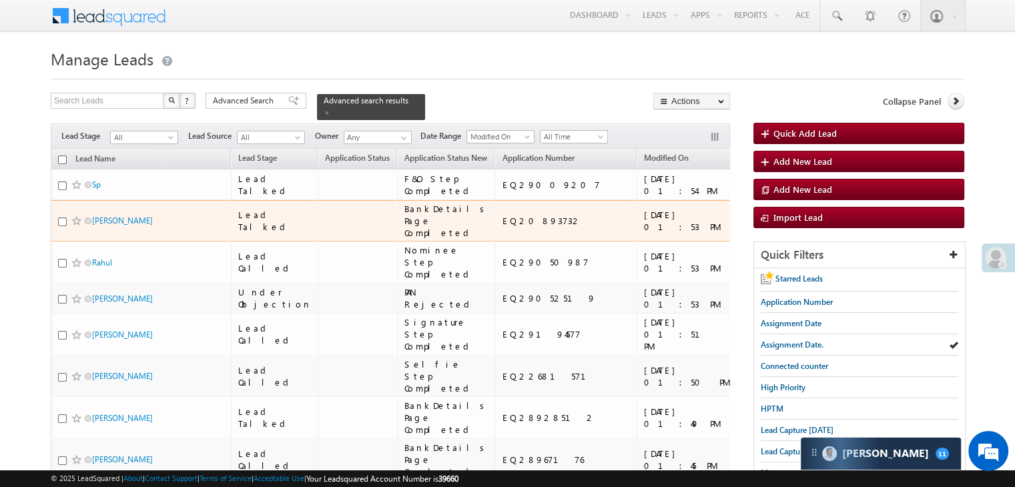
checkbox input "false"
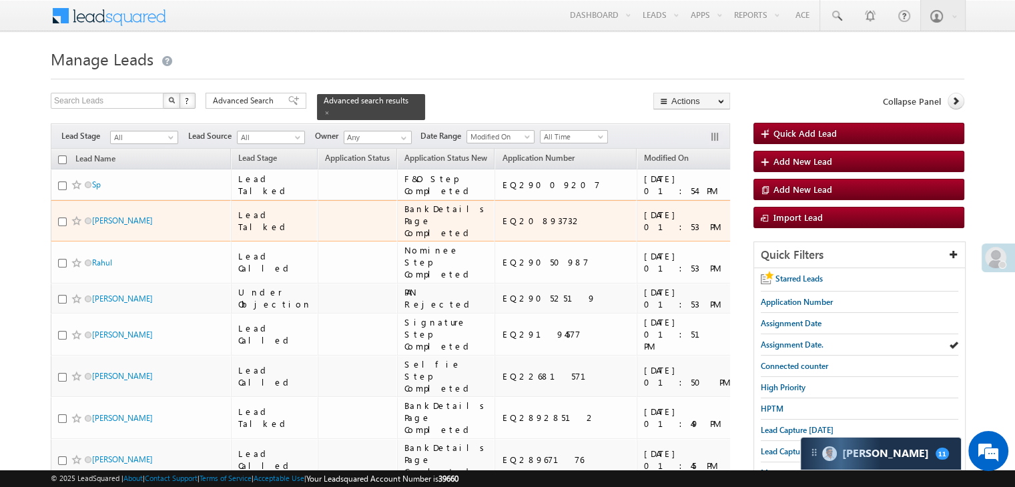
checkbox input "false"
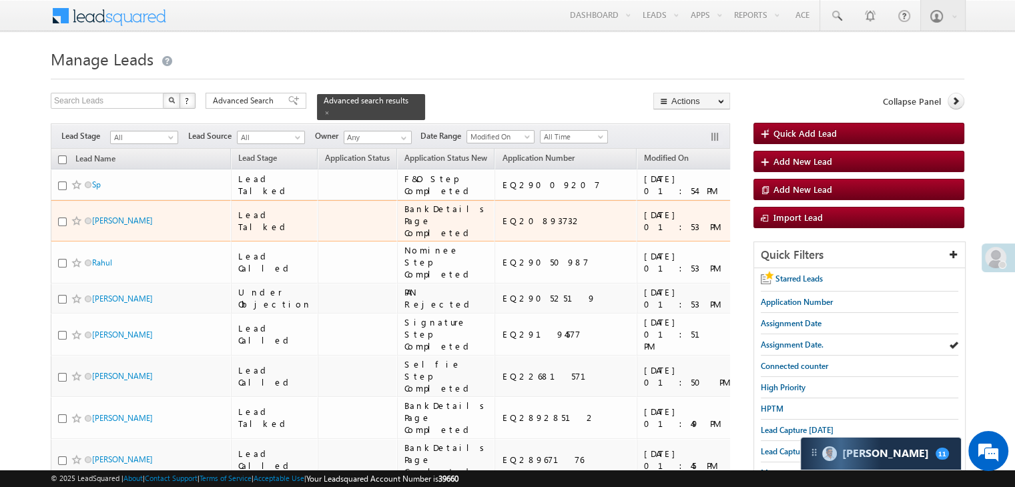
checkbox input "false"
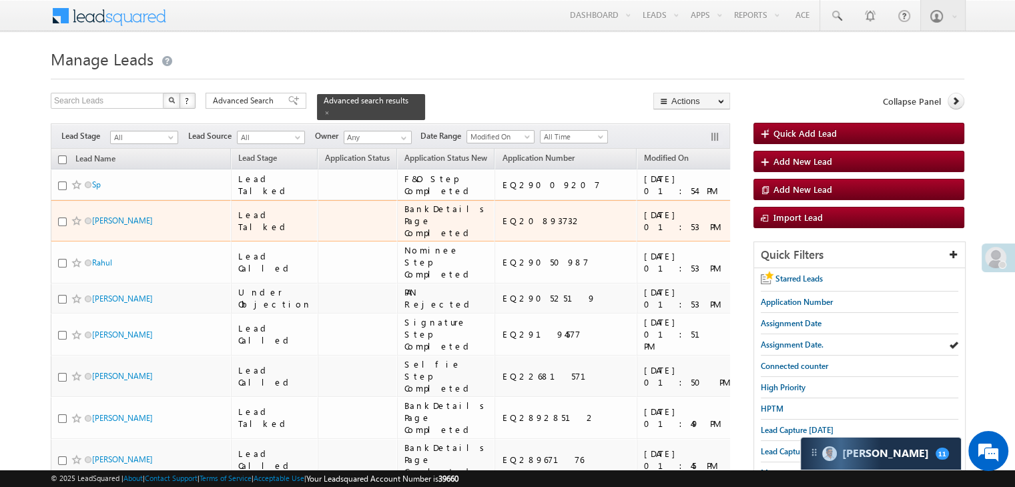
checkbox input "false"
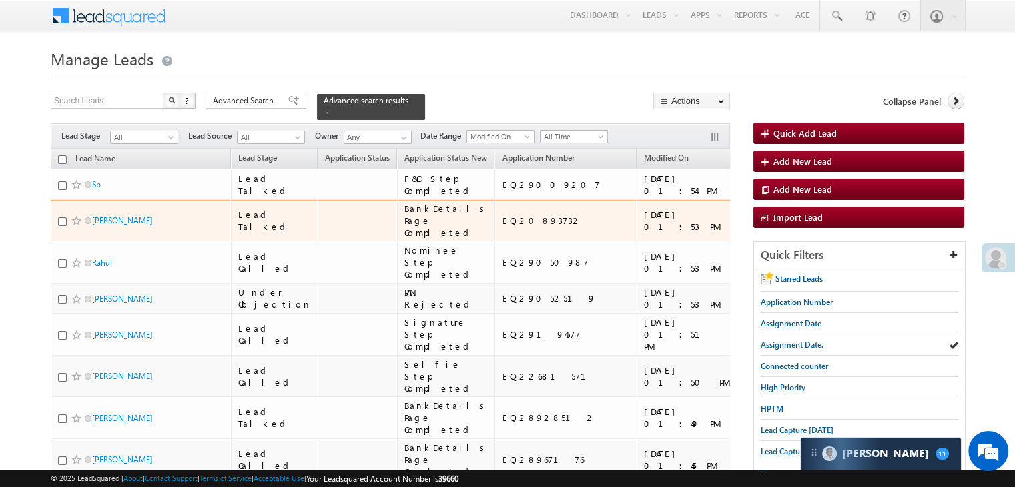
checkbox input "false"
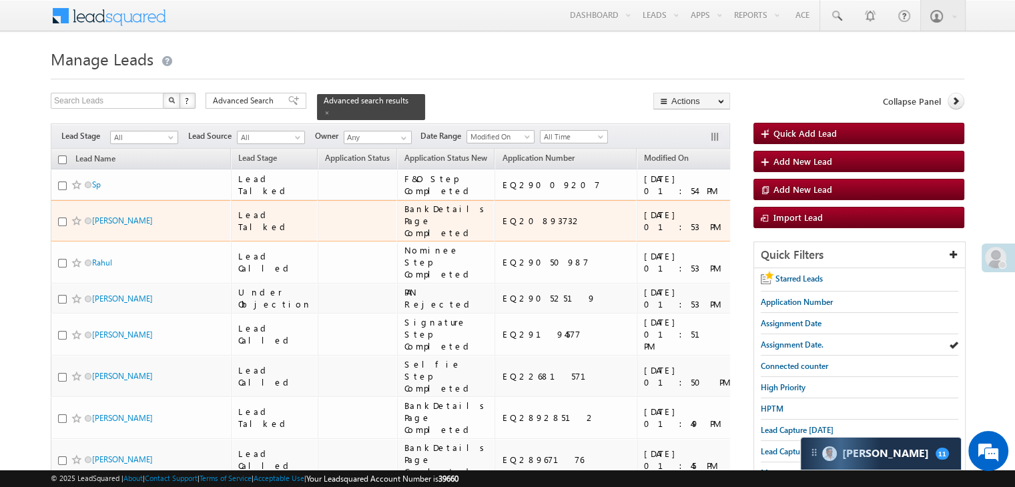
checkbox input "false"
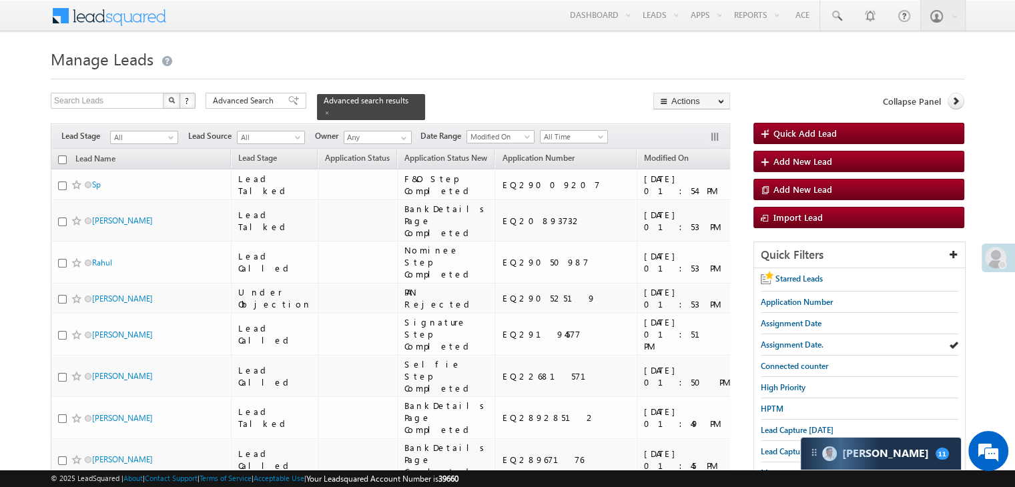
click at [63, 155] on input "checkbox" at bounding box center [62, 159] width 9 height 9
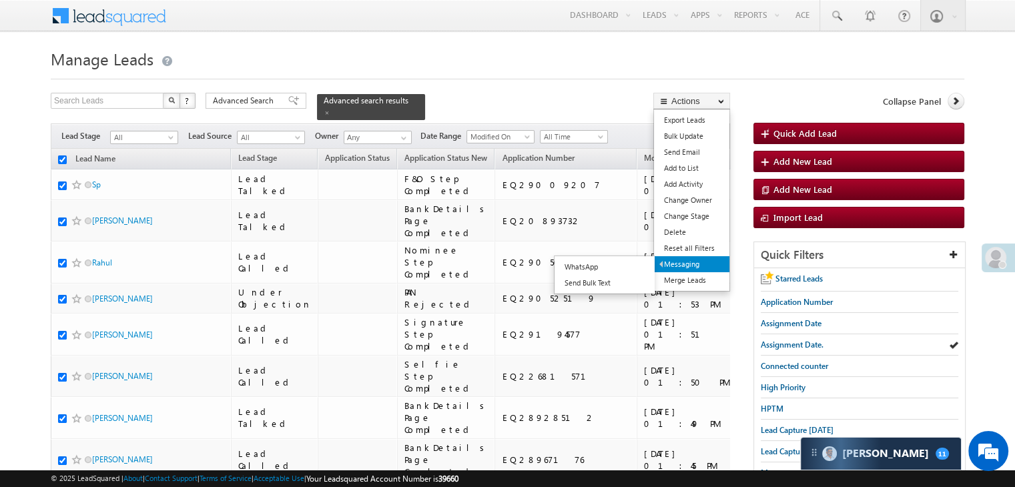
click at [682, 267] on link "Messaging" at bounding box center [691, 264] width 75 height 16
click at [627, 267] on link "WhatsApp" at bounding box center [605, 267] width 100 height 16
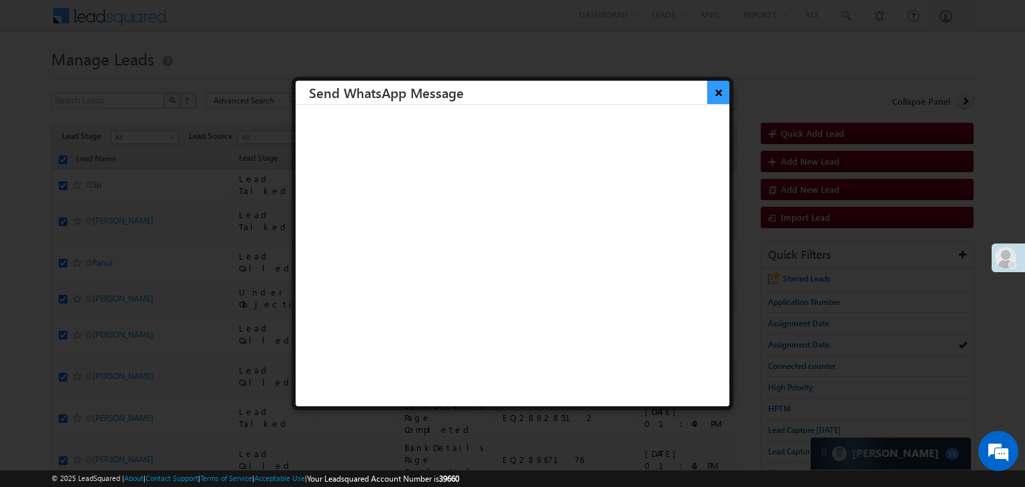
click at [707, 97] on button "×" at bounding box center [718, 92] width 22 height 23
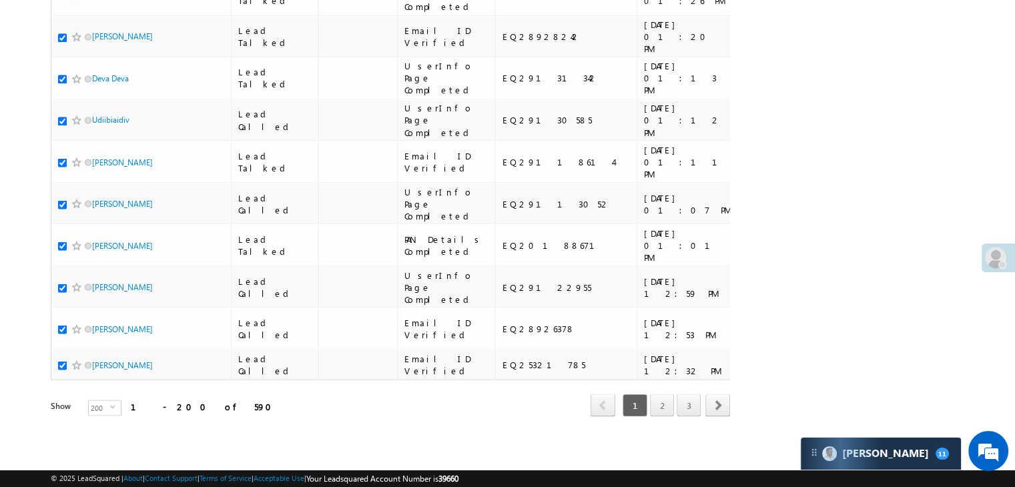
scroll to position [15286, 0]
click at [97, 400] on span "200" at bounding box center [99, 407] width 21 height 15
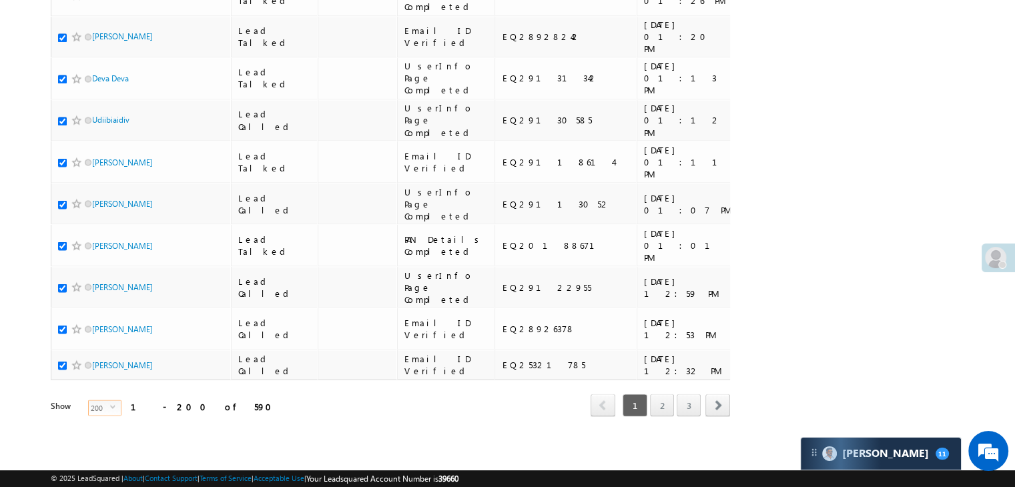
click at [99, 404] on span "200" at bounding box center [99, 407] width 21 height 15
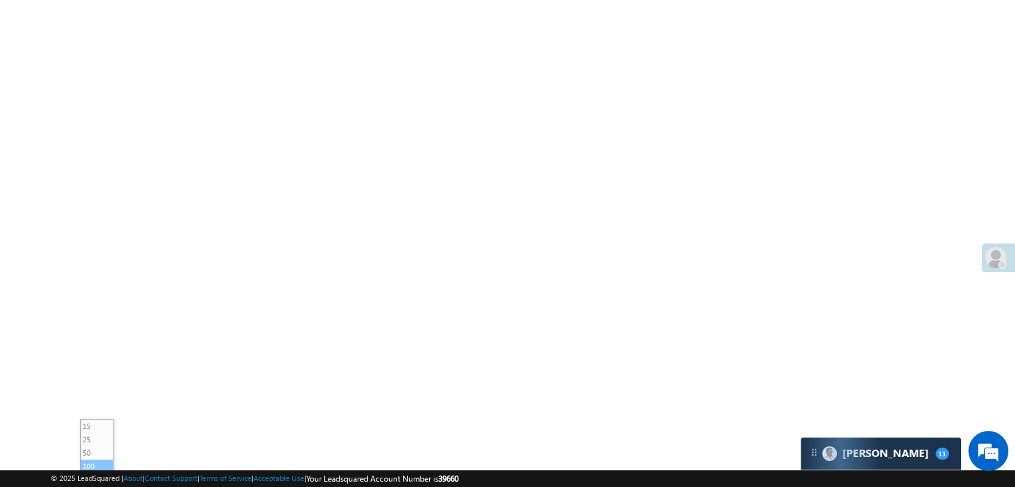
click at [91, 460] on li "100" at bounding box center [97, 466] width 32 height 13
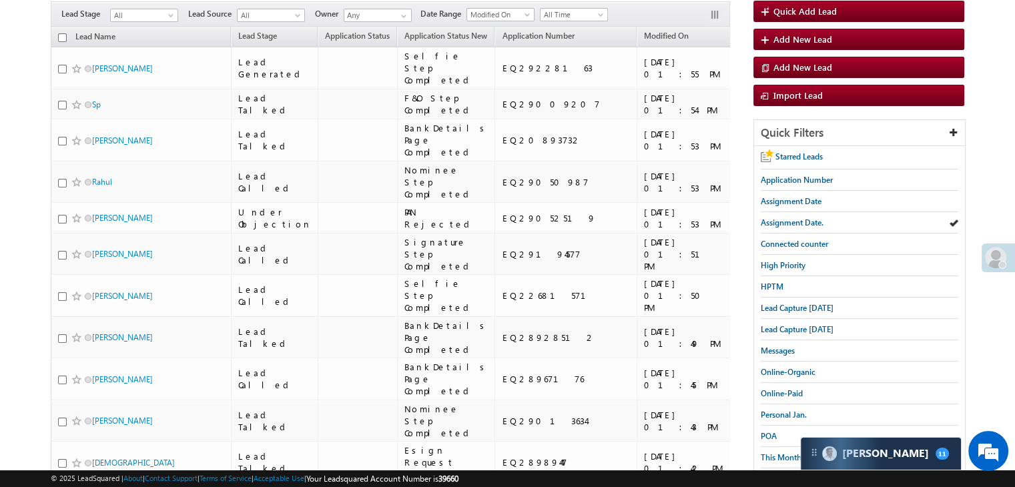
scroll to position [0, 0]
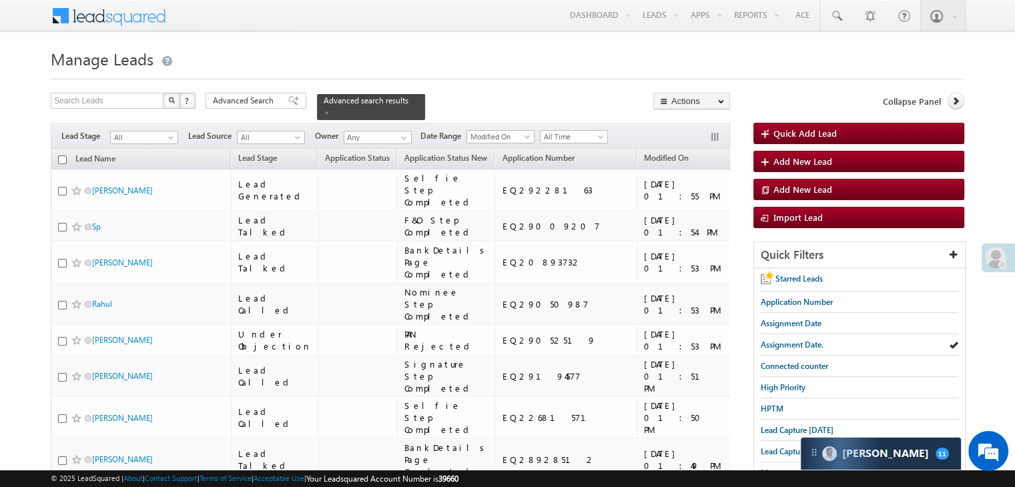
click at [63, 155] on input "checkbox" at bounding box center [62, 159] width 9 height 9
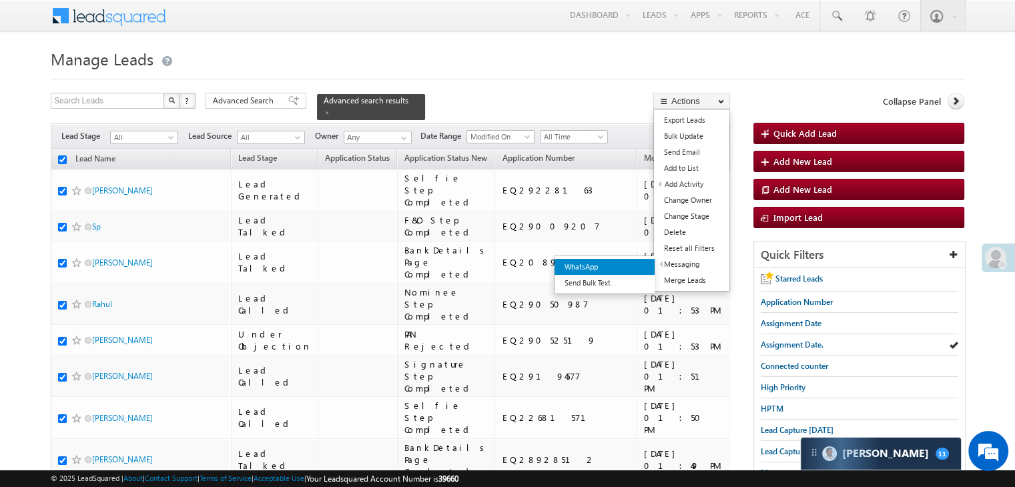
click at [626, 264] on link "WhatsApp" at bounding box center [605, 267] width 100 height 16
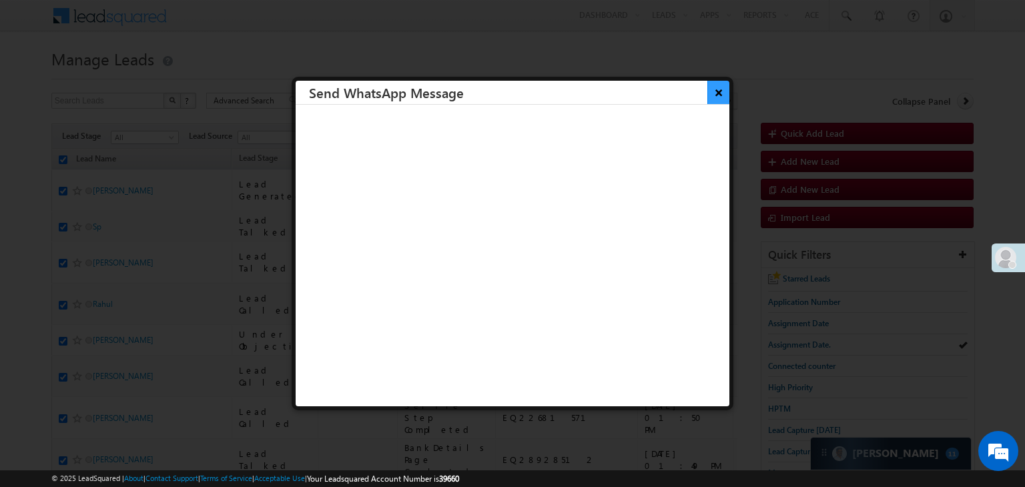
click at [708, 94] on button "×" at bounding box center [718, 92] width 22 height 23
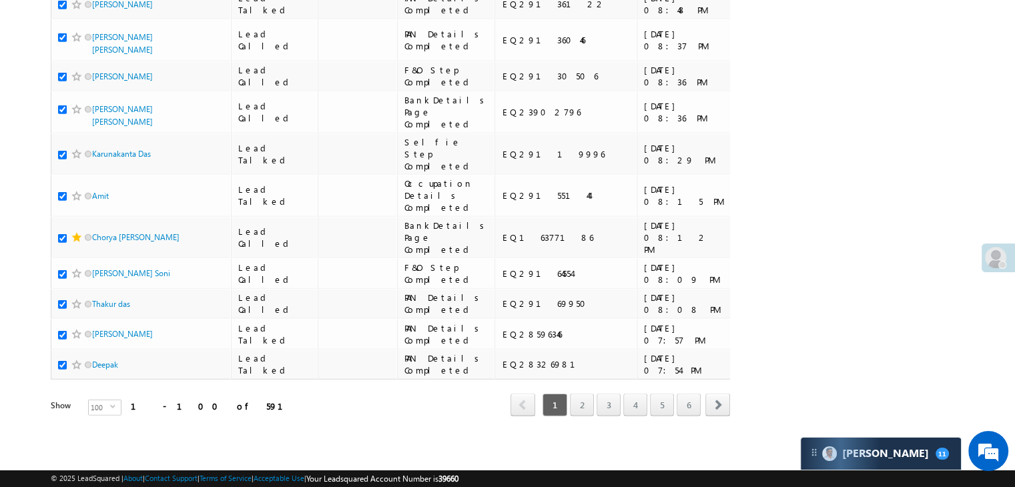
scroll to position [7538, 0]
click at [579, 396] on link "2" at bounding box center [582, 405] width 24 height 23
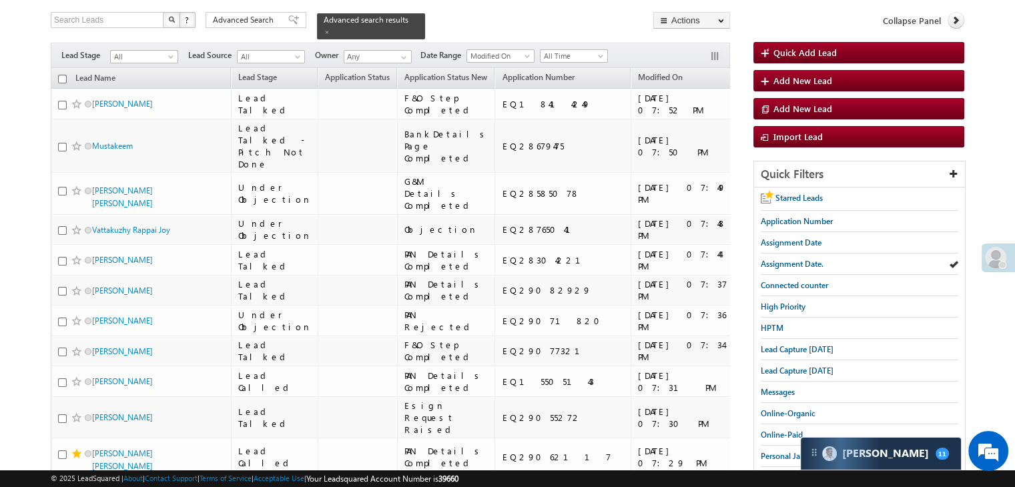
scroll to position [25, 0]
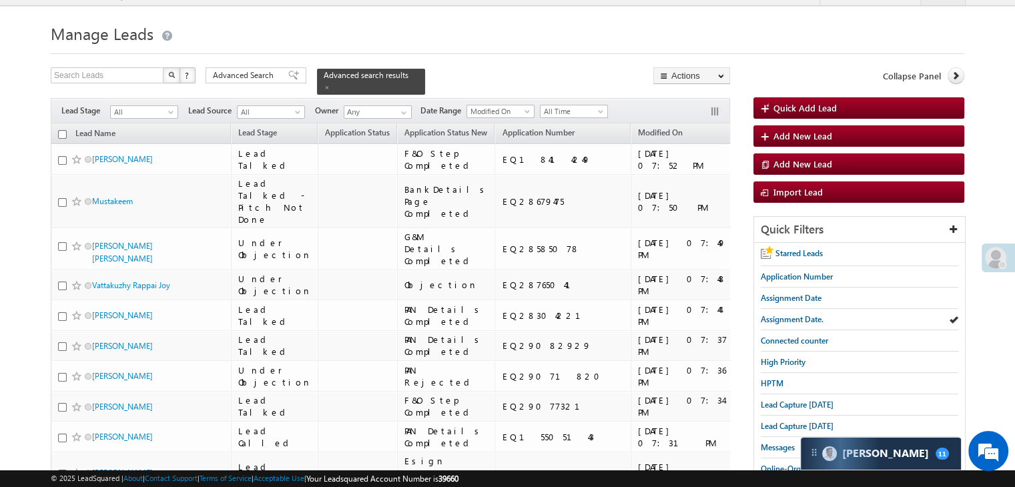
click at [61, 130] on input "checkbox" at bounding box center [62, 134] width 9 height 9
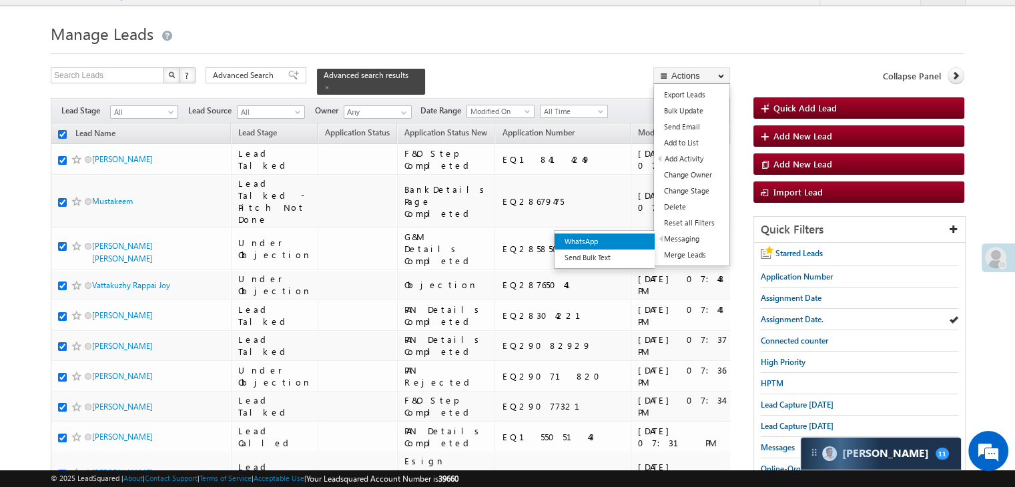
click at [635, 239] on link "WhatsApp" at bounding box center [605, 242] width 100 height 16
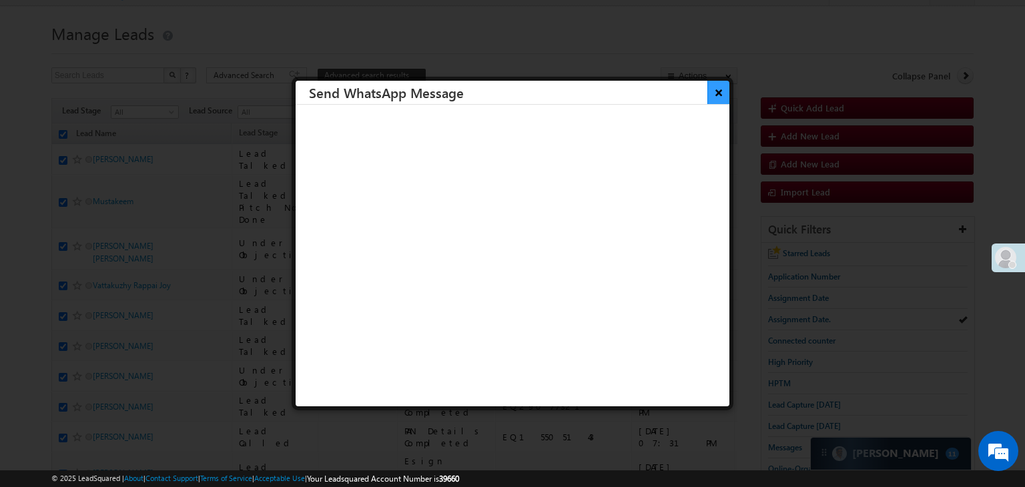
click at [710, 94] on button "×" at bounding box center [718, 92] width 22 height 23
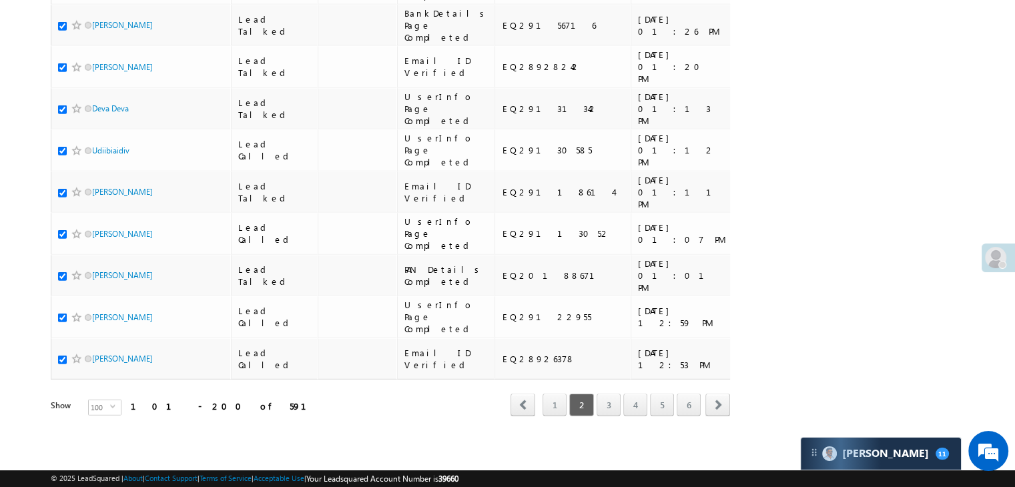
scroll to position [7538, 0]
click at [614, 394] on link "3" at bounding box center [609, 405] width 24 height 23
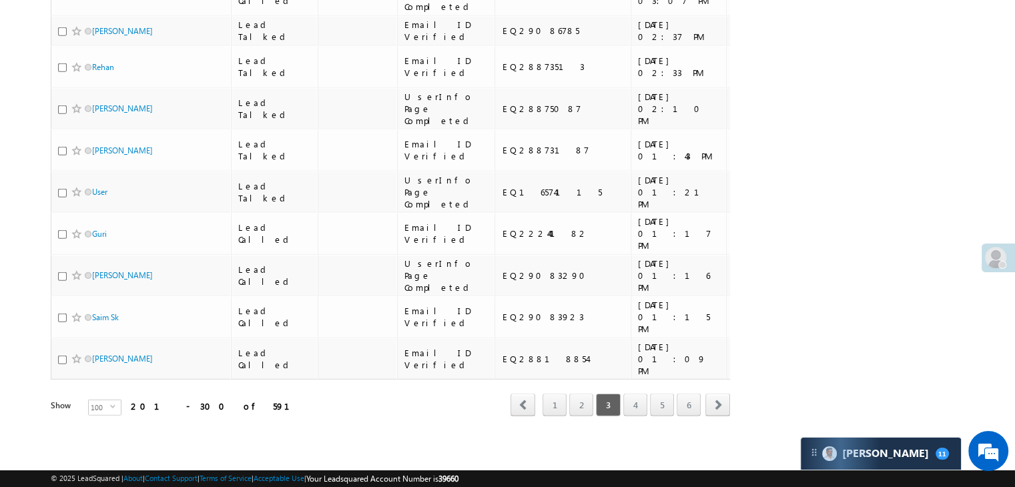
scroll to position [0, 0]
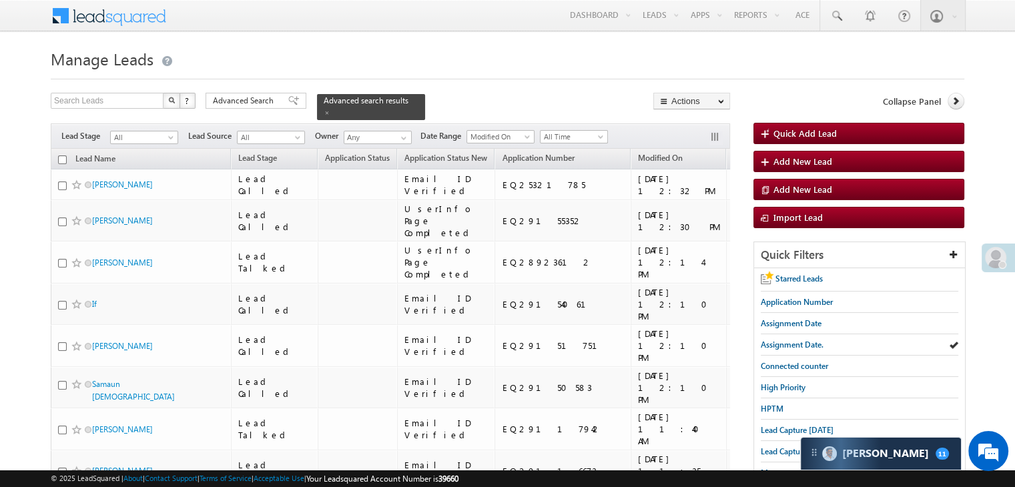
drag, startPoint x: 63, startPoint y: 152, endPoint x: 268, endPoint y: 212, distance: 214.1
click at [63, 155] on input "checkbox" at bounding box center [62, 159] width 9 height 9
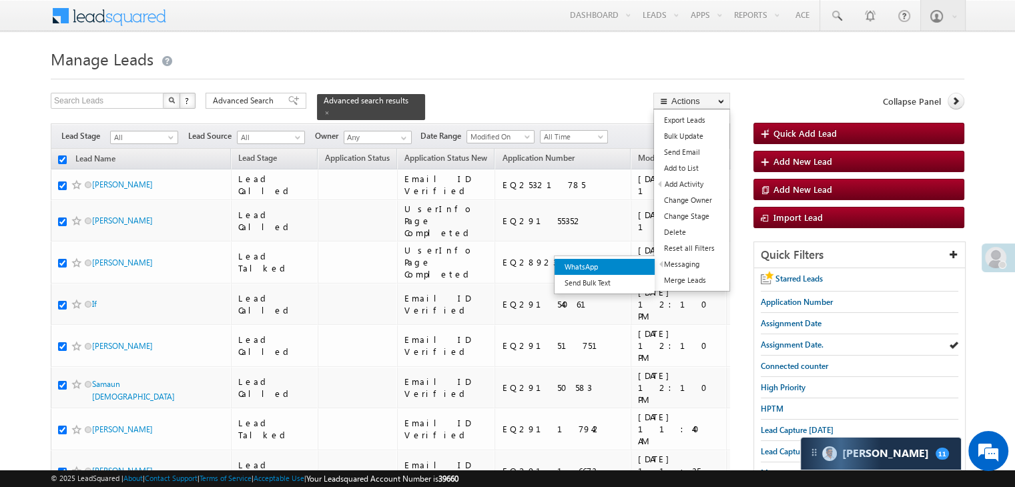
click at [637, 260] on link "WhatsApp" at bounding box center [605, 267] width 100 height 16
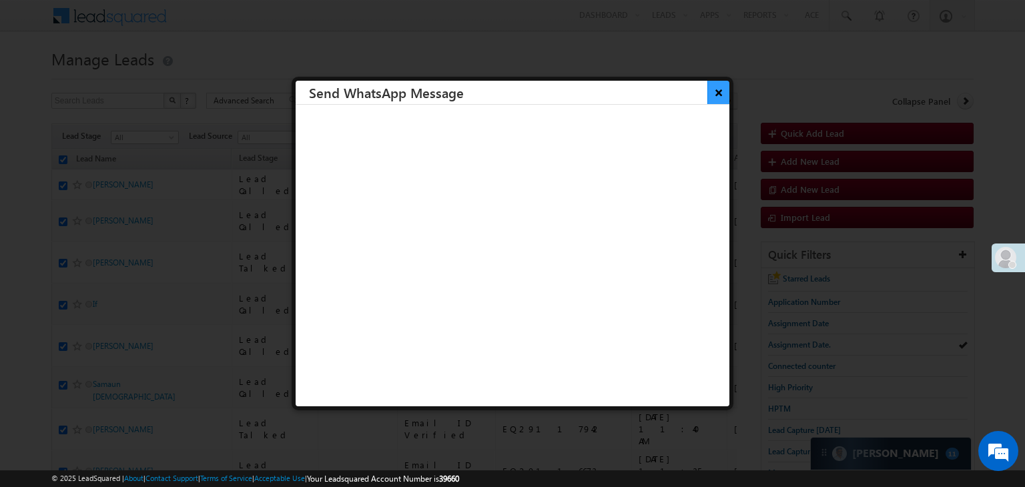
click at [707, 91] on button "×" at bounding box center [718, 92] width 22 height 23
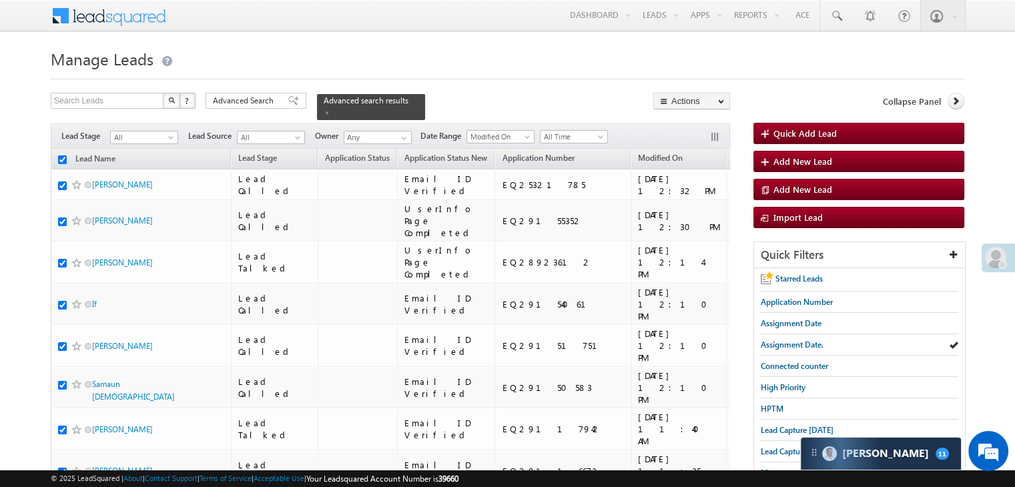
scroll to position [7538, 0]
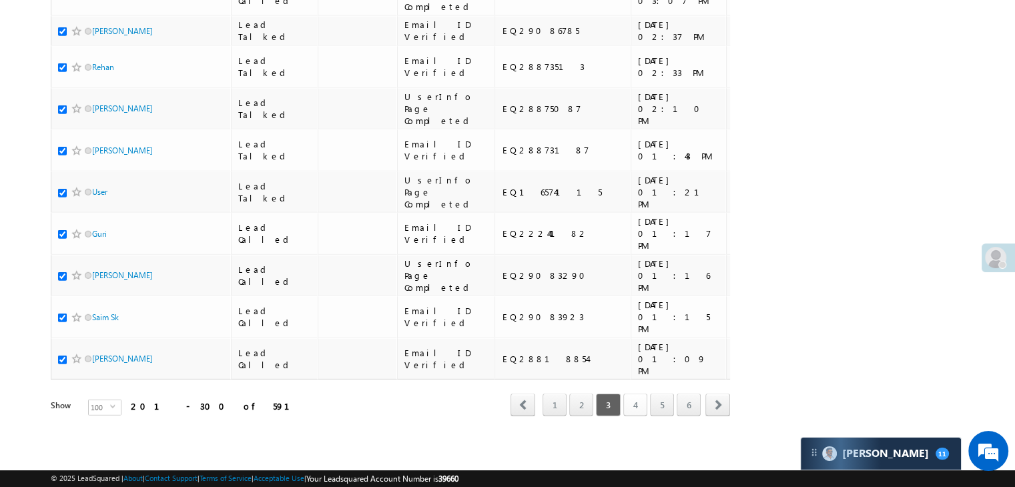
click at [641, 394] on link "4" at bounding box center [635, 405] width 24 height 23
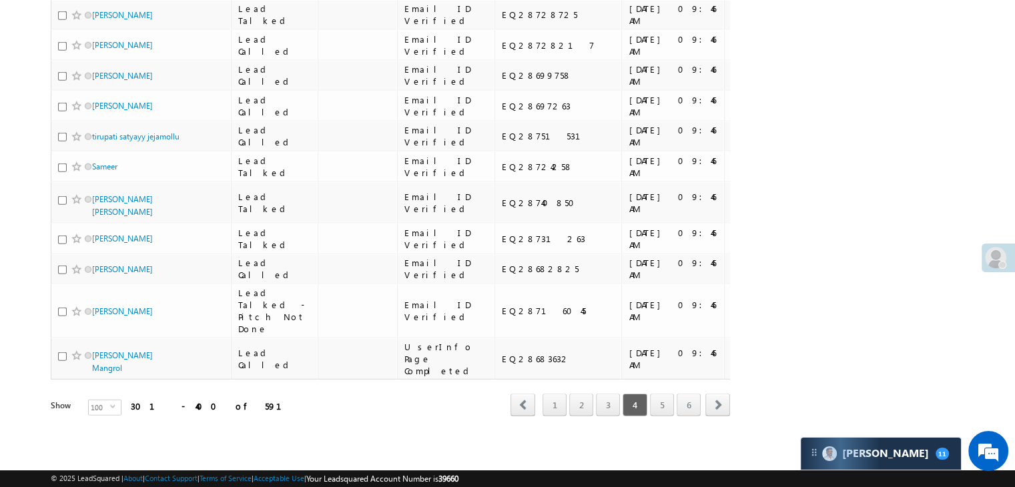
scroll to position [0, 0]
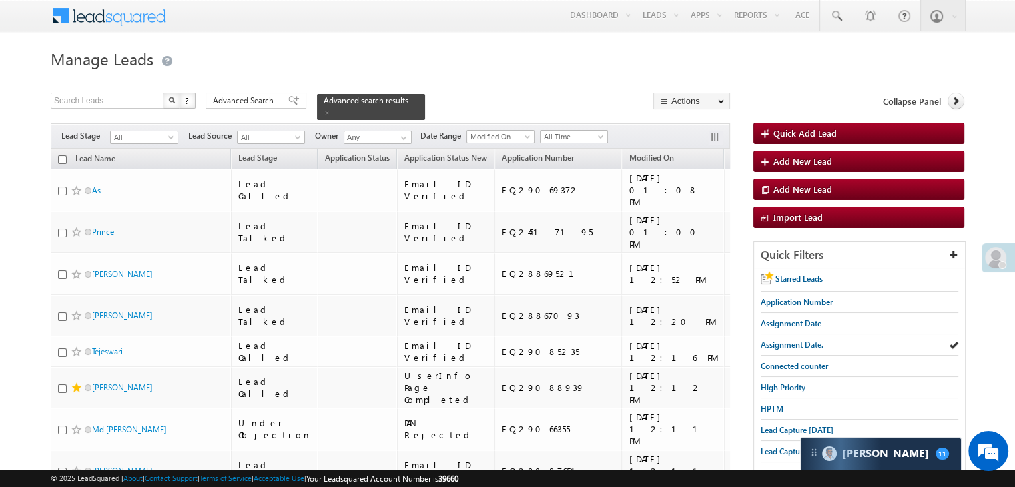
click at [63, 155] on input "checkbox" at bounding box center [62, 159] width 9 height 9
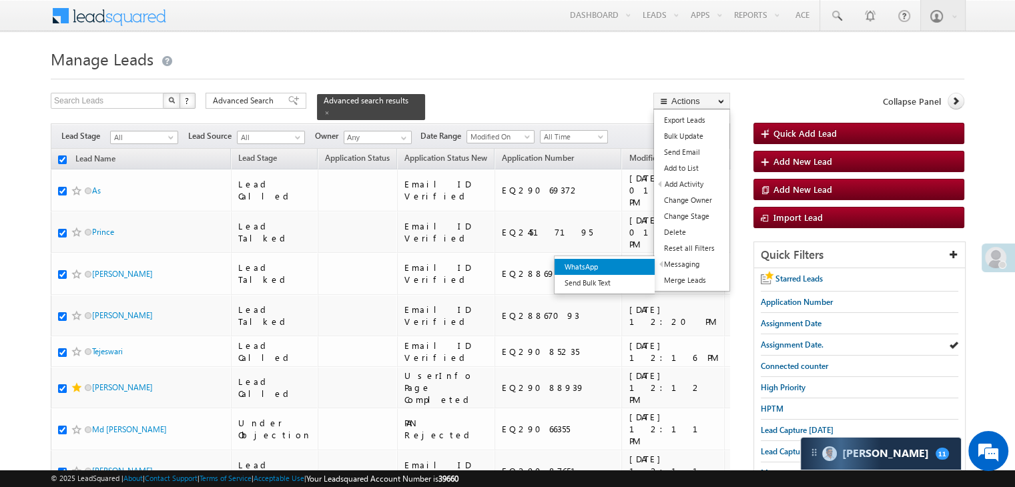
click at [637, 264] on link "WhatsApp" at bounding box center [605, 267] width 100 height 16
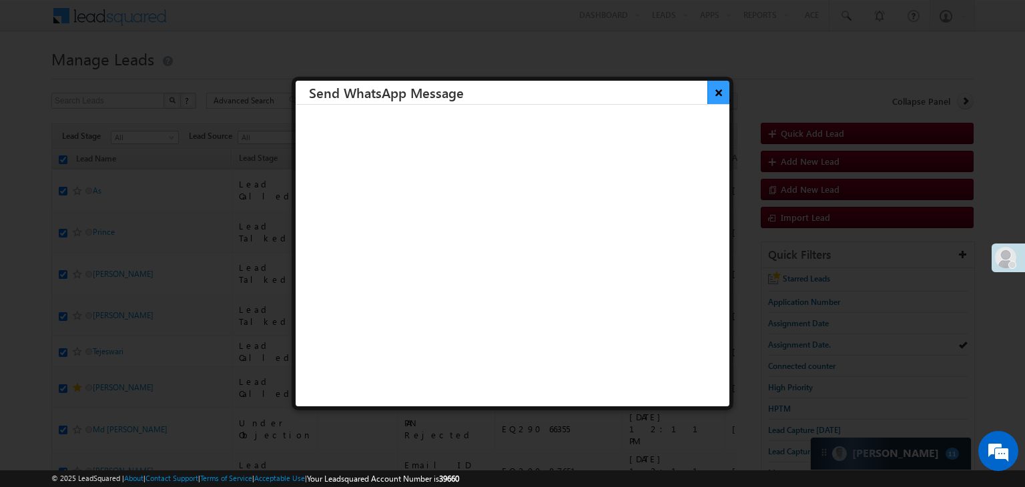
click at [707, 91] on button "×" at bounding box center [718, 92] width 22 height 23
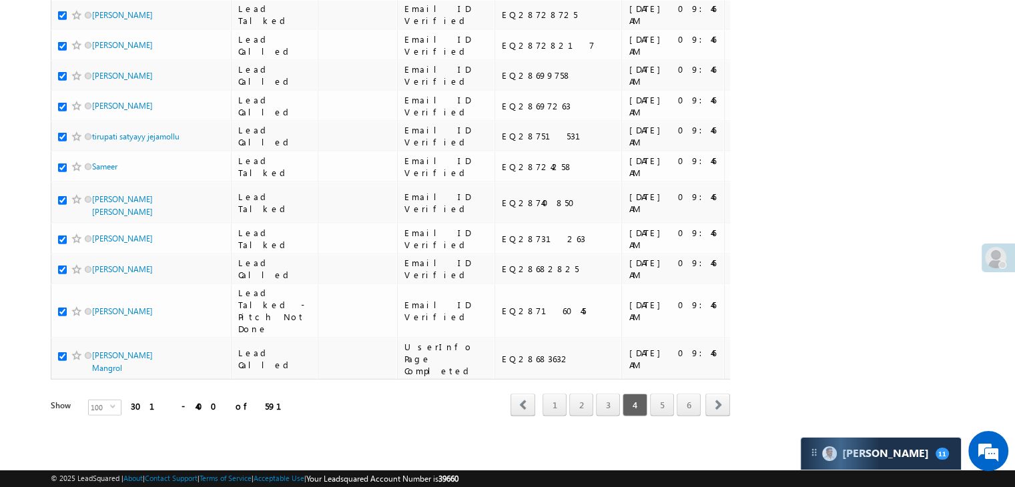
scroll to position [7538, 0]
click at [661, 398] on link "5" at bounding box center [662, 405] width 24 height 23
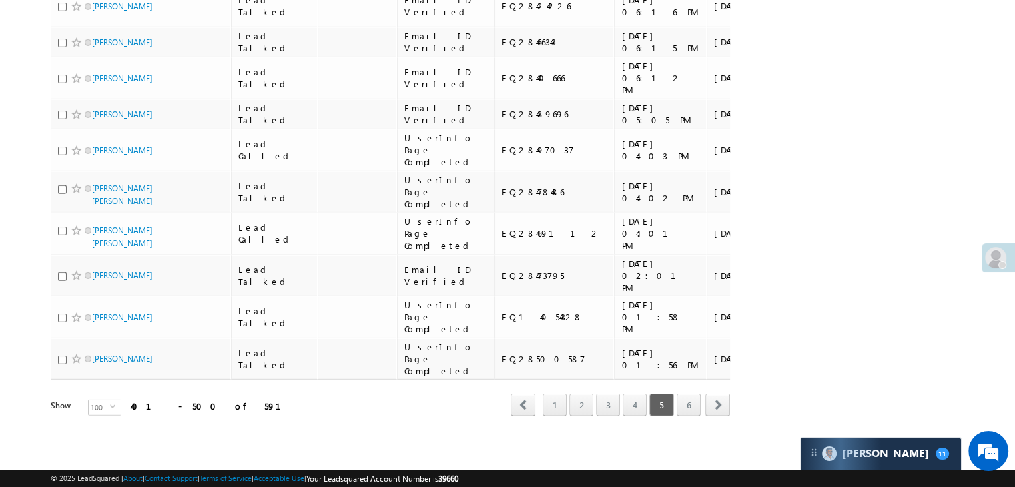
scroll to position [0, 0]
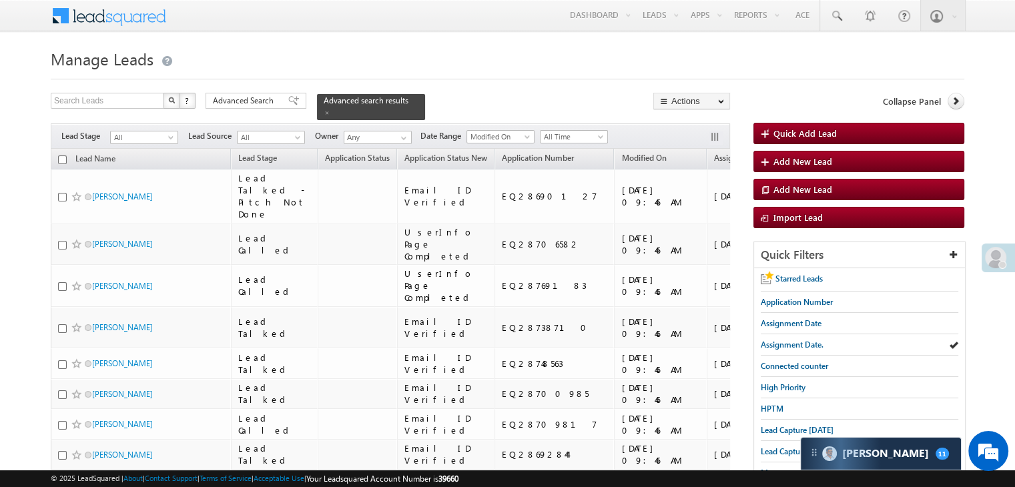
click at [63, 155] on input "checkbox" at bounding box center [62, 159] width 9 height 9
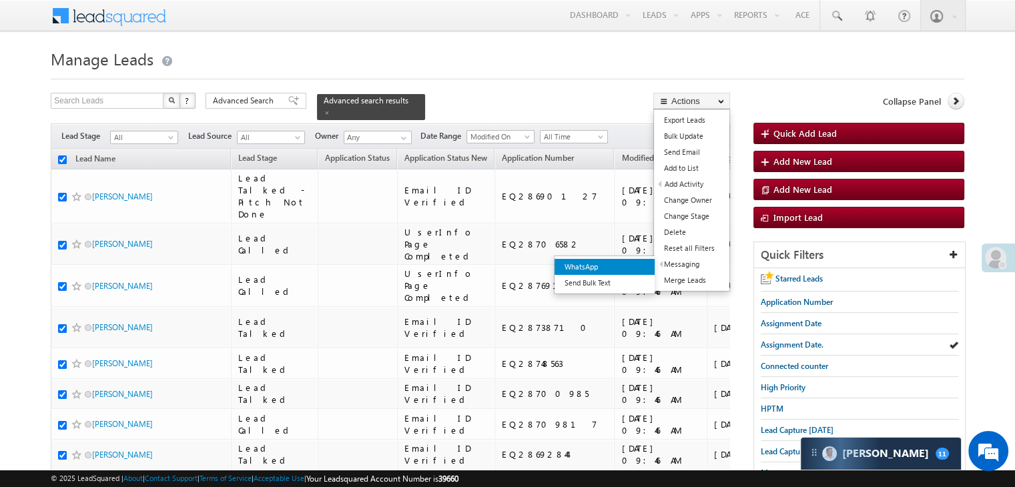
click at [634, 265] on link "WhatsApp" at bounding box center [605, 267] width 100 height 16
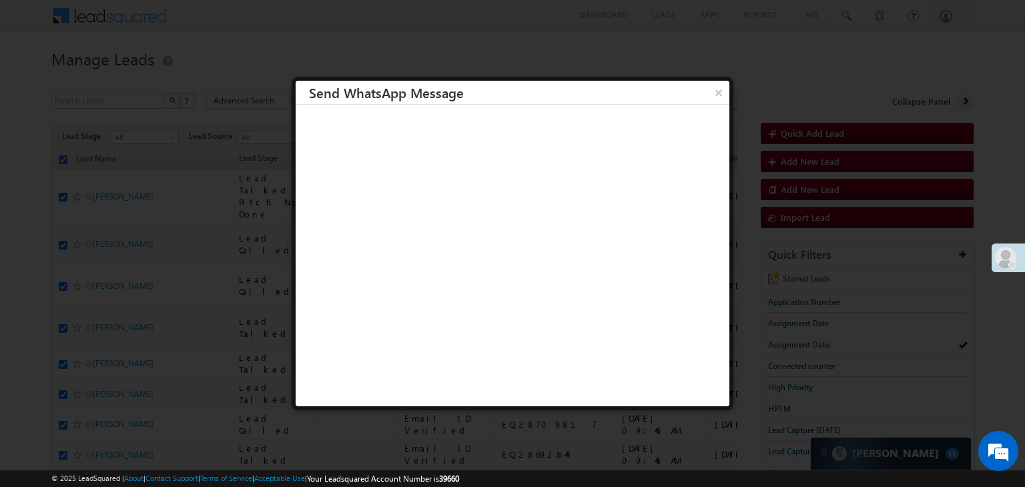
drag, startPoint x: 705, startPoint y: 95, endPoint x: 1021, endPoint y: 35, distance: 322.0
click at [708, 95] on button "×" at bounding box center [718, 92] width 21 height 23
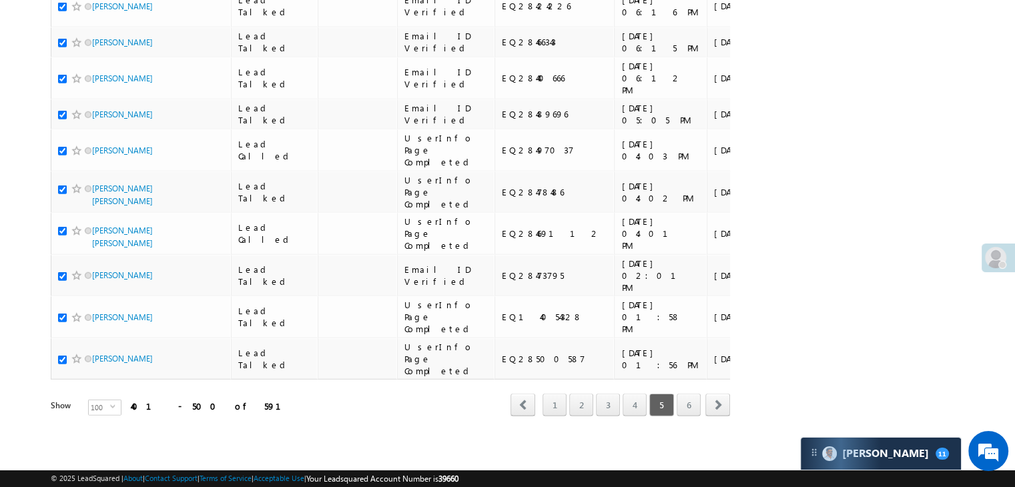
scroll to position [7538, 0]
click at [685, 399] on link "6" at bounding box center [689, 405] width 24 height 23
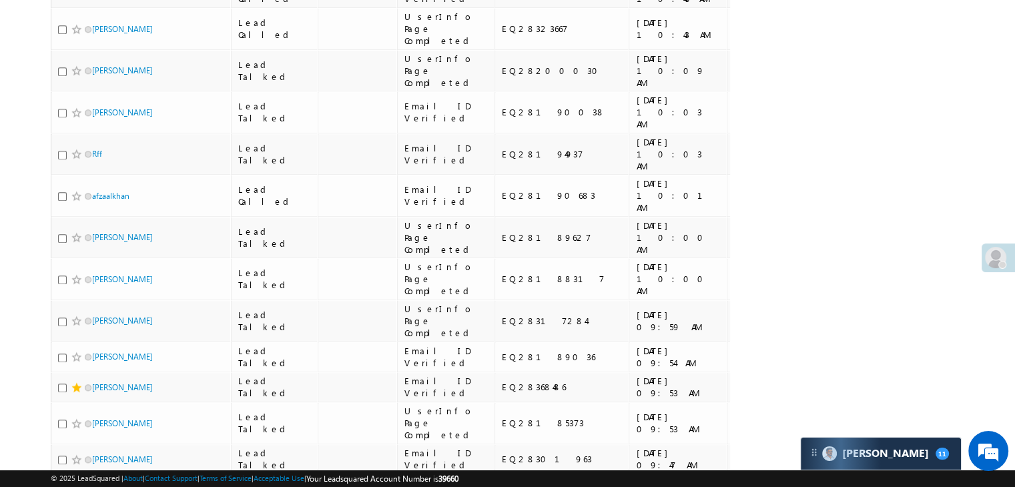
scroll to position [0, 0]
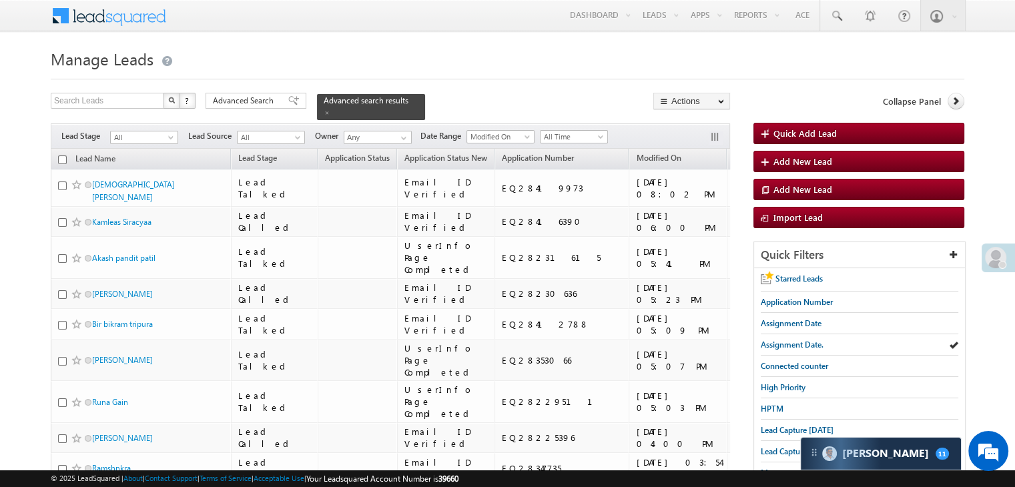
click at [62, 155] on input "checkbox" at bounding box center [62, 159] width 9 height 9
drag, startPoint x: 630, startPoint y: 266, endPoint x: 614, endPoint y: 260, distance: 17.1
click at [630, 266] on link "WhatsApp" at bounding box center [641, 266] width 100 height 16
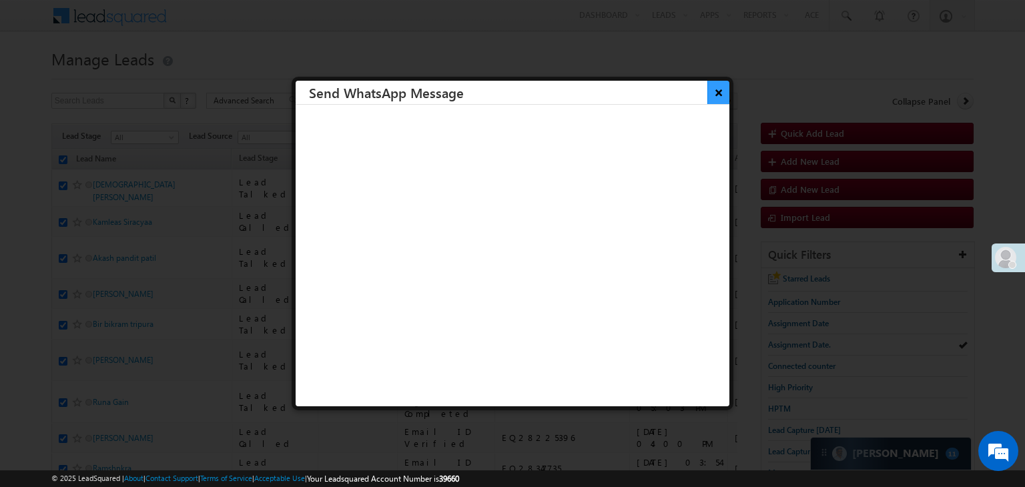
click at [707, 93] on button "×" at bounding box center [718, 92] width 22 height 23
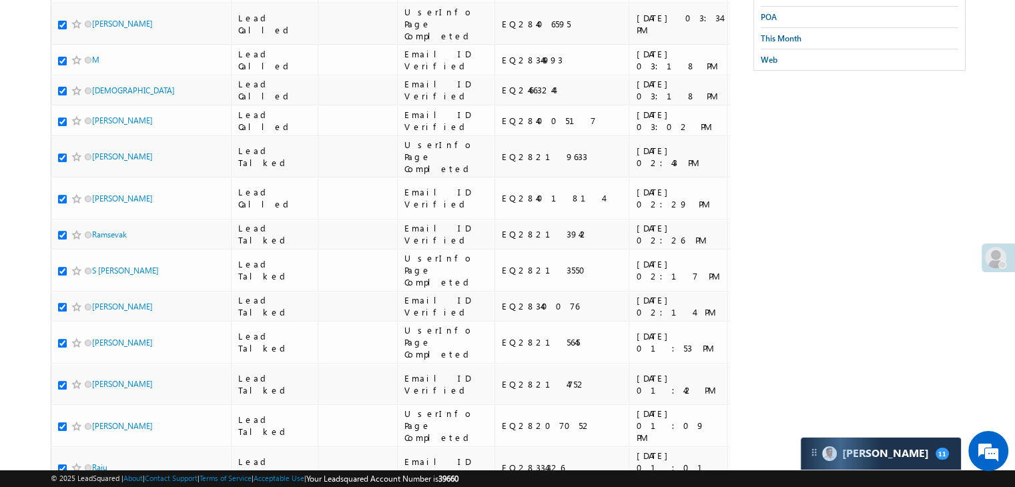
scroll to position [474, 0]
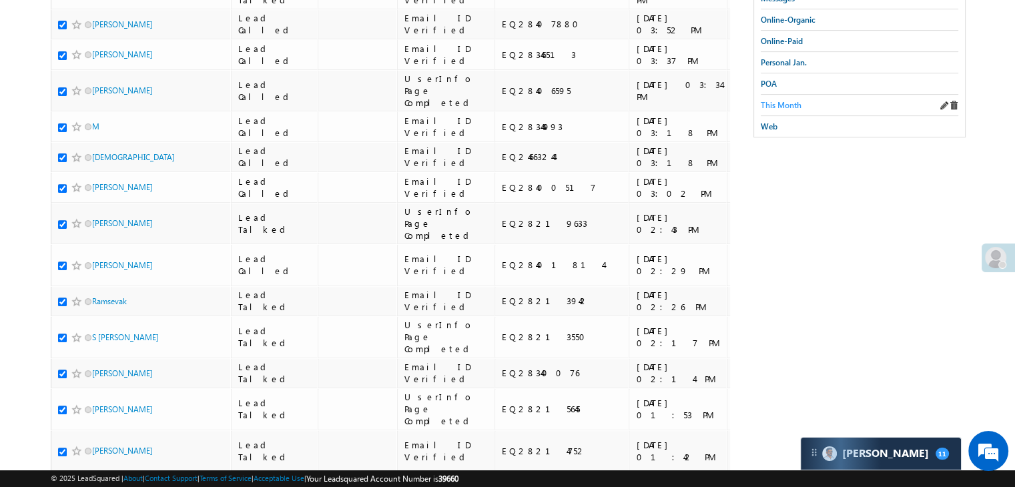
click at [791, 100] on span "This Month" at bounding box center [781, 105] width 41 height 10
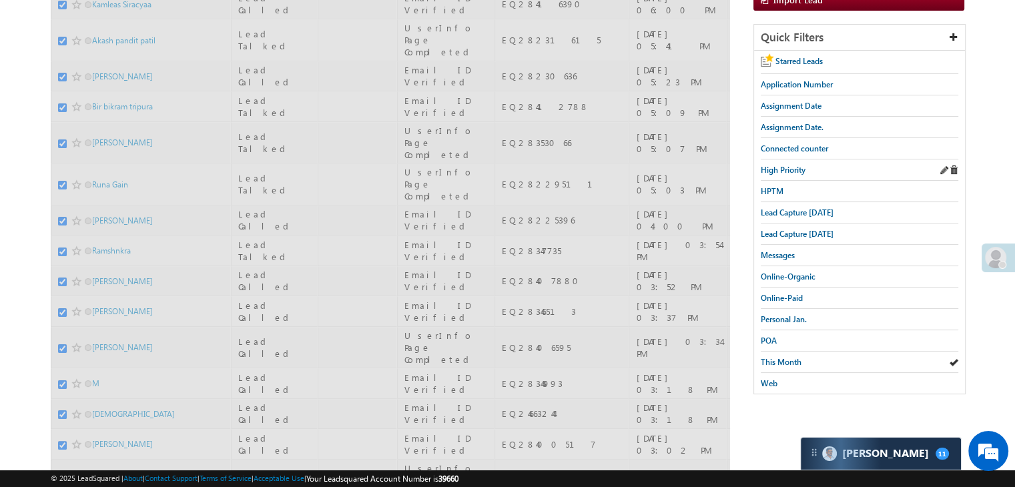
scroll to position [208, 0]
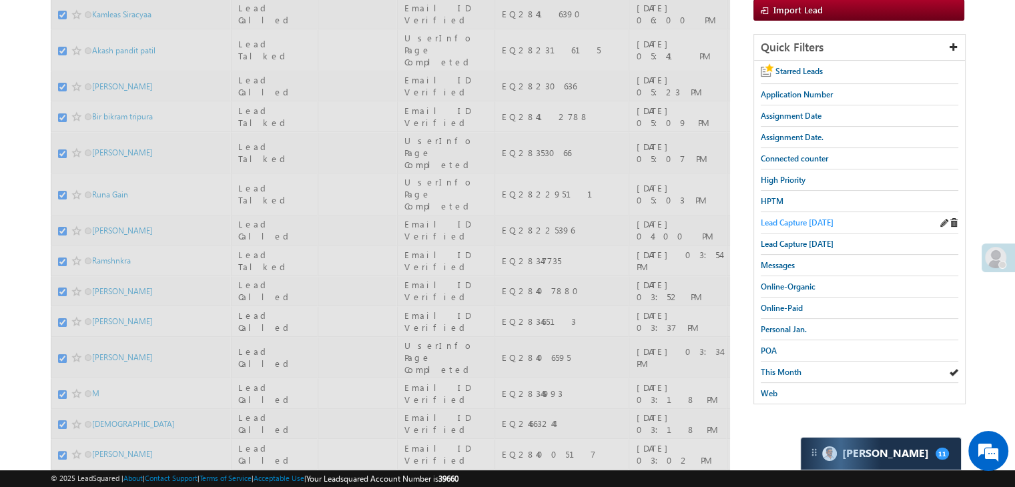
click at [803, 220] on span "Lead Capture [DATE]" at bounding box center [797, 223] width 73 height 10
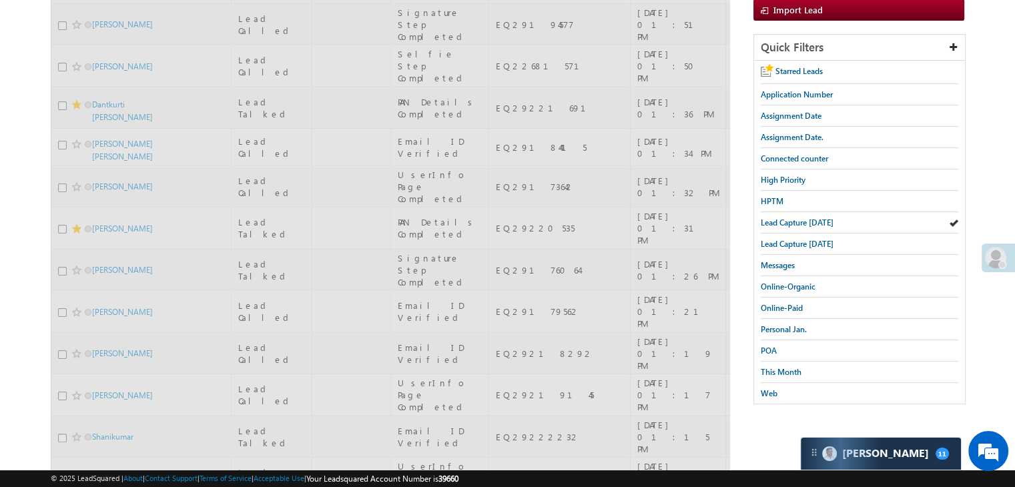
scroll to position [0, 0]
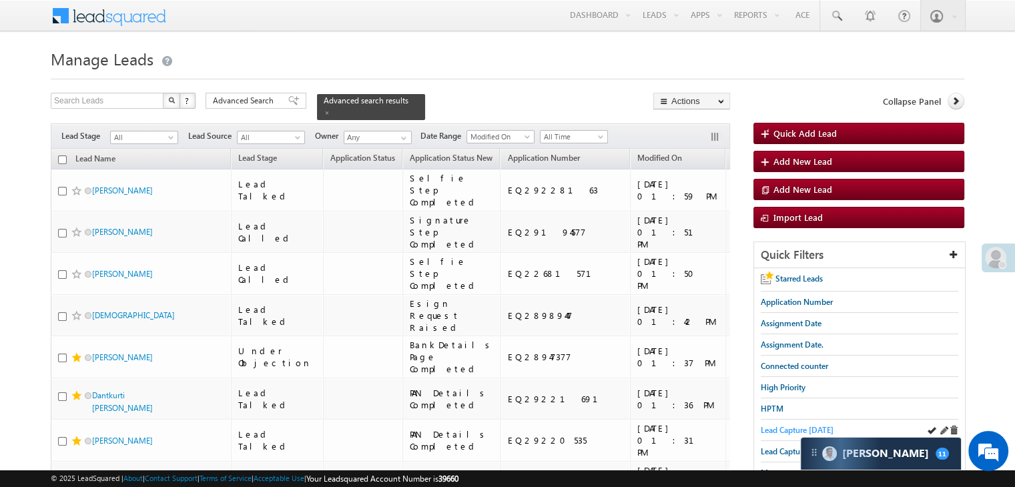
click at [770, 428] on span "Lead Capture [DATE]" at bounding box center [797, 430] width 73 height 10
click at [330, 107] on link at bounding box center [327, 112] width 7 height 11
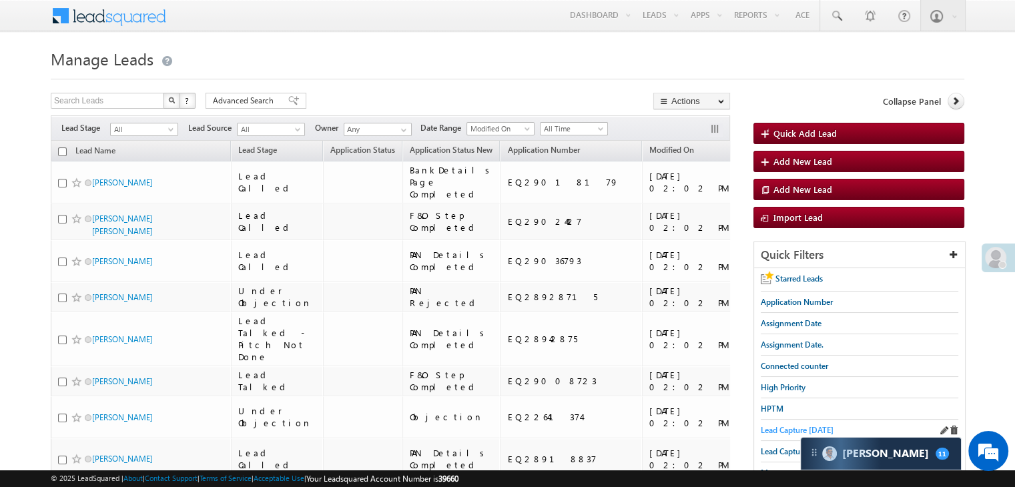
click at [775, 425] on span "Lead Capture [DATE]" at bounding box center [797, 430] width 73 height 10
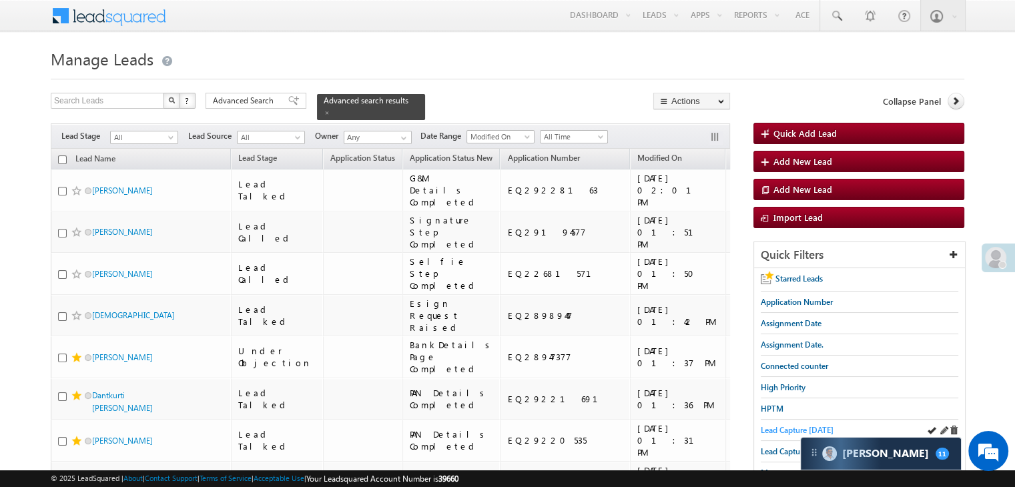
click at [790, 430] on span "Lead Capture [DATE]" at bounding box center [797, 430] width 73 height 10
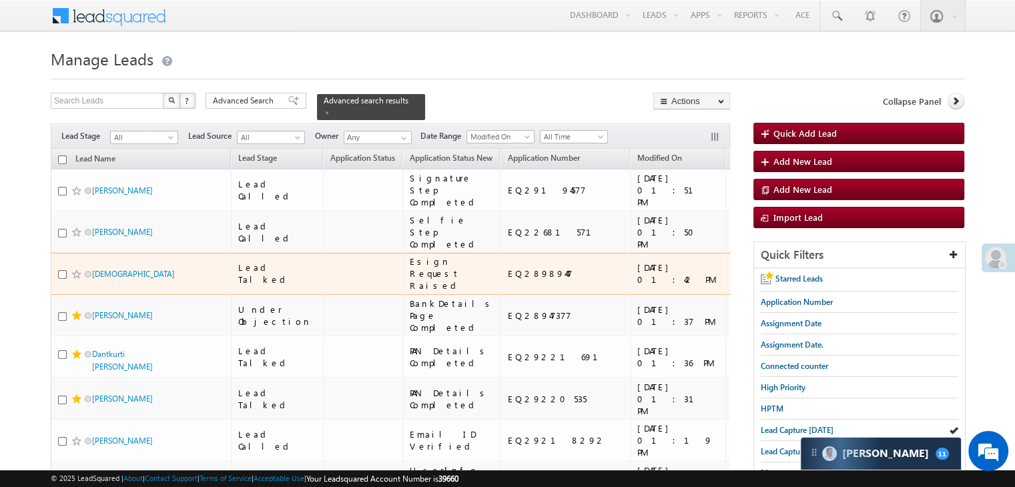
scroll to position [133, 0]
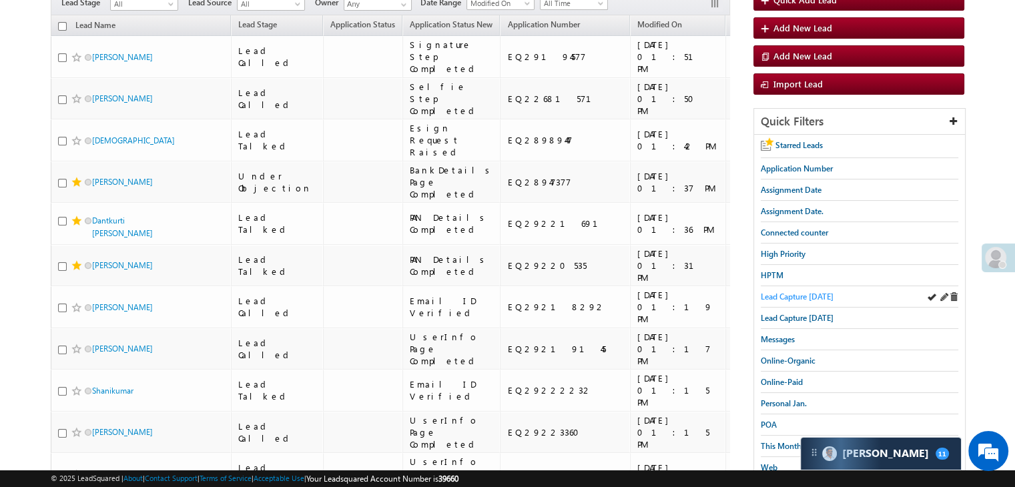
click at [825, 296] on span "Lead Capture [DATE]" at bounding box center [797, 297] width 73 height 10
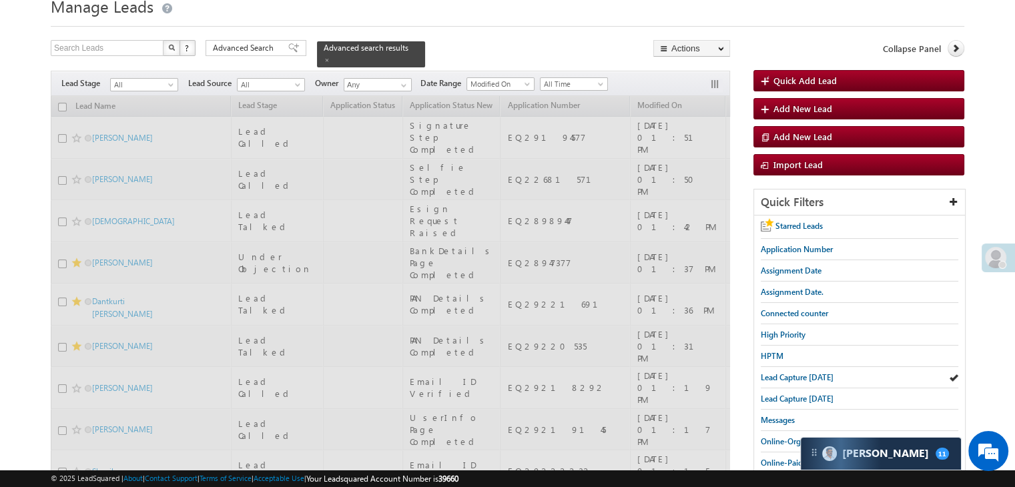
scroll to position [0, 0]
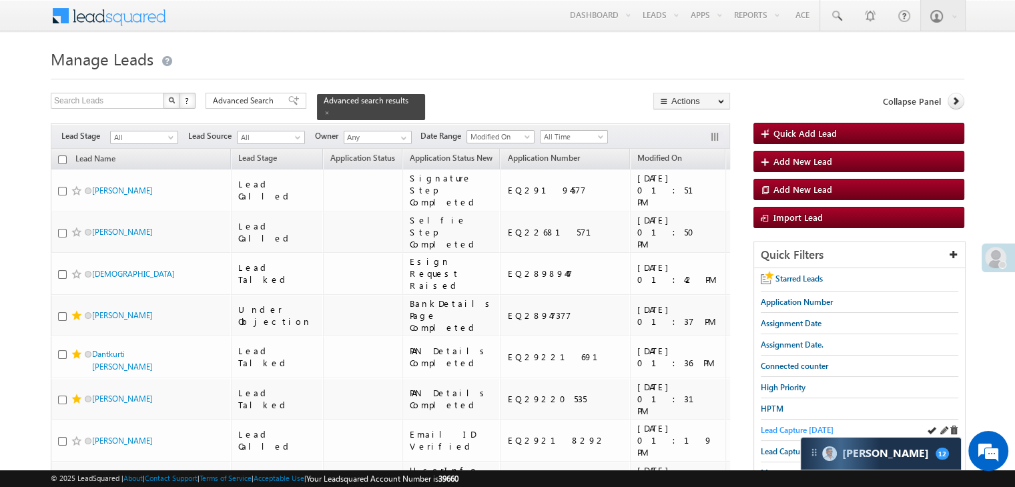
click at [791, 428] on span "Lead Capture [DATE]" at bounding box center [797, 430] width 73 height 10
click at [817, 433] on div "Lead Capture [DATE]" at bounding box center [860, 430] width 198 height 21
click at [817, 430] on span "Lead Capture [DATE]" at bounding box center [797, 430] width 73 height 10
click at [782, 428] on span "Lead Capture [DATE]" at bounding box center [797, 430] width 73 height 10
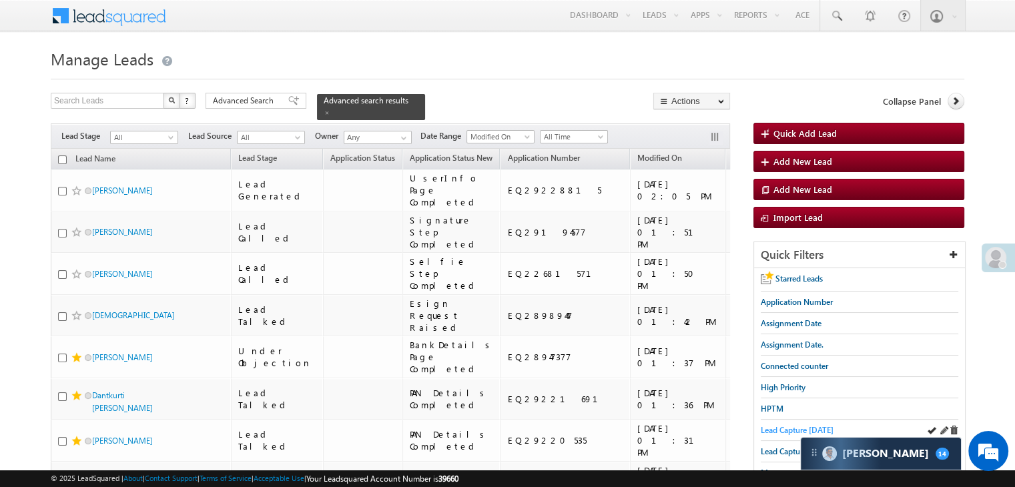
click at [785, 427] on span "Lead Capture [DATE]" at bounding box center [797, 430] width 73 height 10
click at [794, 425] on span "Lead Capture [DATE]" at bounding box center [797, 430] width 73 height 10
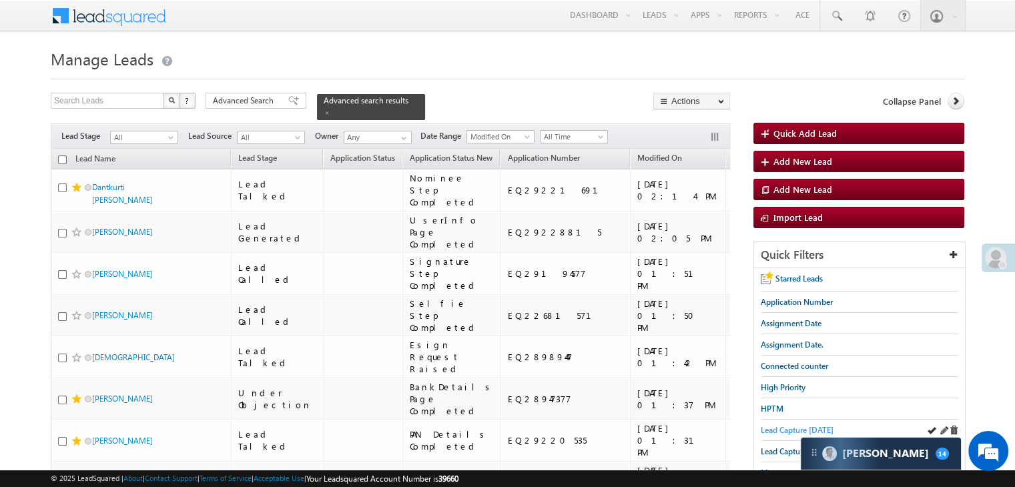
click at [782, 426] on span "Lead Capture [DATE]" at bounding box center [797, 430] width 73 height 10
click at [795, 428] on span "Lead Capture [DATE]" at bounding box center [797, 430] width 73 height 10
click at [782, 428] on span "Lead Capture [DATE]" at bounding box center [797, 430] width 73 height 10
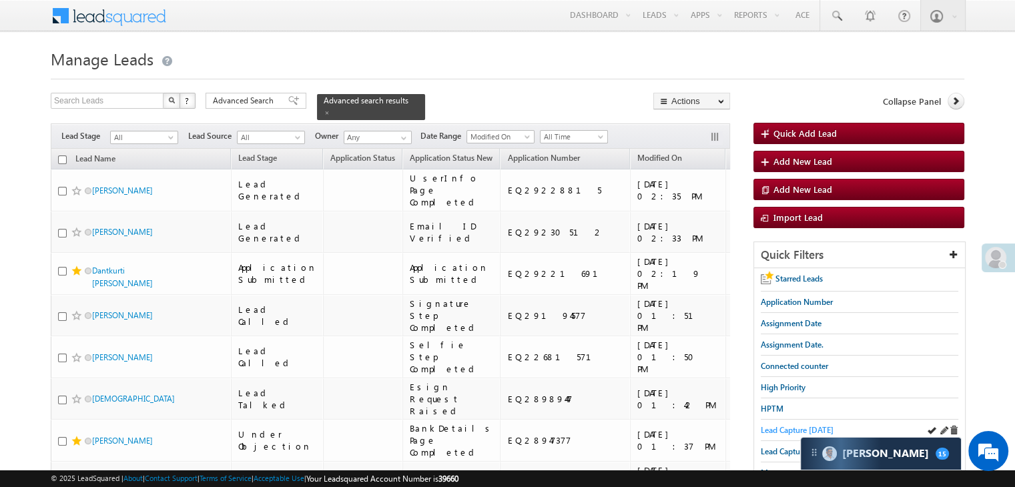
click at [781, 428] on span "Lead Capture [DATE]" at bounding box center [797, 430] width 73 height 10
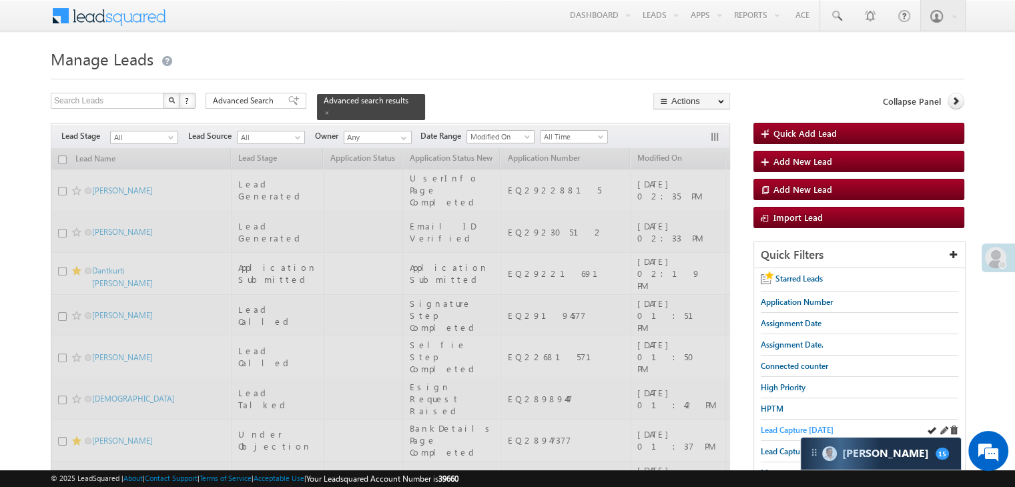
click at [781, 427] on span "Lead Capture [DATE]" at bounding box center [797, 430] width 73 height 10
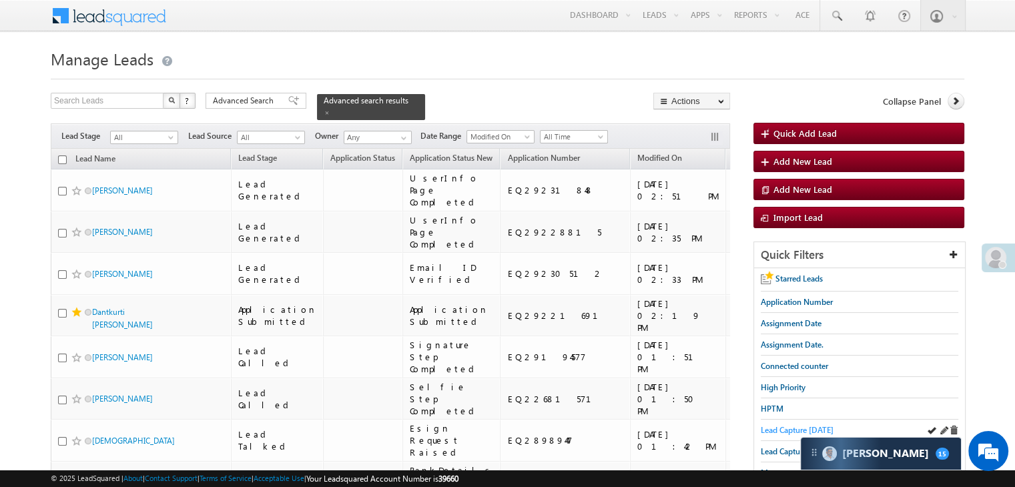
click at [779, 425] on span "Lead Capture [DATE]" at bounding box center [797, 430] width 73 height 10
click at [812, 425] on span "Lead Capture [DATE]" at bounding box center [797, 430] width 73 height 10
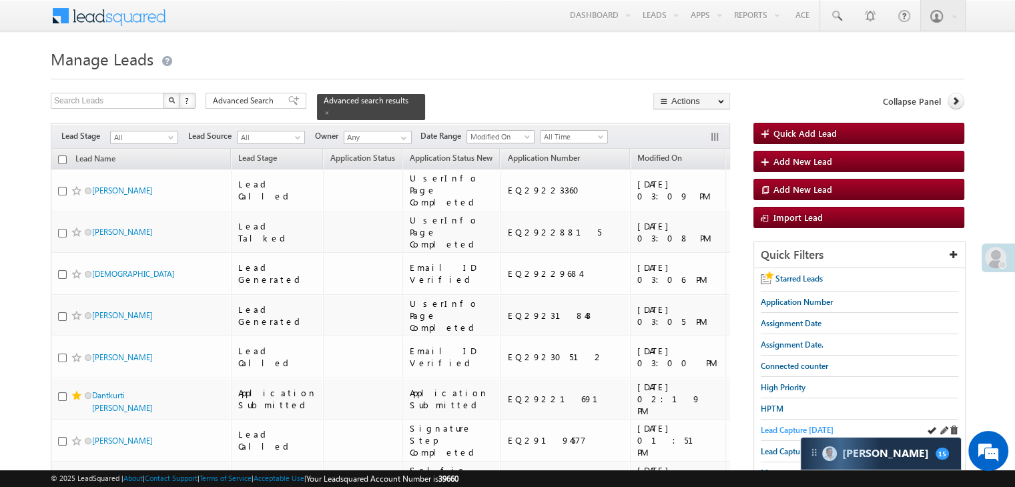
click at [778, 425] on span "Lead Capture [DATE]" at bounding box center [797, 430] width 73 height 10
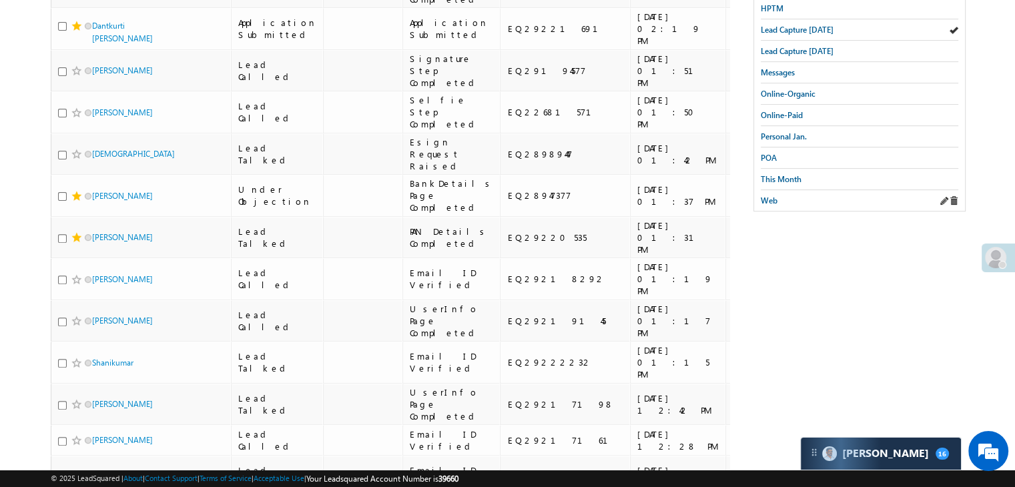
scroll to position [133, 0]
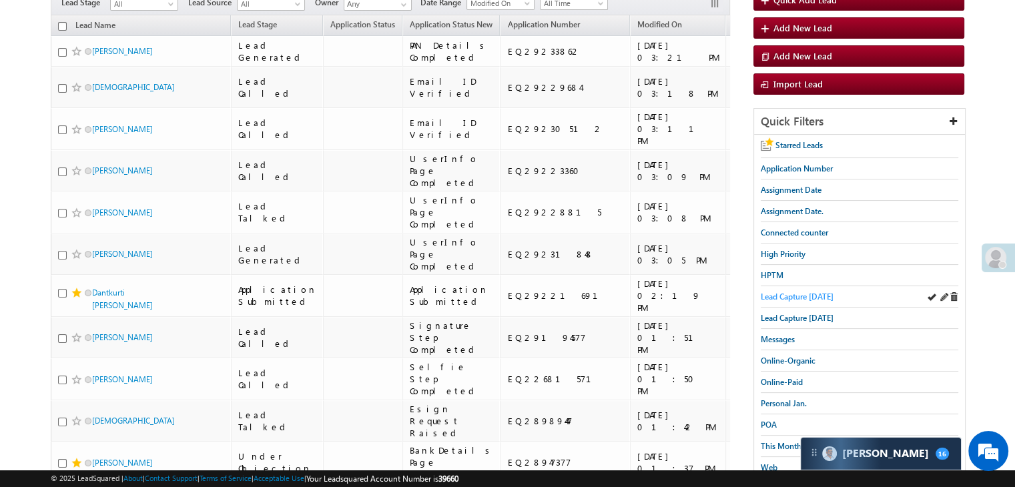
click at [789, 292] on span "Lead Capture [DATE]" at bounding box center [797, 297] width 73 height 10
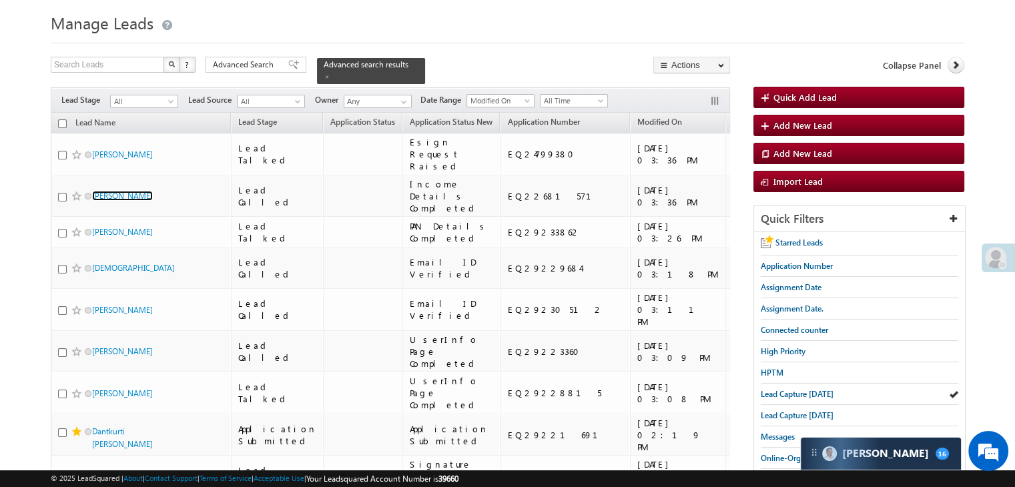
scroll to position [0, 0]
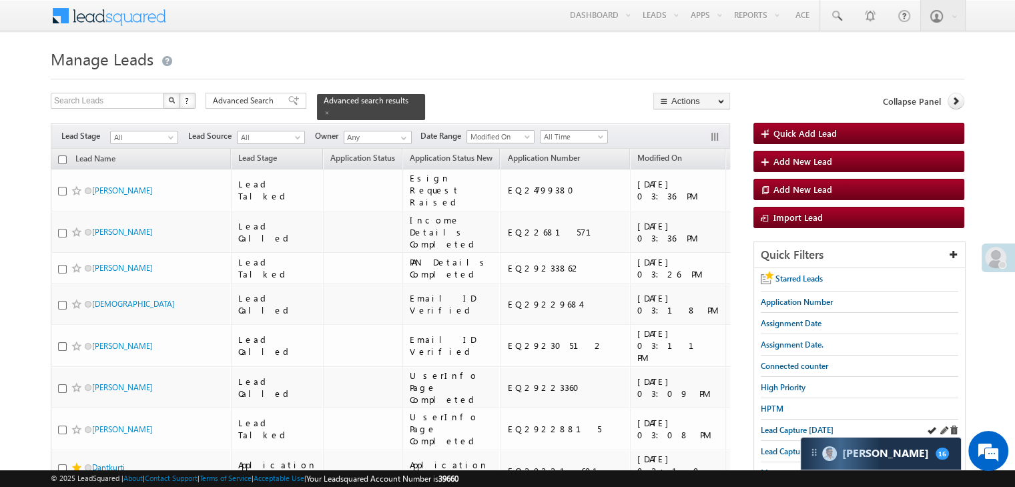
click at [791, 420] on div "Lead Capture [DATE]" at bounding box center [860, 430] width 198 height 21
click at [789, 425] on span "Lead Capture [DATE]" at bounding box center [797, 430] width 73 height 10
click at [777, 431] on span "Lead Capture [DATE]" at bounding box center [797, 430] width 73 height 10
click at [798, 429] on span "Lead Capture [DATE]" at bounding box center [797, 430] width 73 height 10
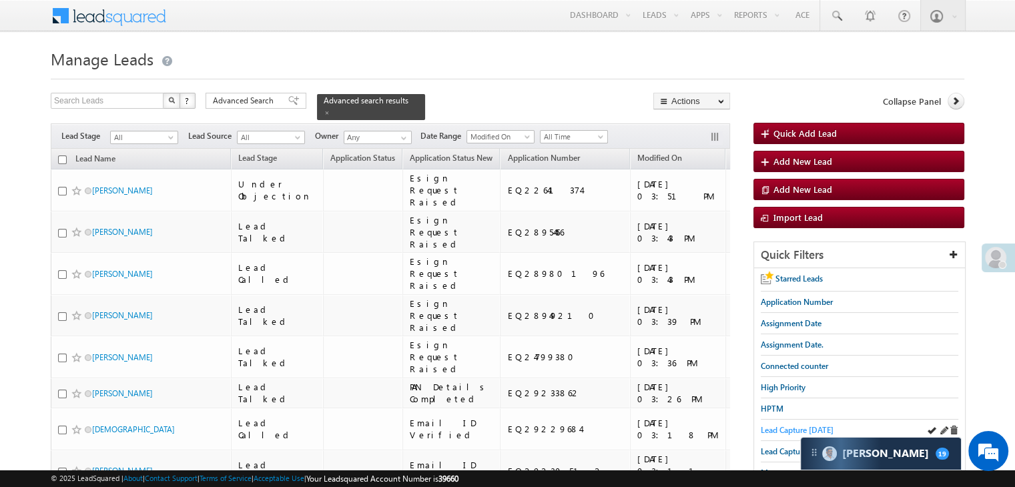
click at [771, 425] on span "Lead Capture [DATE]" at bounding box center [797, 430] width 73 height 10
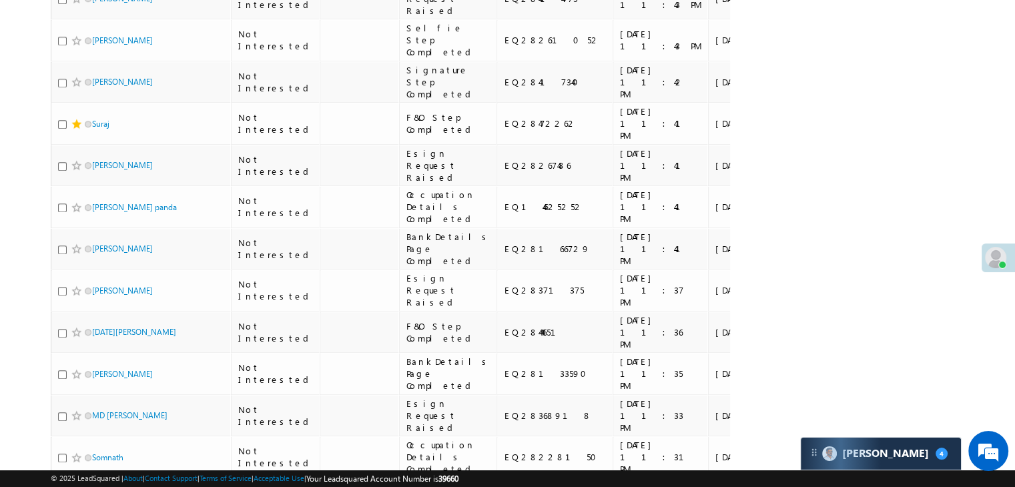
scroll to position [1068, 0]
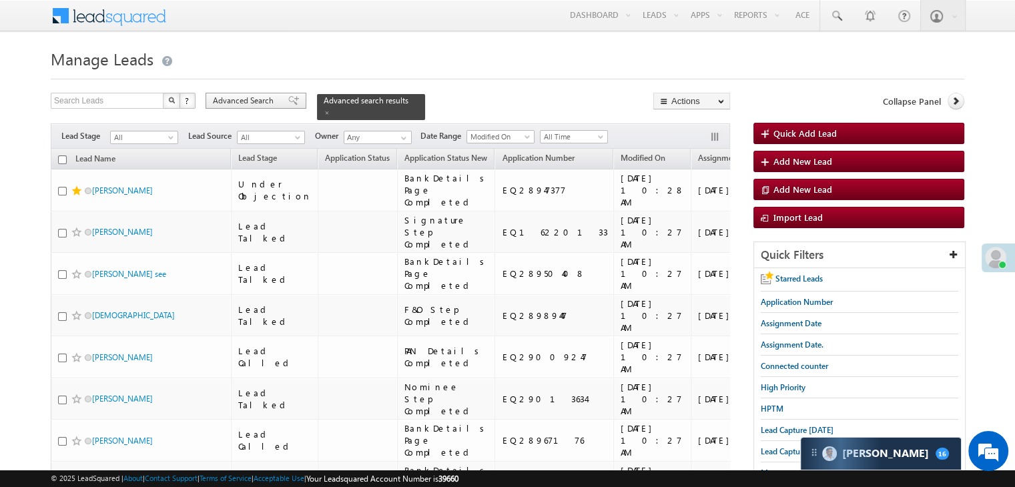
click at [277, 104] on div "Advanced Search" at bounding box center [256, 101] width 101 height 16
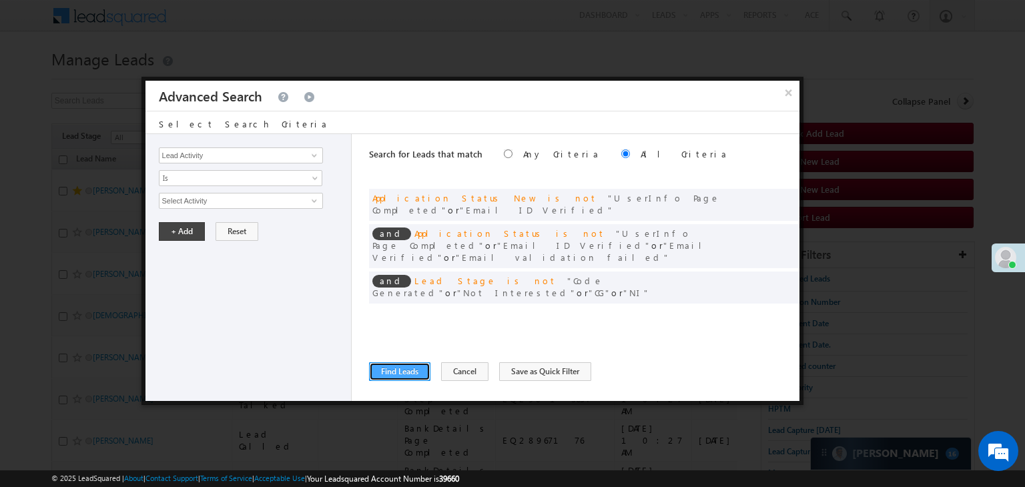
click at [398, 369] on button "Find Leads" at bounding box center [399, 371] width 61 height 19
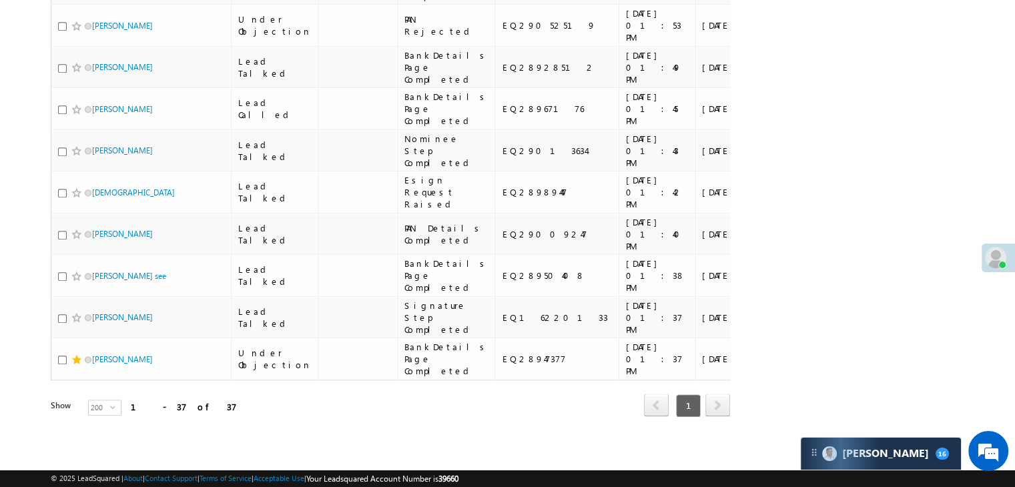
scroll to position [787, 0]
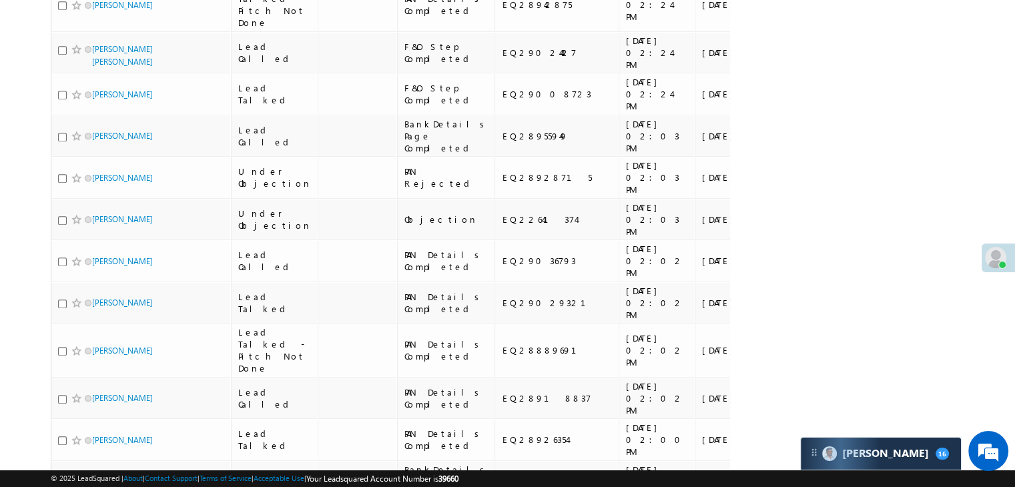
click at [0, 0] on div "× Advanced Search" at bounding box center [0, 0] width 0 height 0
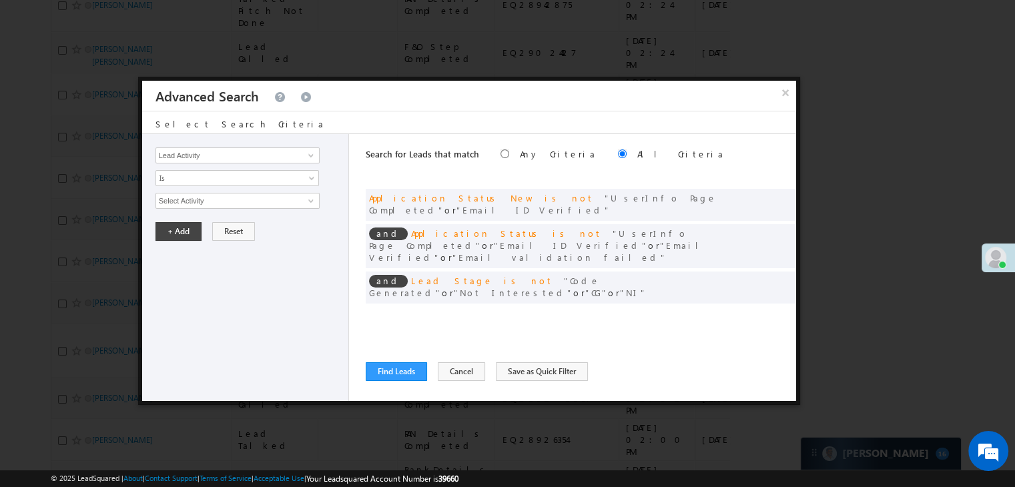
scroll to position [0, 0]
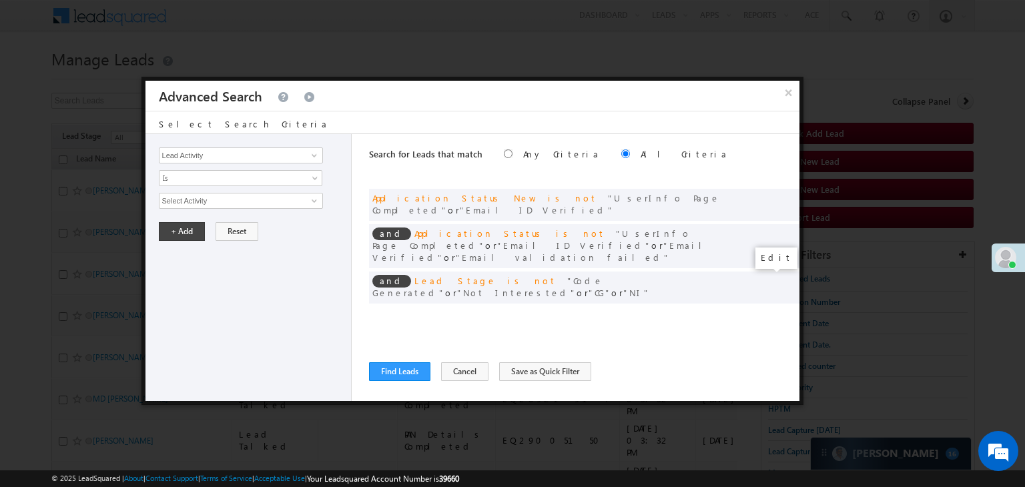
click at [768, 310] on span at bounding box center [768, 314] width 9 height 9
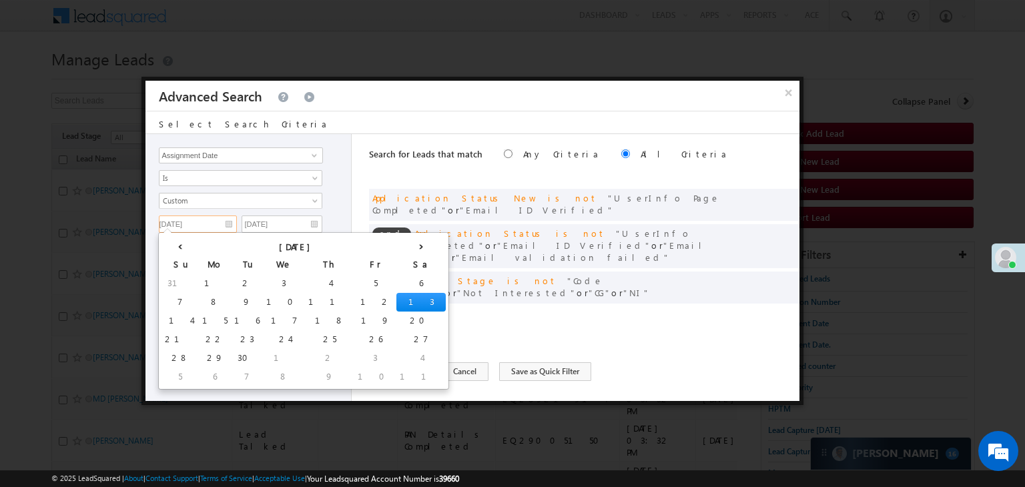
click at [208, 217] on input "[DATE]" at bounding box center [198, 224] width 78 height 17
click at [231, 318] on td "16" at bounding box center [247, 321] width 32 height 19
type input "[DATE]"
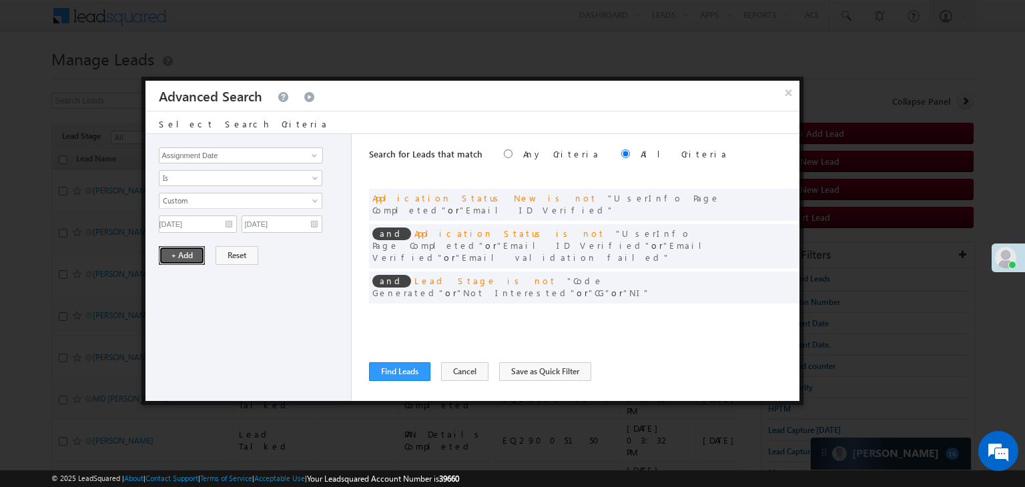
click at [176, 258] on button "+ Add" at bounding box center [182, 255] width 46 height 19
click at [396, 374] on button "Find Leads" at bounding box center [399, 371] width 61 height 19
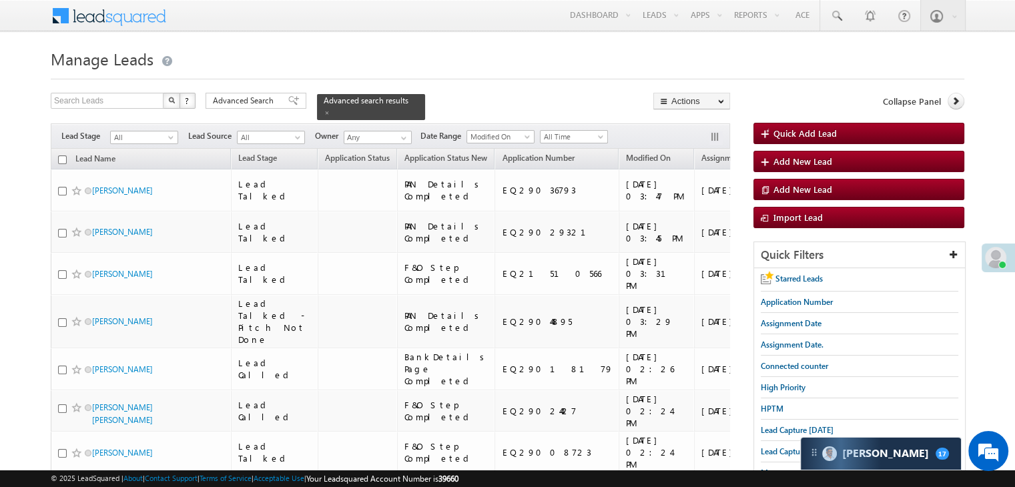
click at [276, 109] on div "Search Leads X ? 13 results found Advanced Search Advanced Search Advanced sear…" at bounding box center [390, 106] width 679 height 27
click at [276, 102] on span "Advanced Search" at bounding box center [245, 101] width 65 height 12
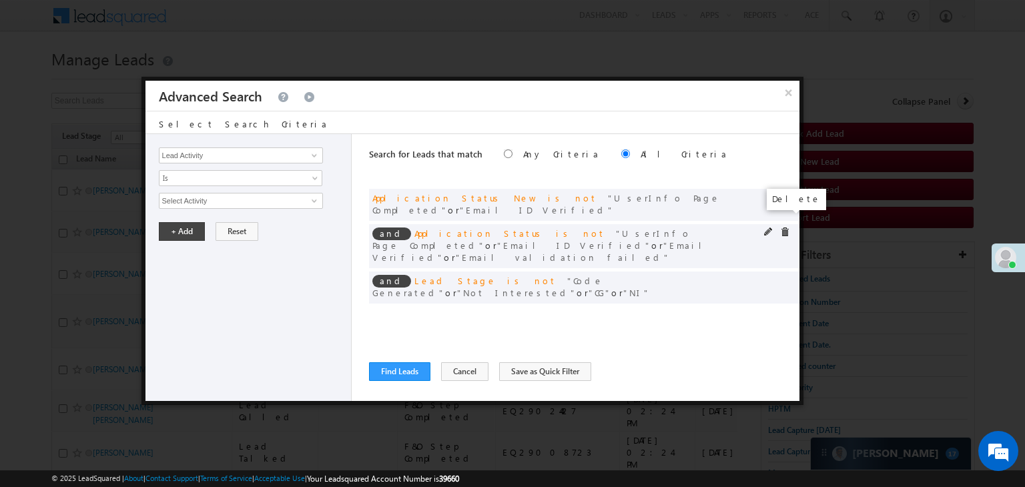
click at [787, 228] on span at bounding box center [784, 232] width 9 height 9
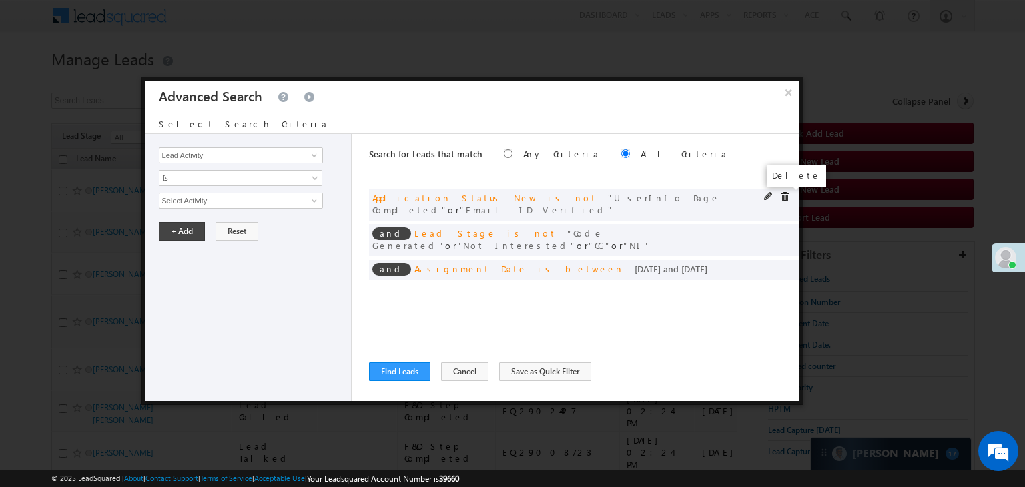
click at [786, 200] on span at bounding box center [784, 196] width 9 height 9
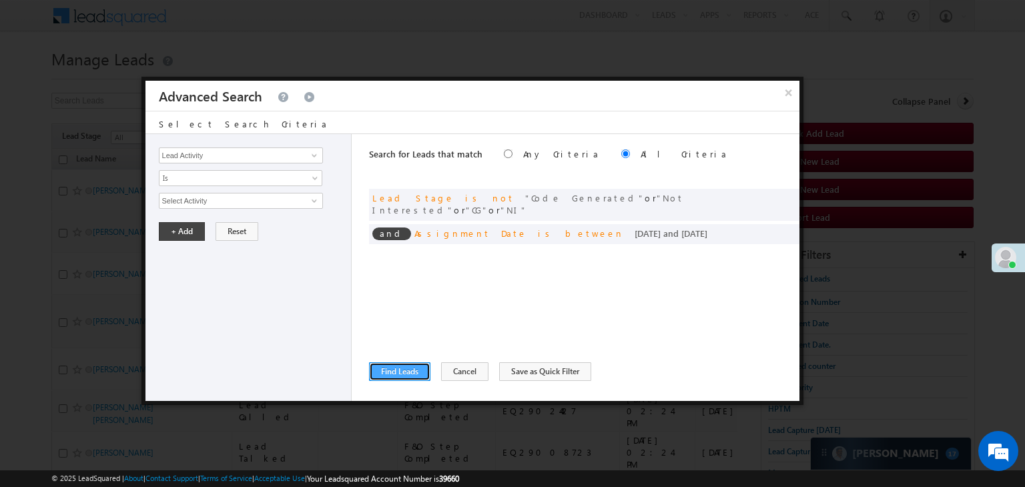
click at [414, 374] on button "Find Leads" at bounding box center [399, 371] width 61 height 19
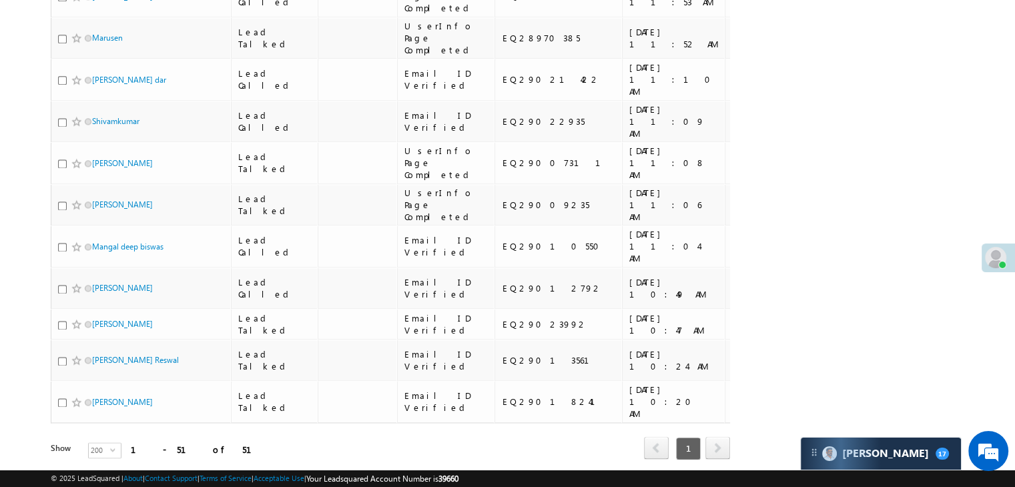
scroll to position [1935, 0]
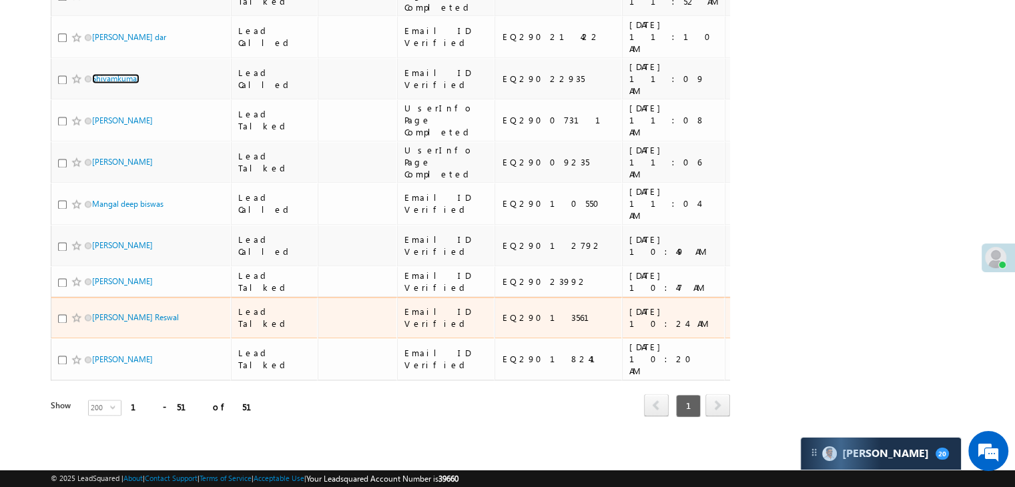
scroll to position [3537, 0]
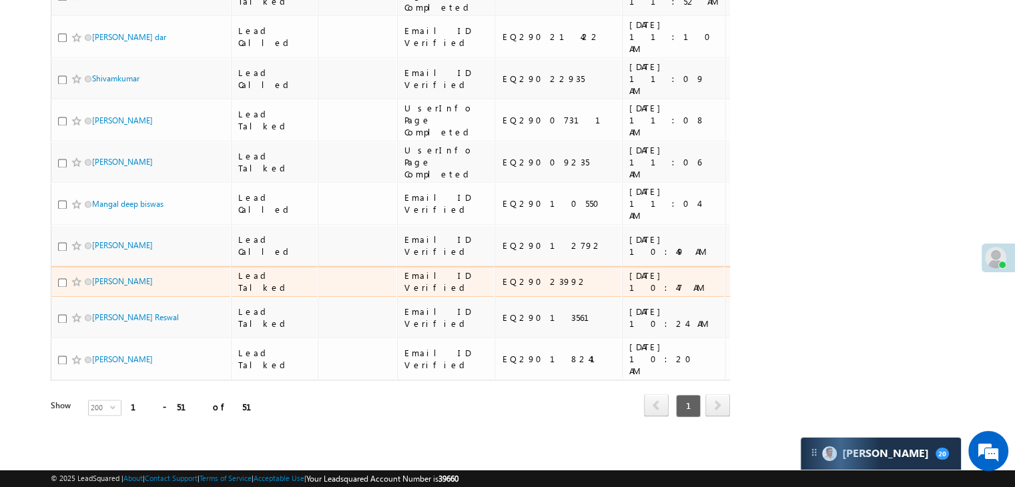
click at [807, 294] on div "[URL][DOMAIN_NAME]" at bounding box center [847, 282] width 81 height 24
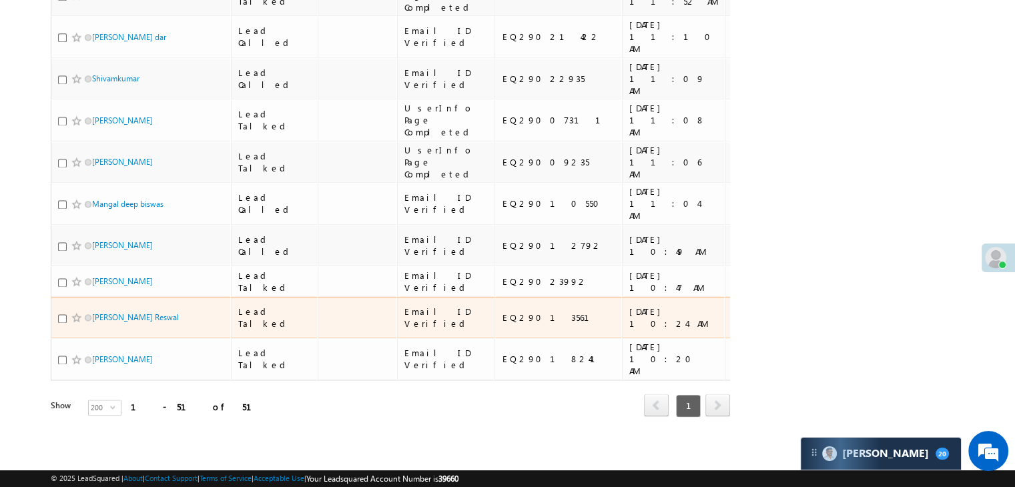
scroll to position [3742, 0]
